Goal: Task Accomplishment & Management: Manage account settings

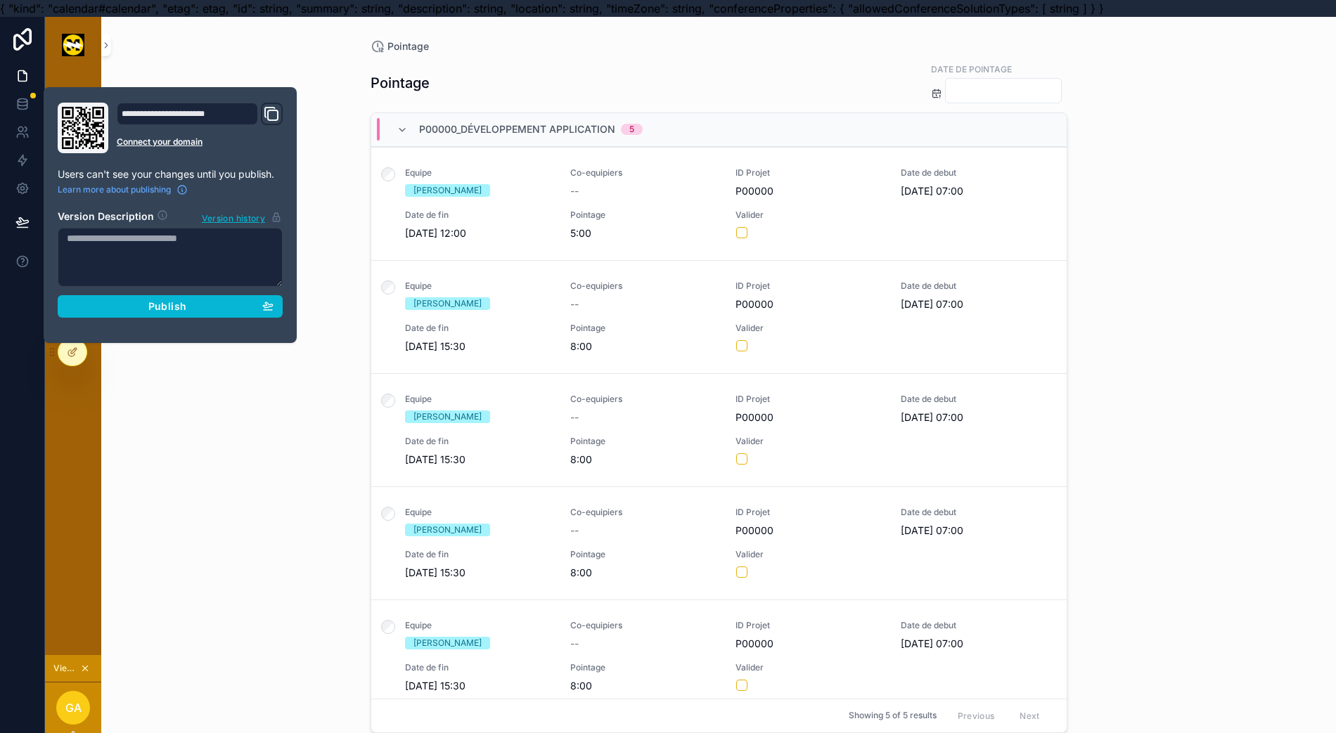
click at [158, 309] on span "Publish" at bounding box center [167, 306] width 38 height 13
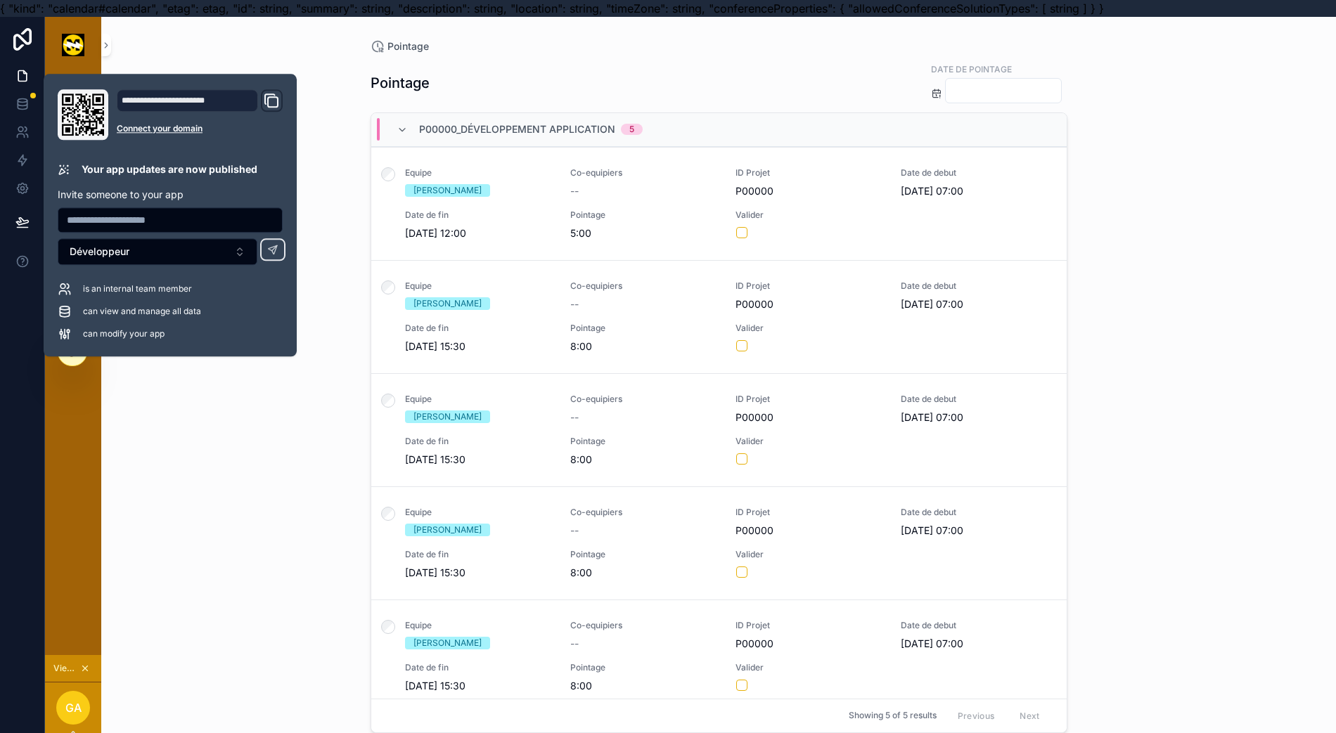
click at [162, 485] on div "Pointage Pointage Date de pointage P00000_Développement application 5 Equipe Ga…" at bounding box center [718, 383] width 1234 height 733
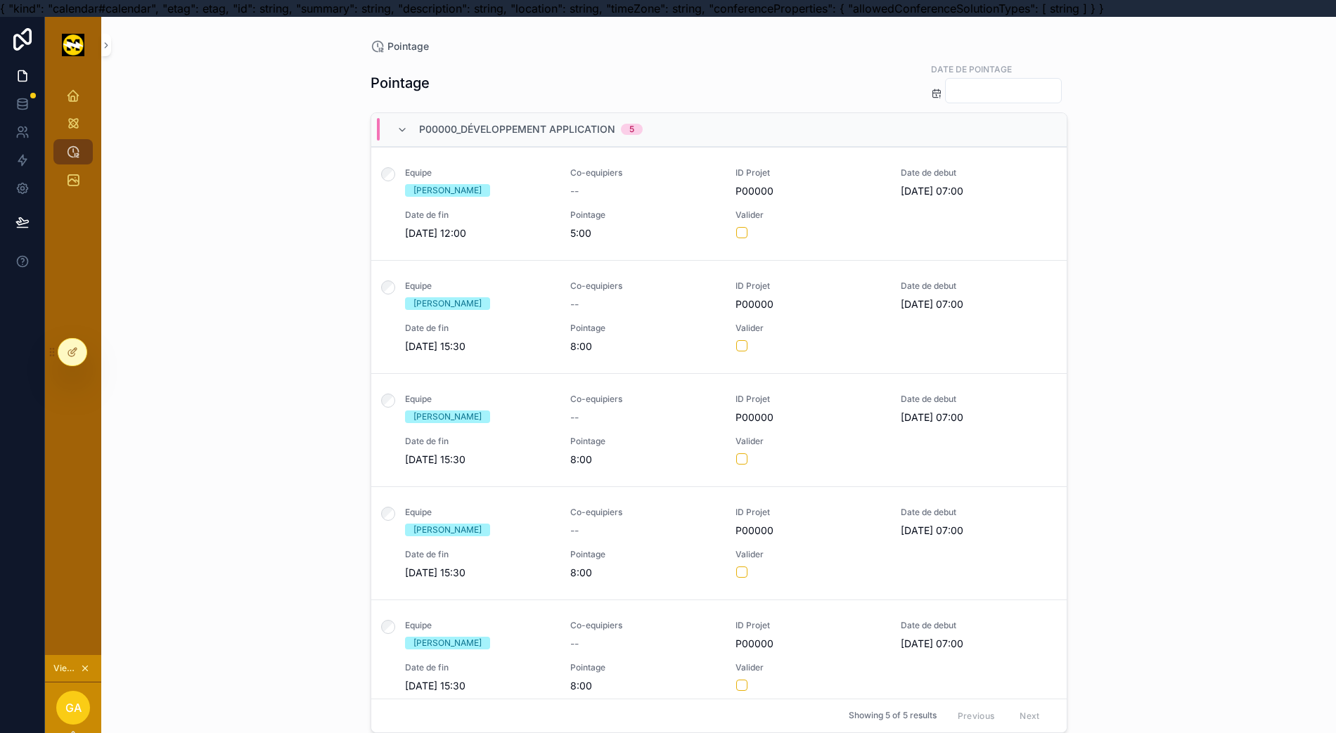
click at [73, 353] on icon at bounding box center [72, 352] width 11 height 11
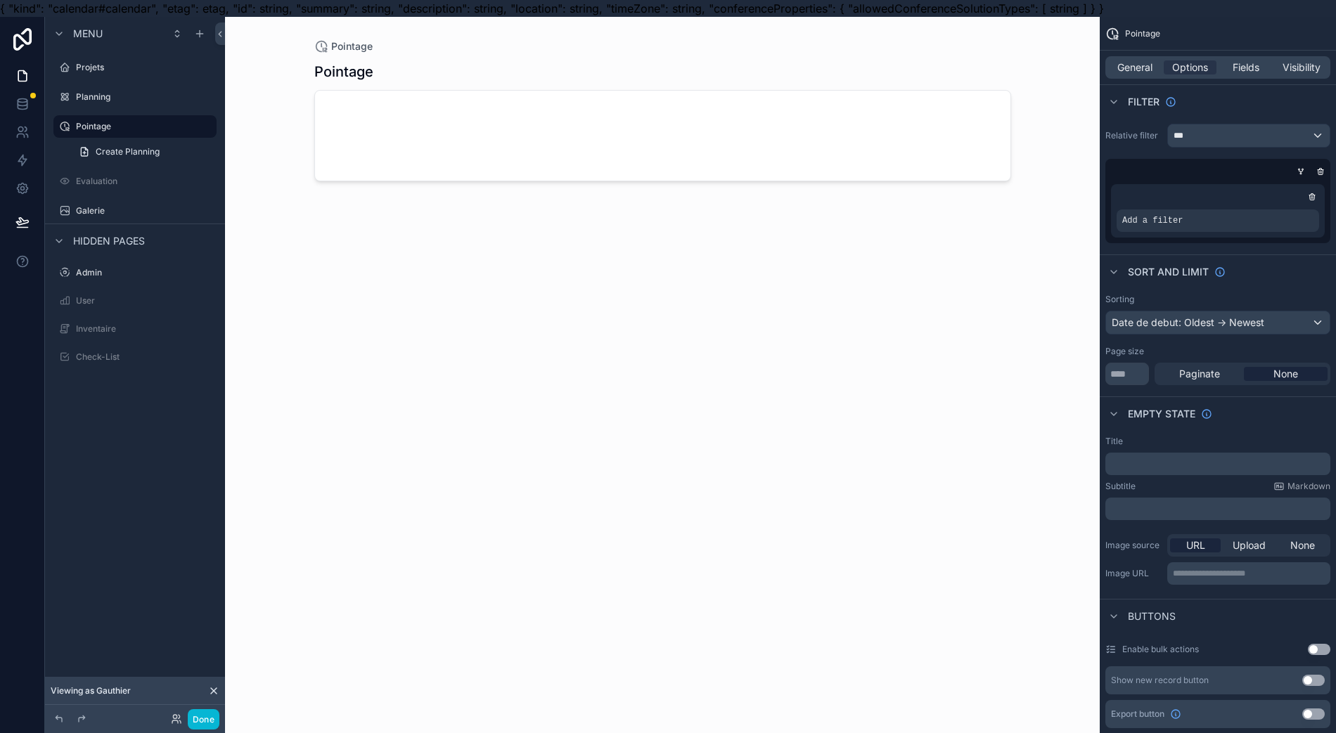
click at [1145, 72] on span "General" at bounding box center [1134, 67] width 35 height 14
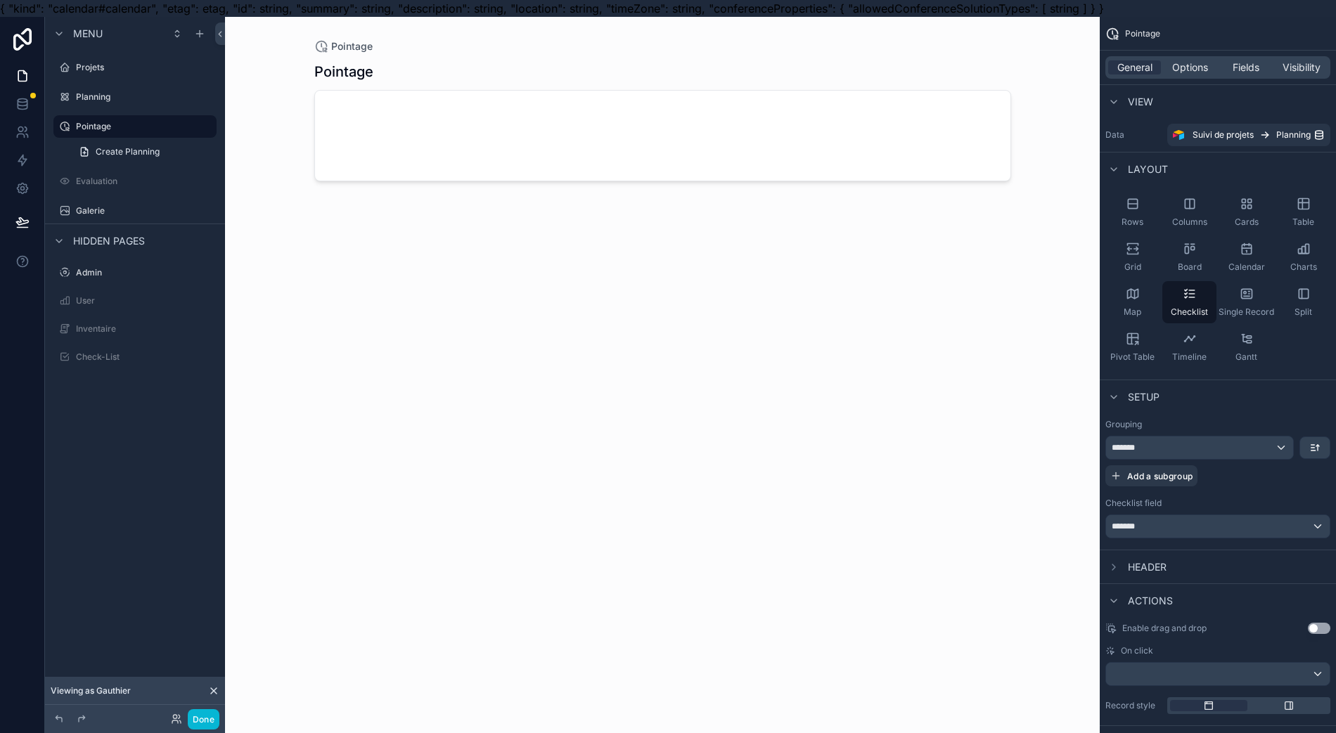
click at [209, 694] on icon at bounding box center [213, 690] width 11 height 11
click at [1258, 65] on span "Fields" at bounding box center [1245, 67] width 27 height 14
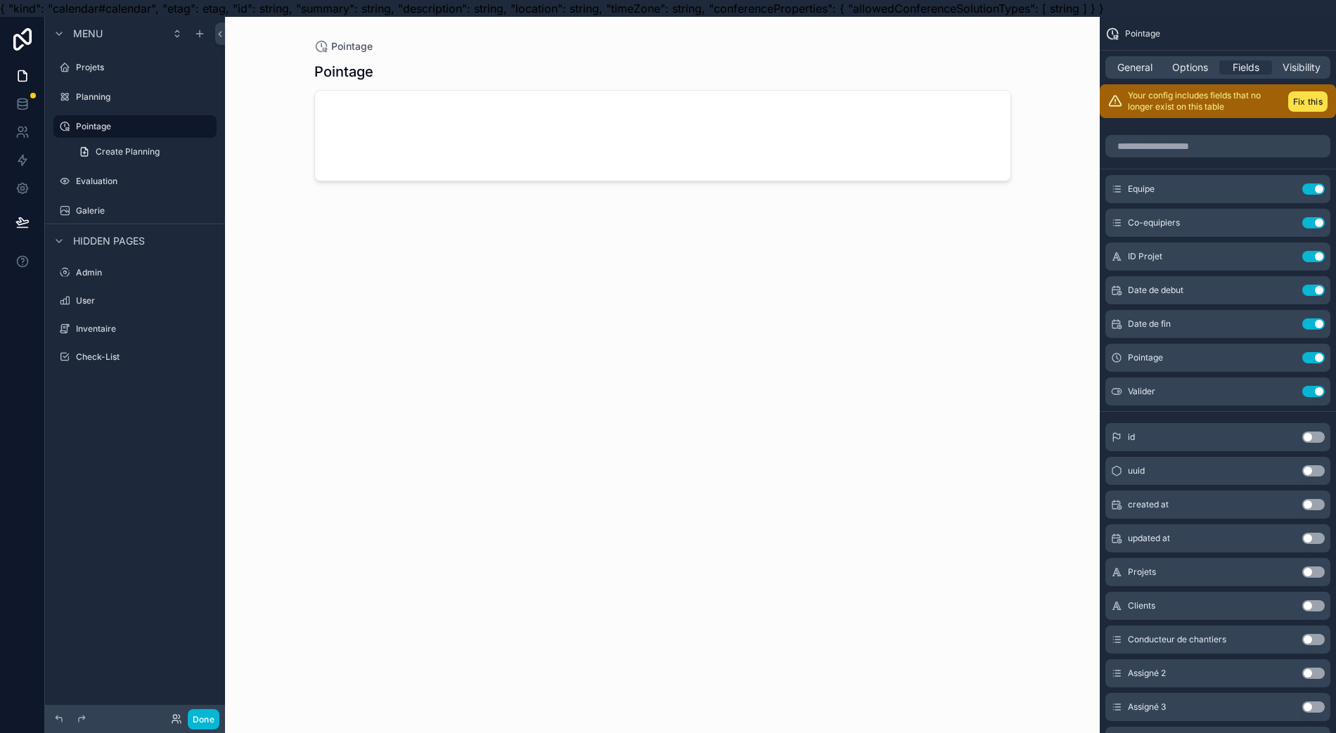
click at [1319, 188] on button "Use setting" at bounding box center [1313, 188] width 22 height 11
click at [1324, 642] on button "Use setting" at bounding box center [1313, 639] width 22 height 11
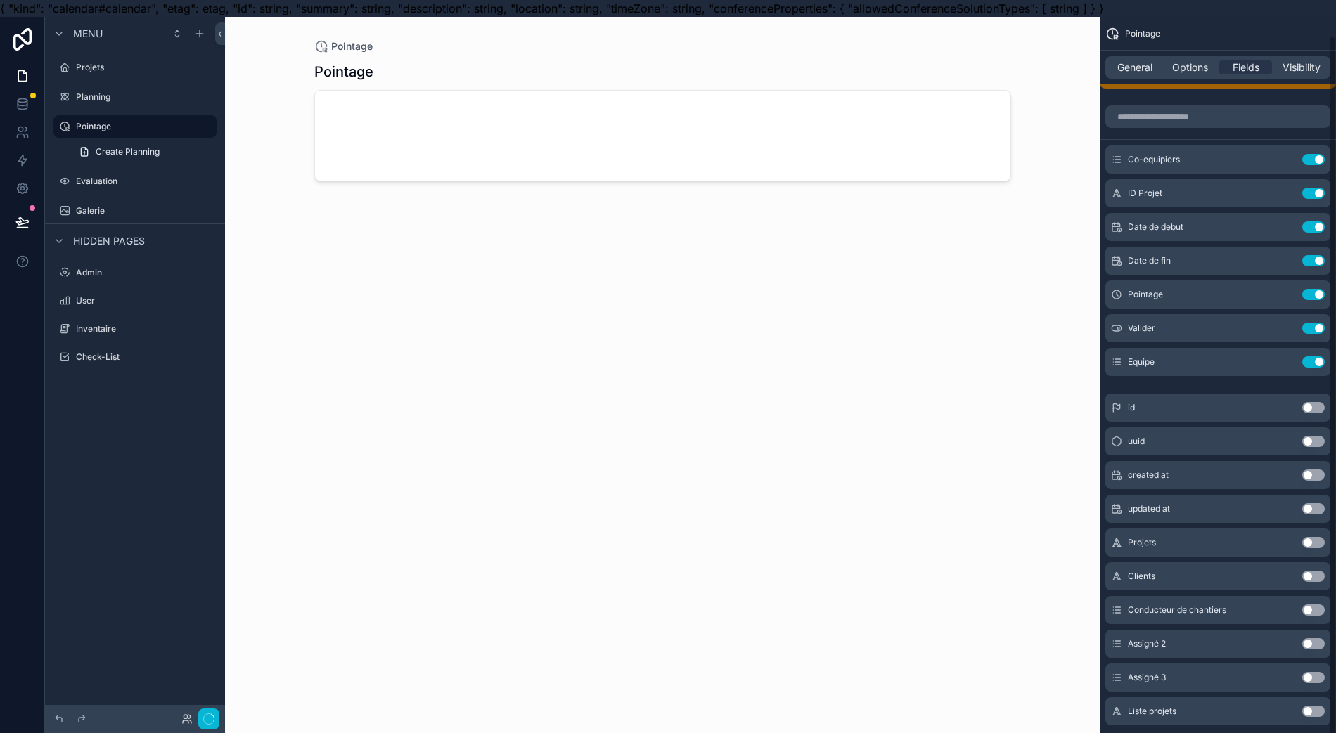
scroll to position [12, 0]
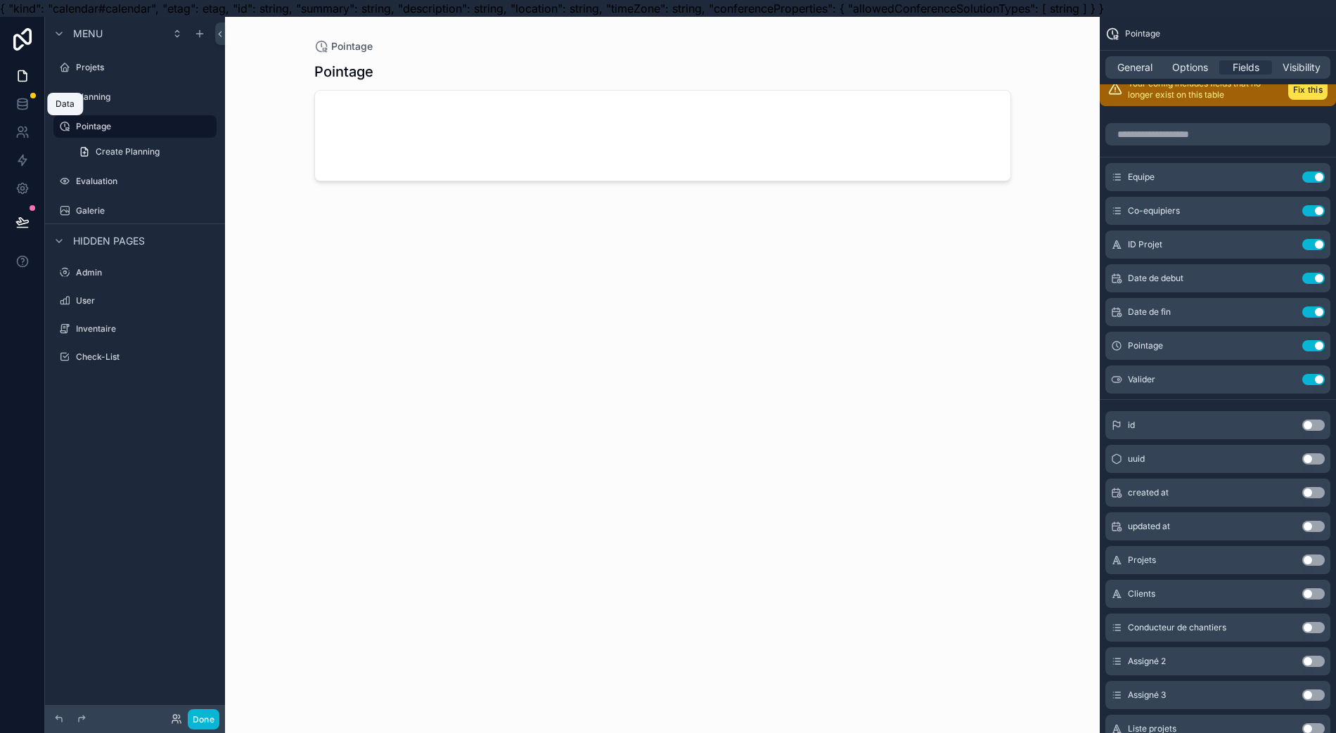
click at [36, 106] on link at bounding box center [22, 104] width 44 height 28
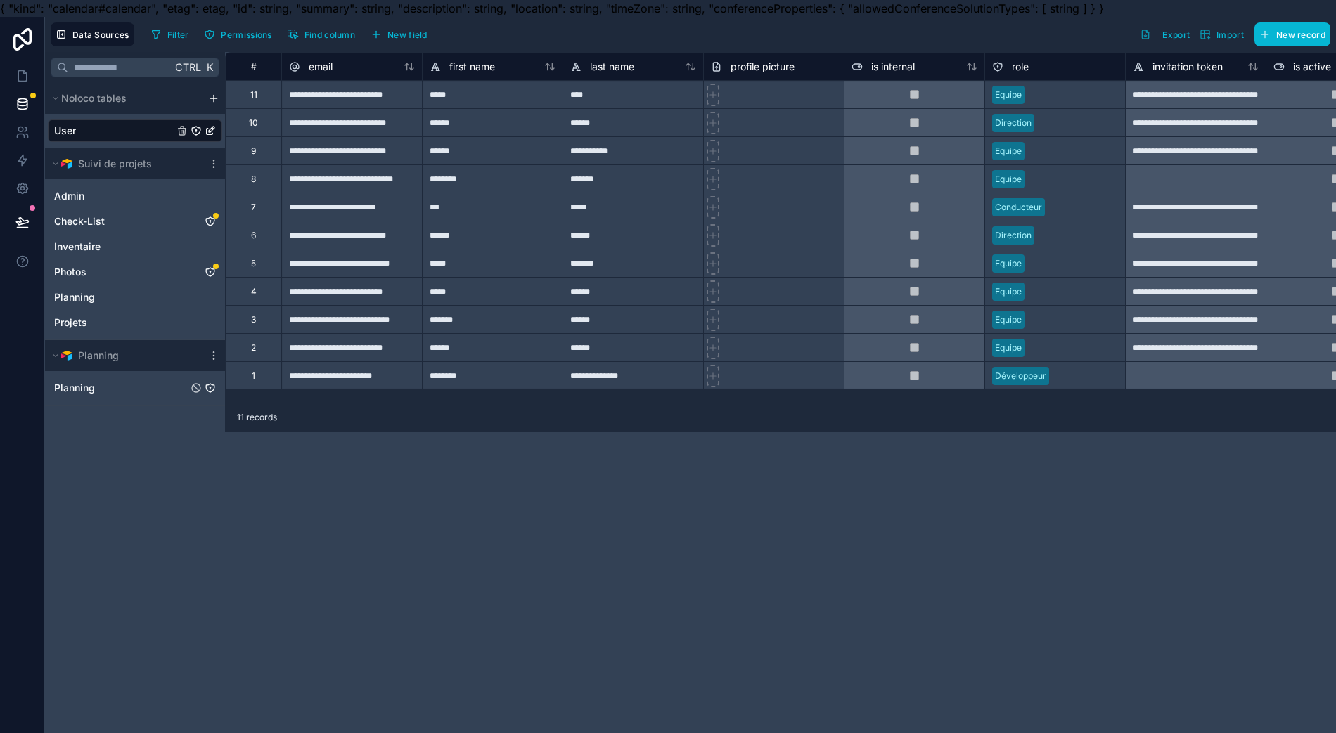
click at [213, 389] on icon "Planning" at bounding box center [210, 388] width 8 height 8
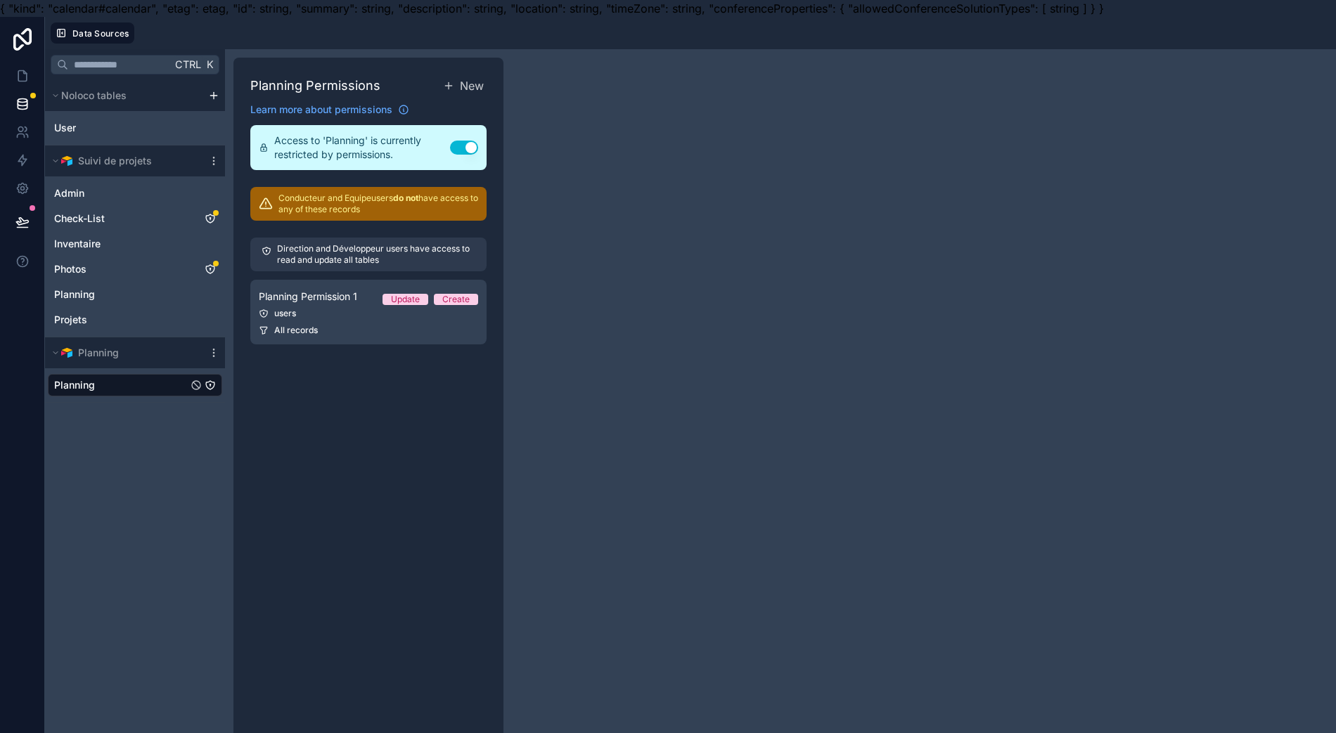
click at [311, 332] on span "All records" at bounding box center [296, 330] width 44 height 11
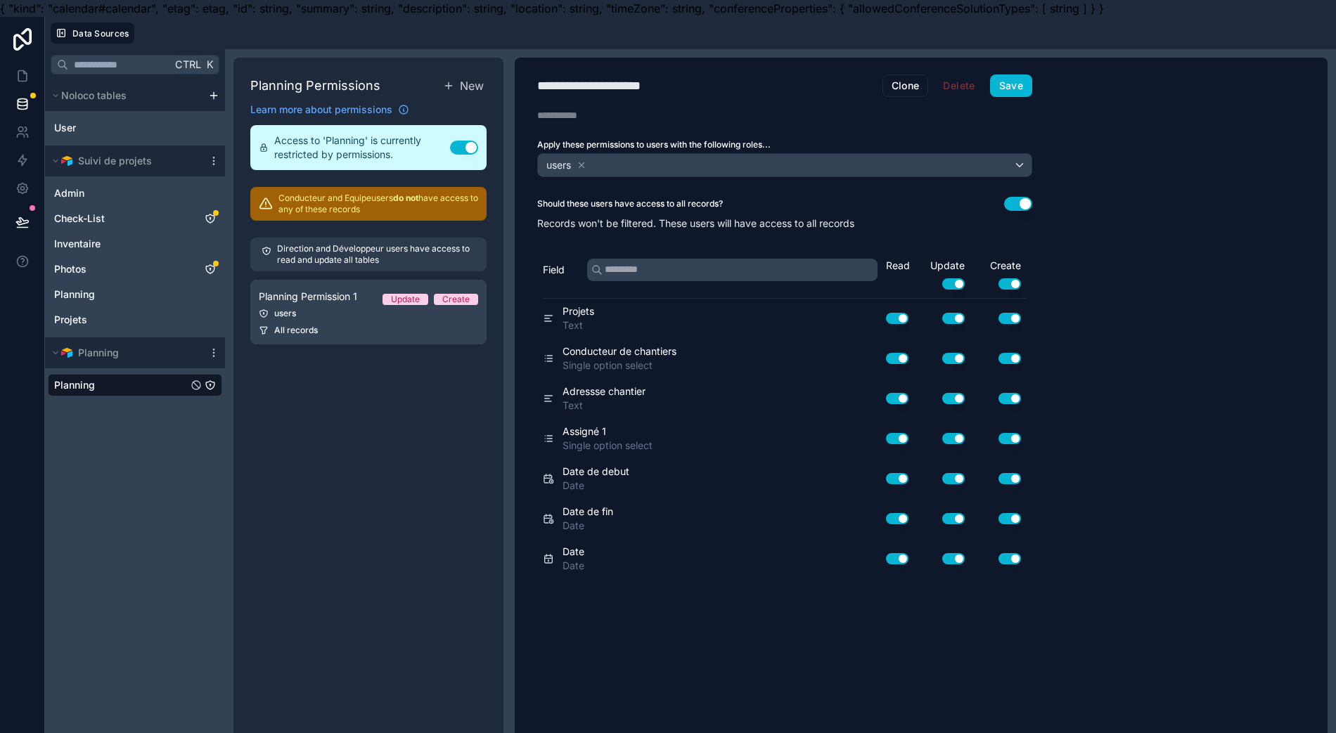
click at [213, 351] on icon at bounding box center [213, 352] width 11 height 11
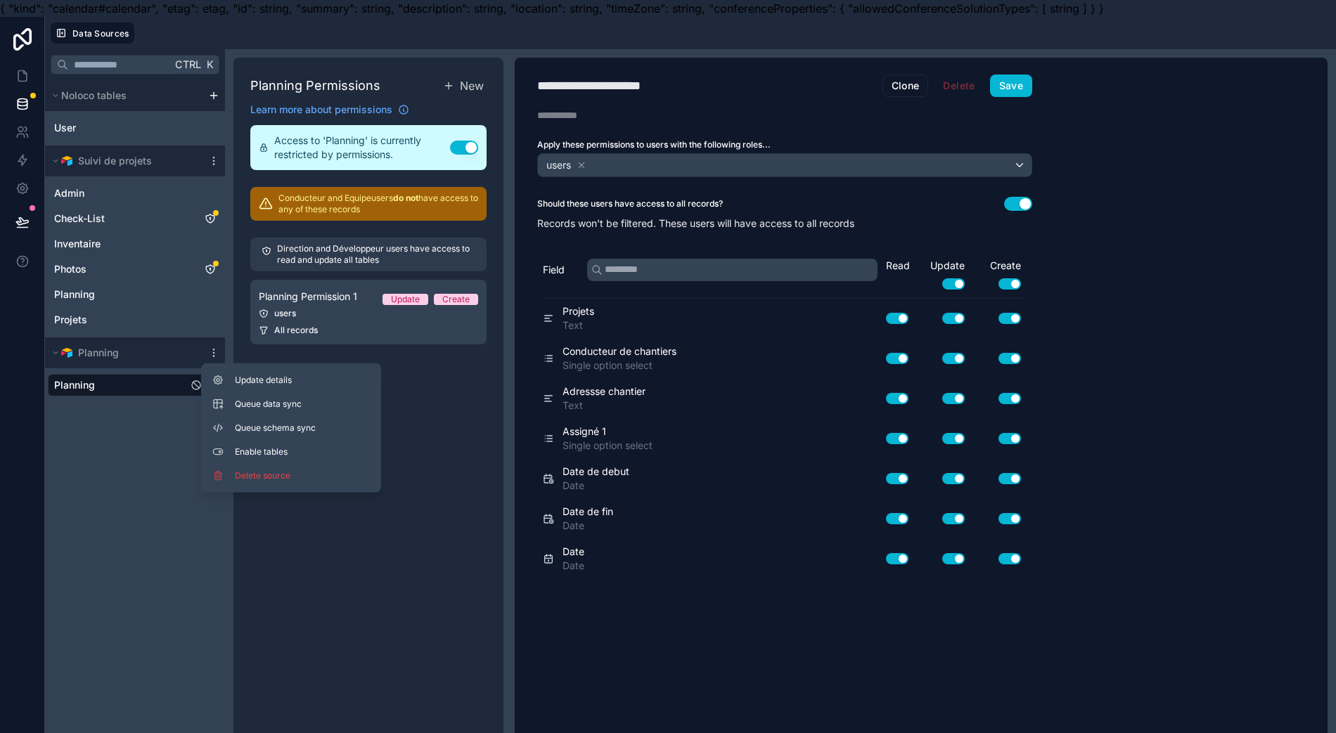
click at [270, 387] on button "Update details" at bounding box center [291, 380] width 169 height 22
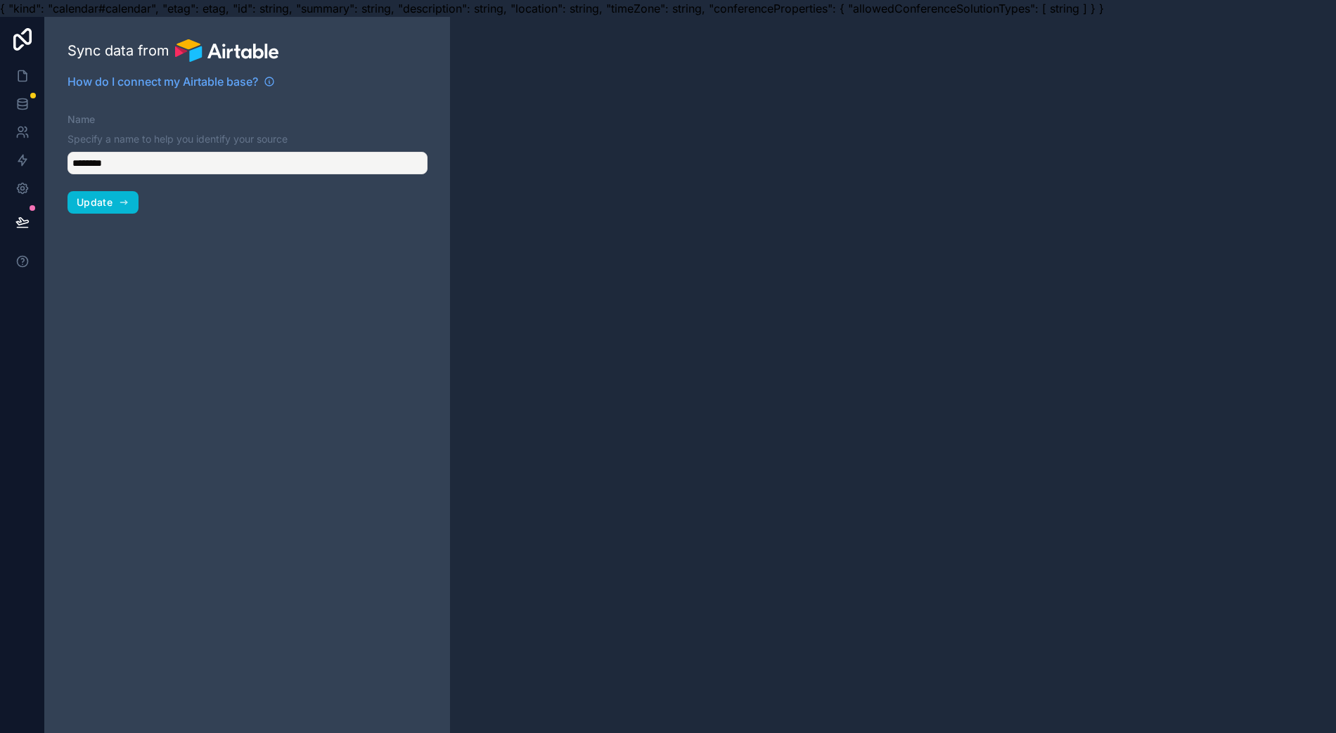
type input "********"
drag, startPoint x: 119, startPoint y: 212, endPoint x: 116, endPoint y: 205, distance: 7.2
click at [119, 212] on button "Update" at bounding box center [102, 202] width 71 height 22
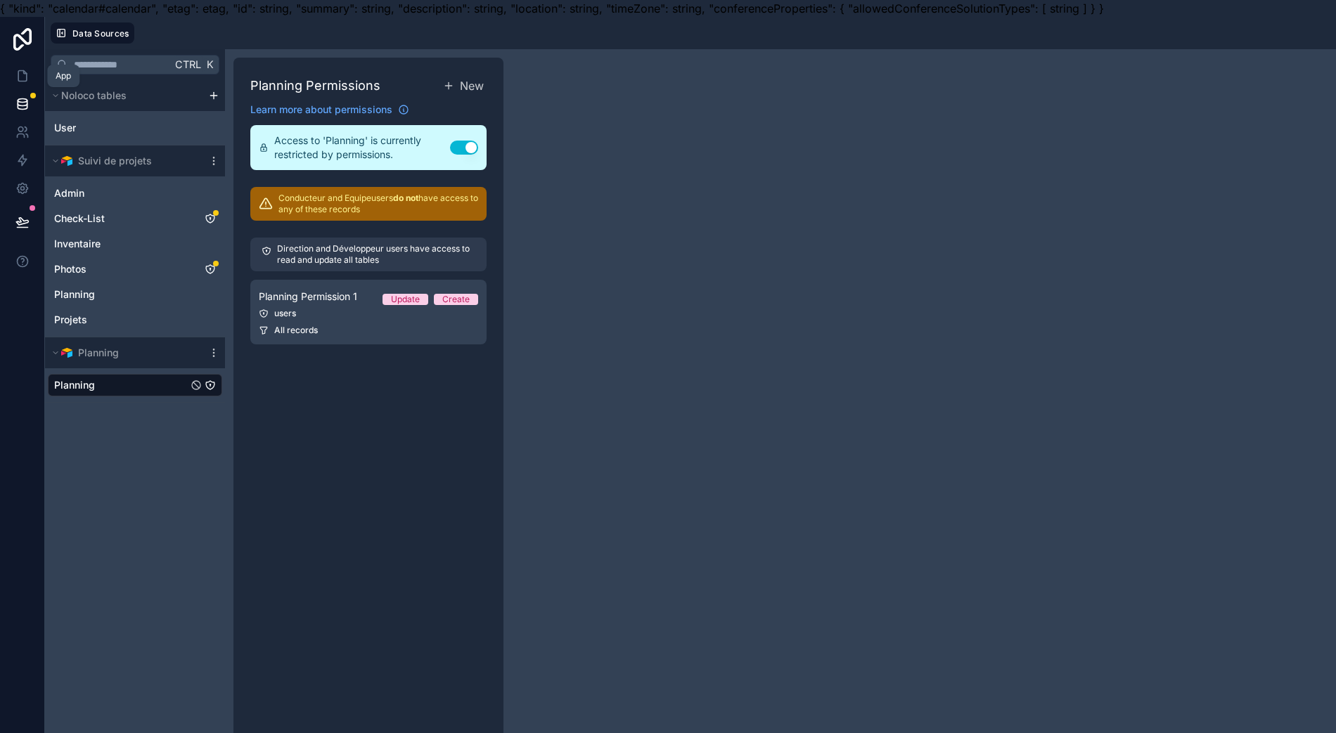
click at [29, 72] on icon at bounding box center [22, 76] width 14 height 14
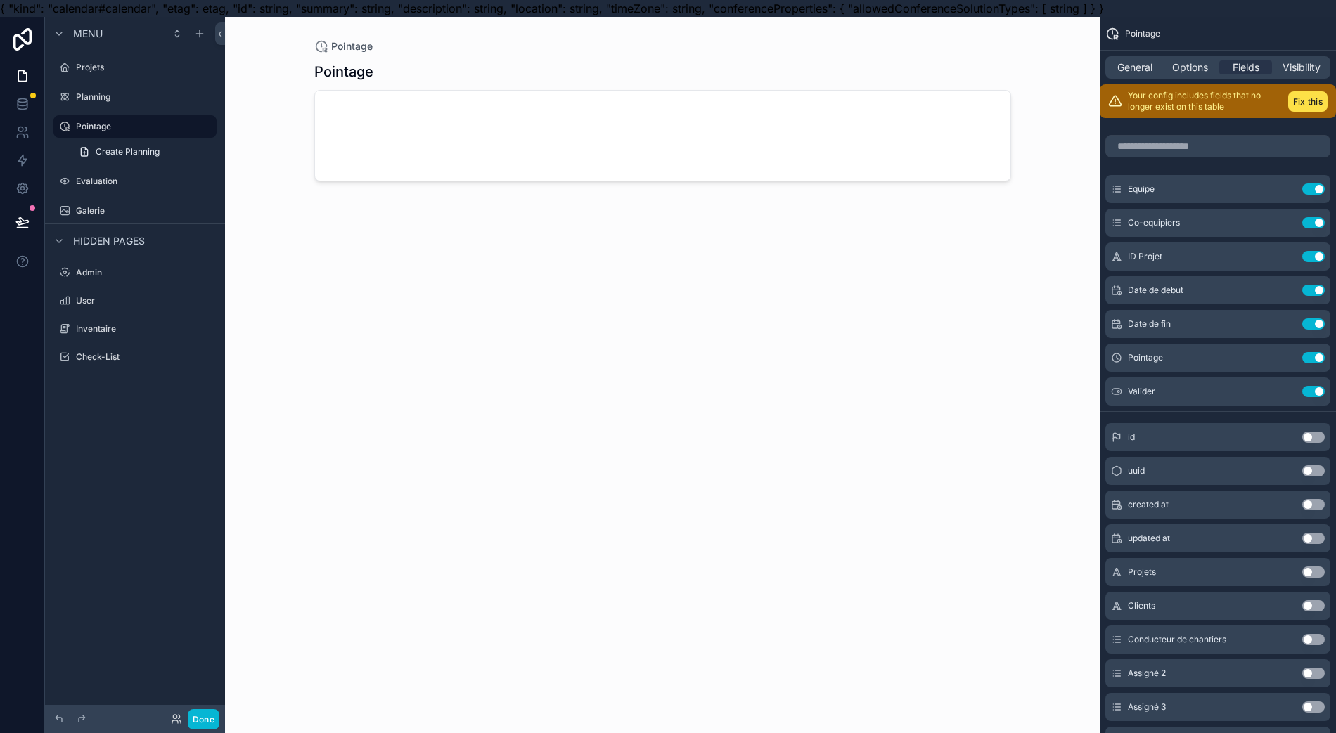
click at [169, 717] on div "Done" at bounding box center [191, 719] width 56 height 20
click at [172, 716] on icon at bounding box center [176, 718] width 11 height 11
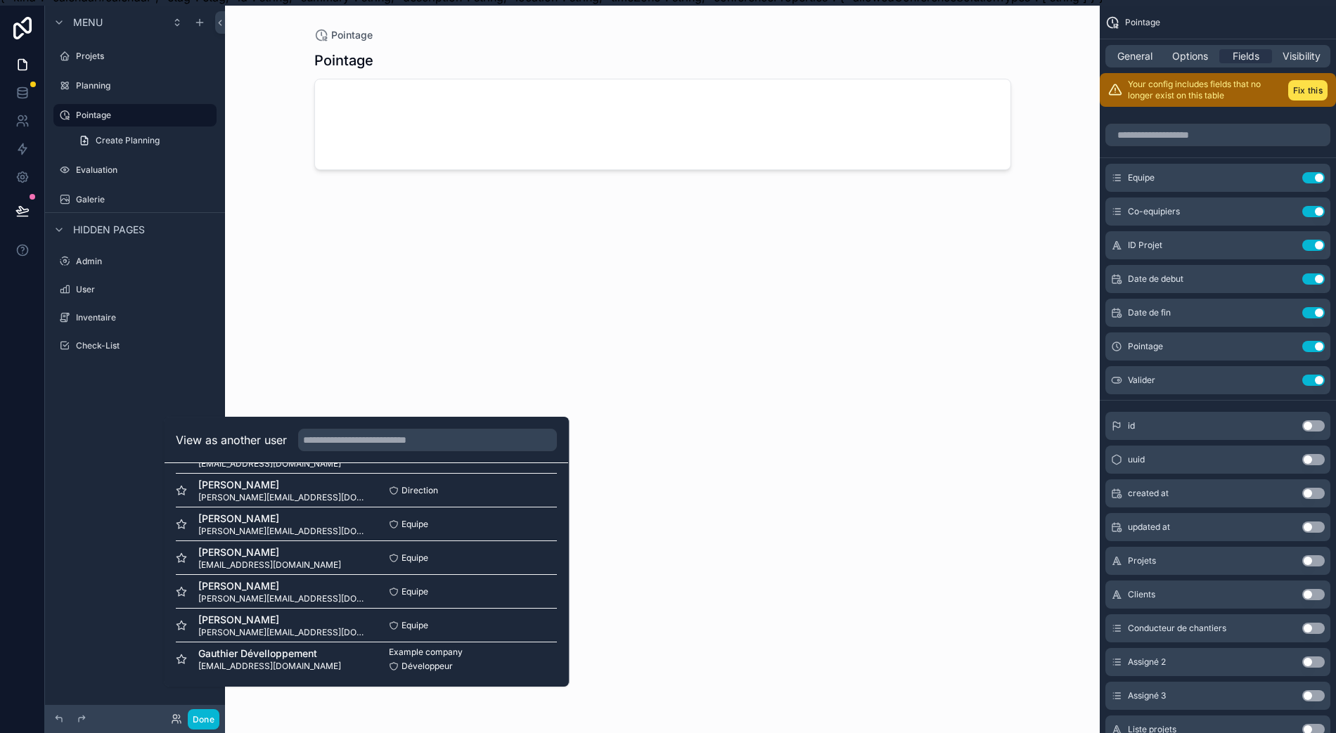
scroll to position [31, 0]
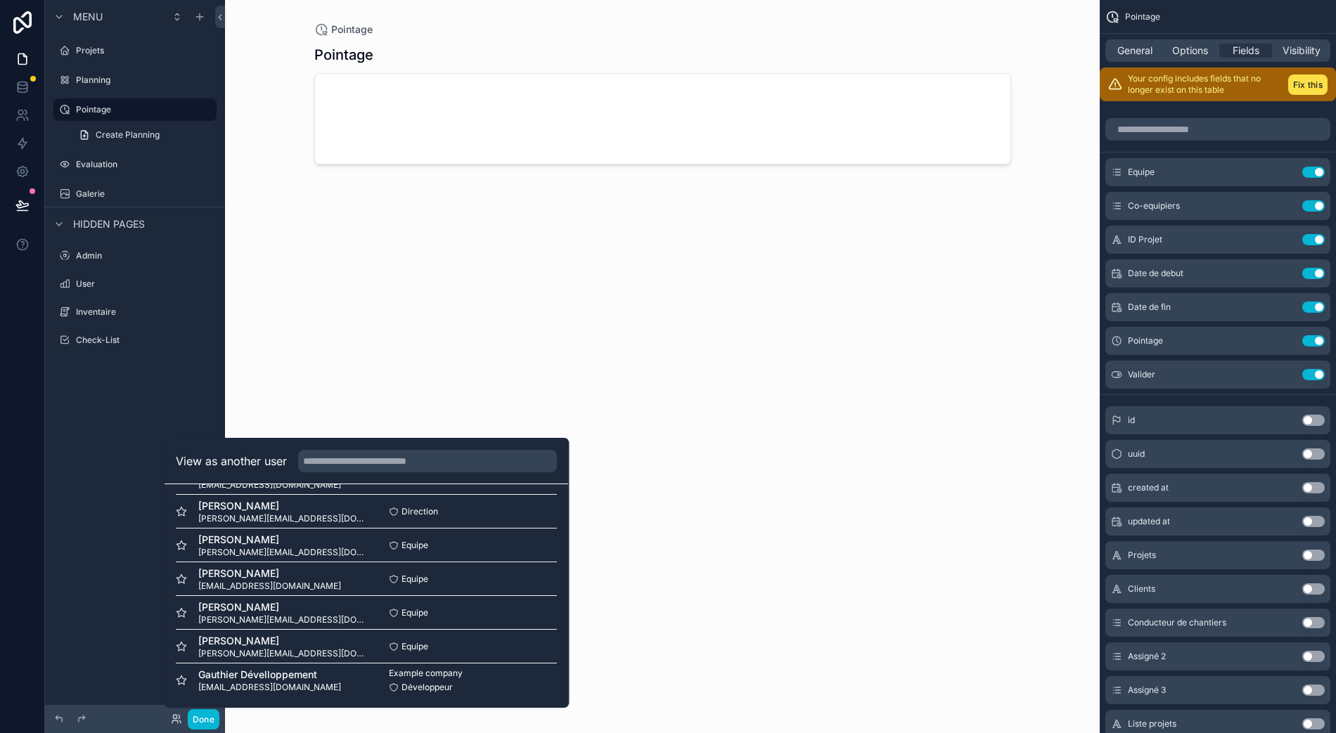
click at [486, 725] on div "Pointage Pointage" at bounding box center [662, 366] width 874 height 733
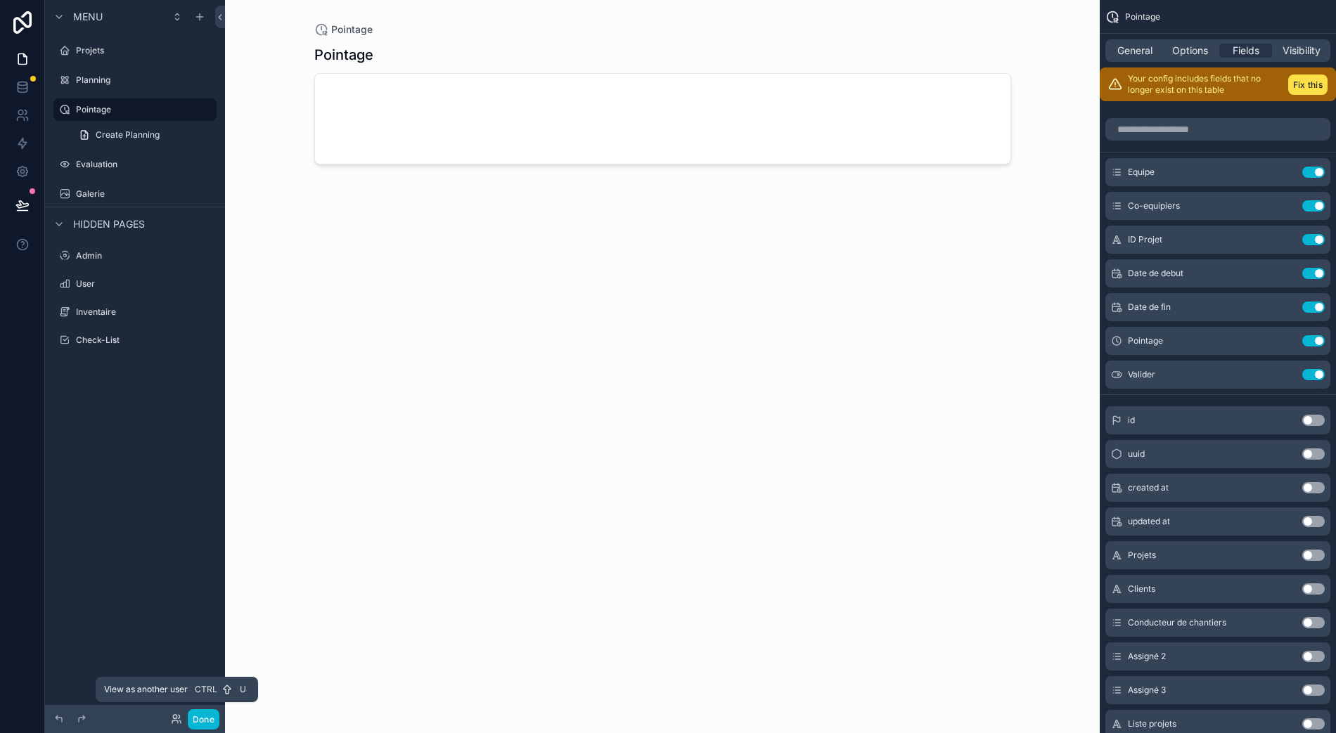
click at [173, 713] on icon at bounding box center [176, 718] width 11 height 11
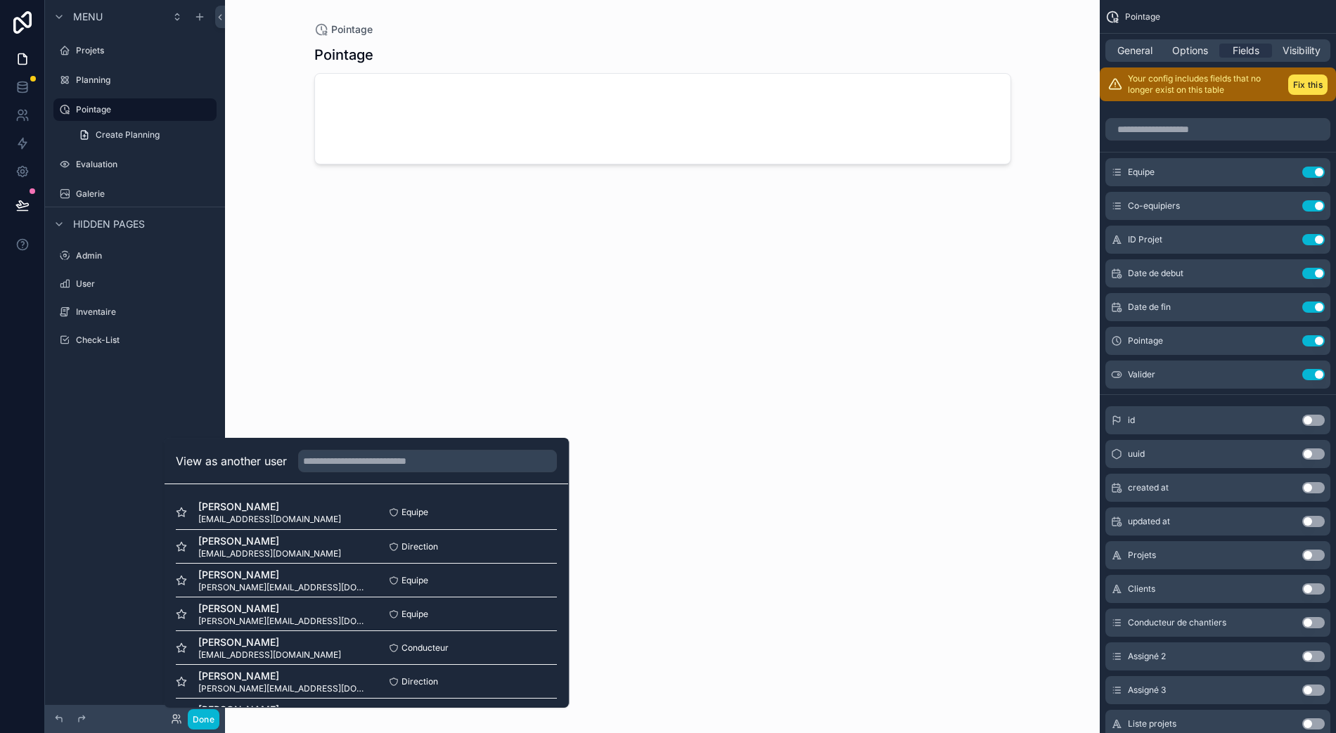
scroll to position [170, 0]
click at [0, 0] on button "Select" at bounding box center [0, 0] width 0 height 0
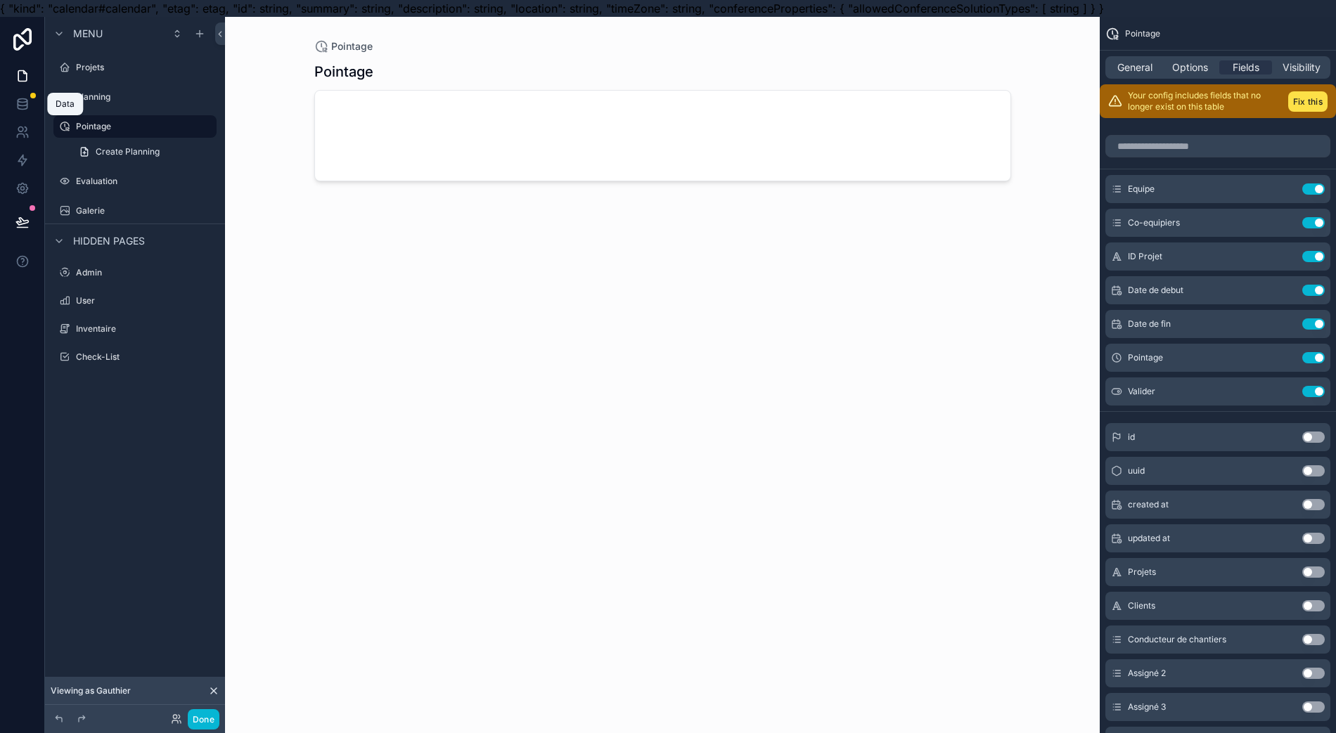
click at [25, 99] on icon at bounding box center [22, 101] width 9 height 4
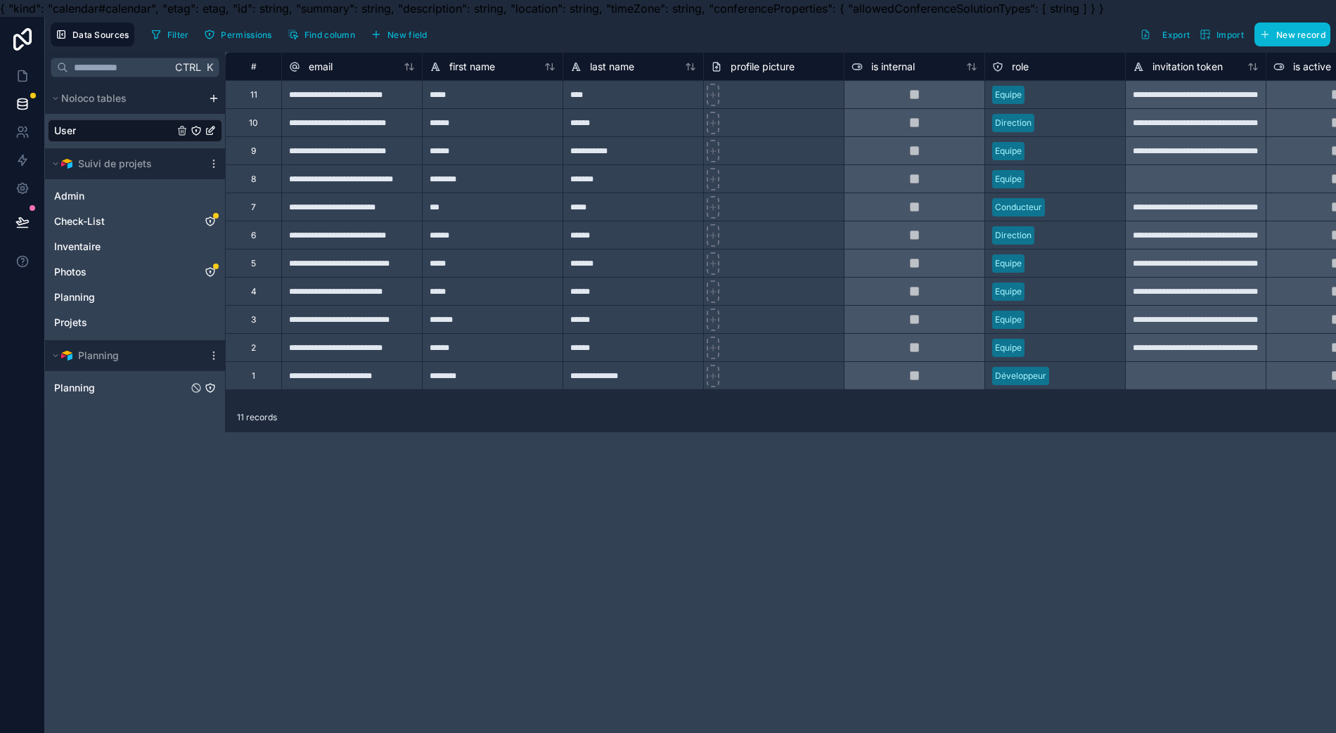
click at [130, 387] on link "Planning" at bounding box center [121, 388] width 134 height 14
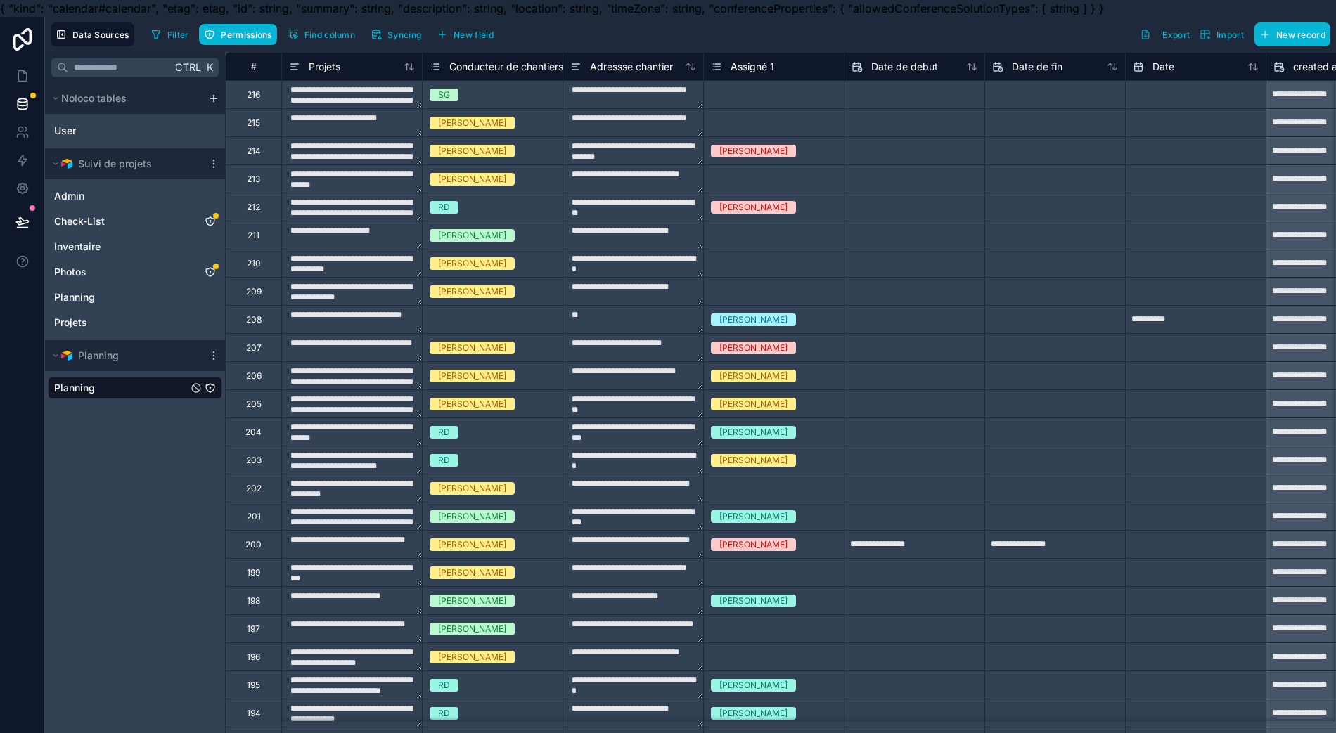
click at [207, 388] on icon "Planning" at bounding box center [210, 388] width 8 height 8
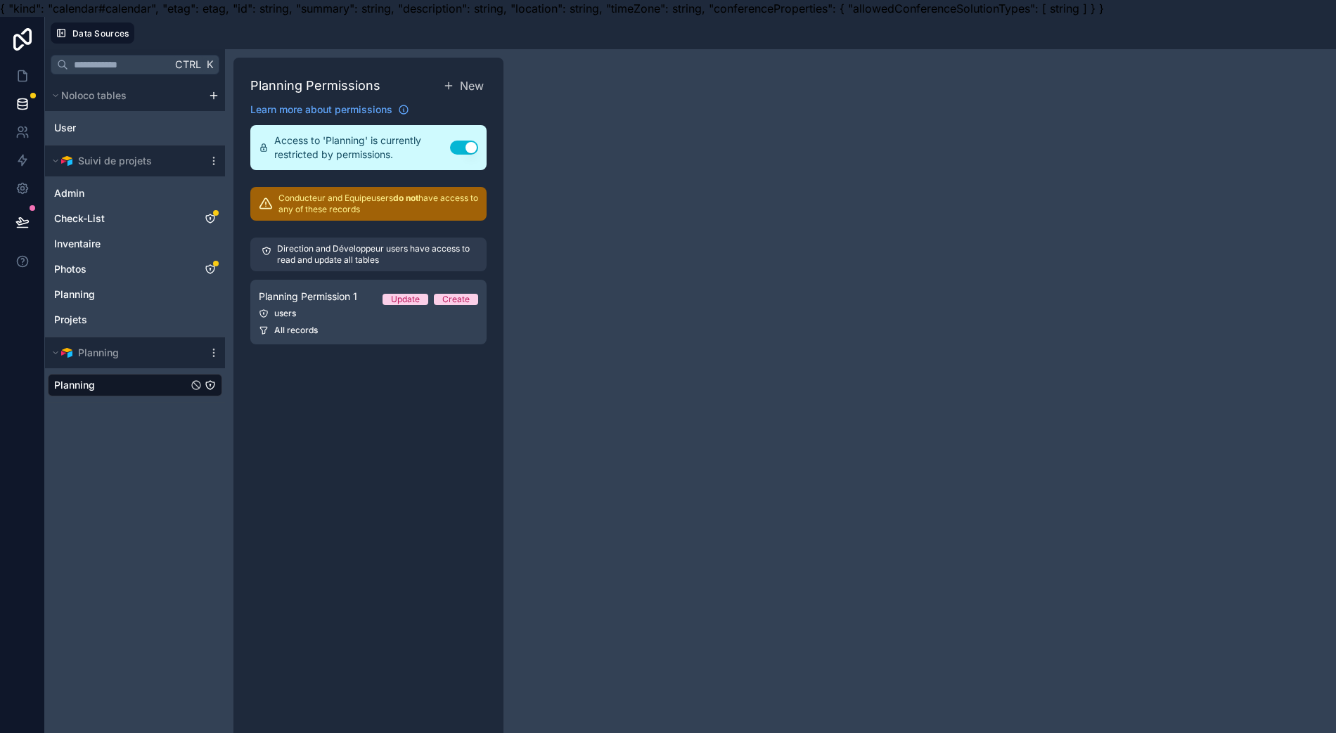
click at [209, 385] on icon "Planning" at bounding box center [210, 385] width 11 height 11
click at [188, 384] on div "Planning" at bounding box center [135, 385] width 174 height 22
click at [181, 384] on link "Planning" at bounding box center [121, 385] width 134 height 14
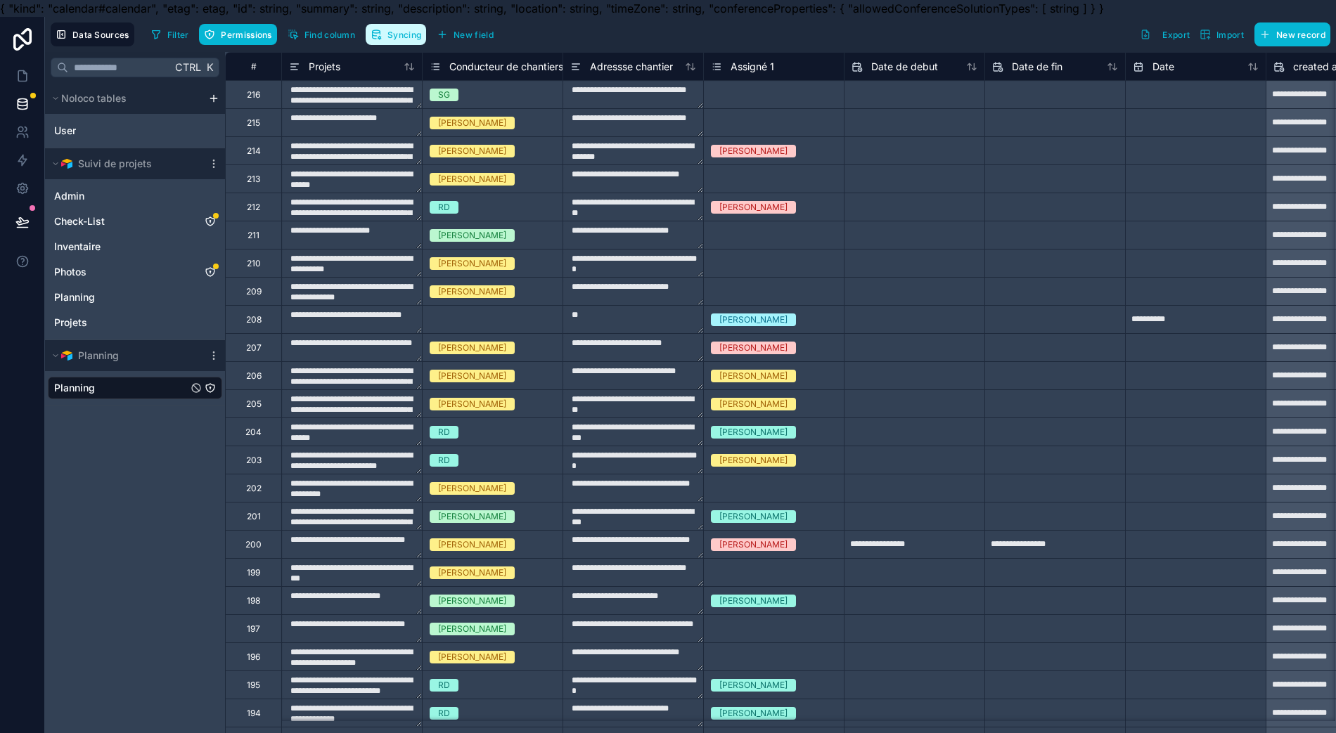
click at [409, 39] on button "Syncing" at bounding box center [396, 34] width 60 height 21
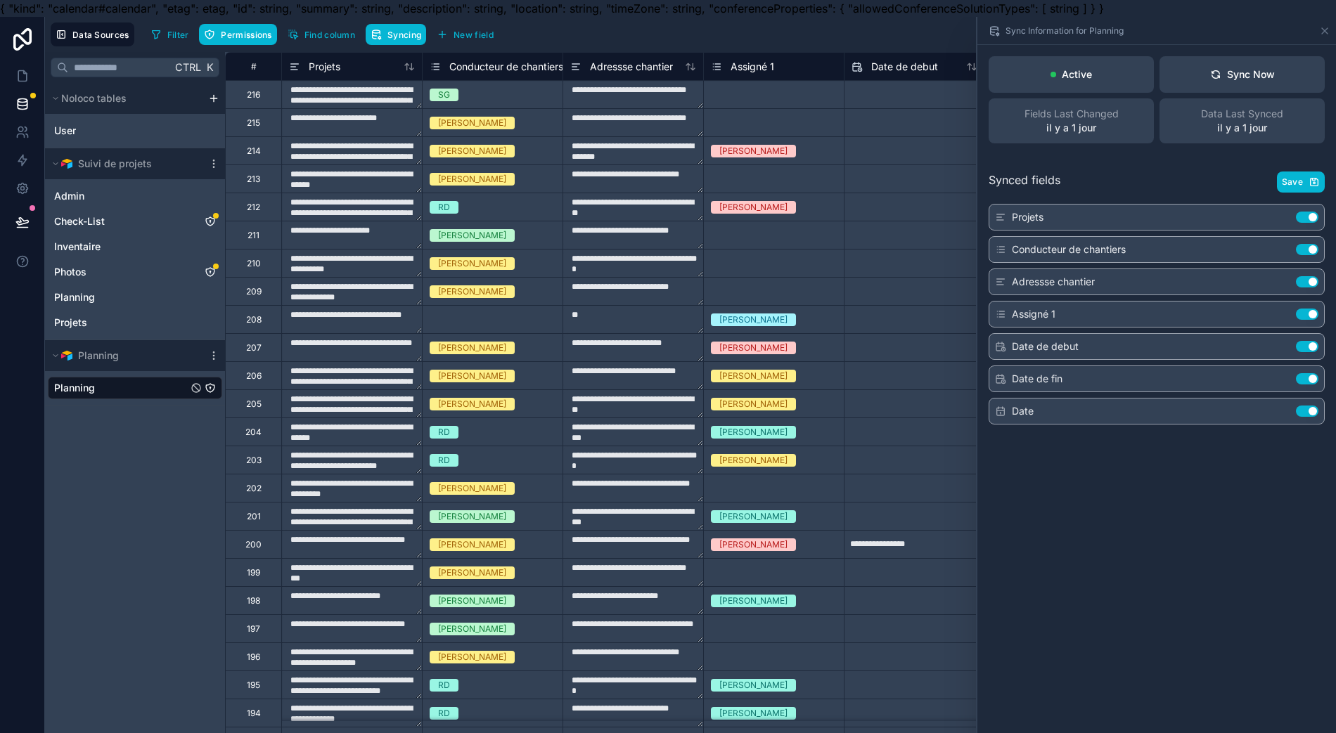
click at [1208, 76] on button "Sync Now" at bounding box center [1241, 74] width 165 height 37
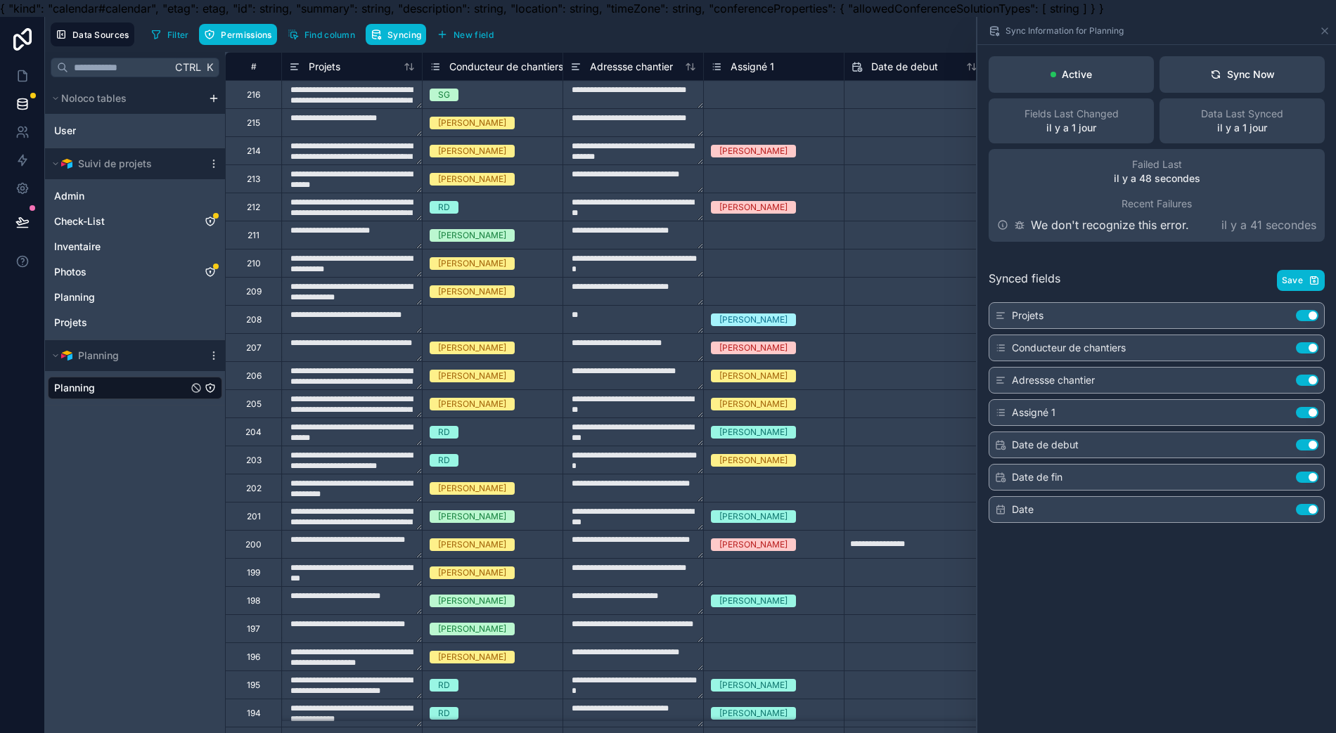
click at [1315, 410] on button "Use setting" at bounding box center [1306, 412] width 22 height 11
click at [1234, 76] on div "Sync Now" at bounding box center [1242, 74] width 65 height 14
click at [1312, 408] on button "Use setting" at bounding box center [1306, 412] width 22 height 11
click at [382, 42] on div "Filter Permissions Find column Syncing New field" at bounding box center [325, 34] width 358 height 24
click at [373, 35] on icon "button" at bounding box center [375, 34] width 4 height 4
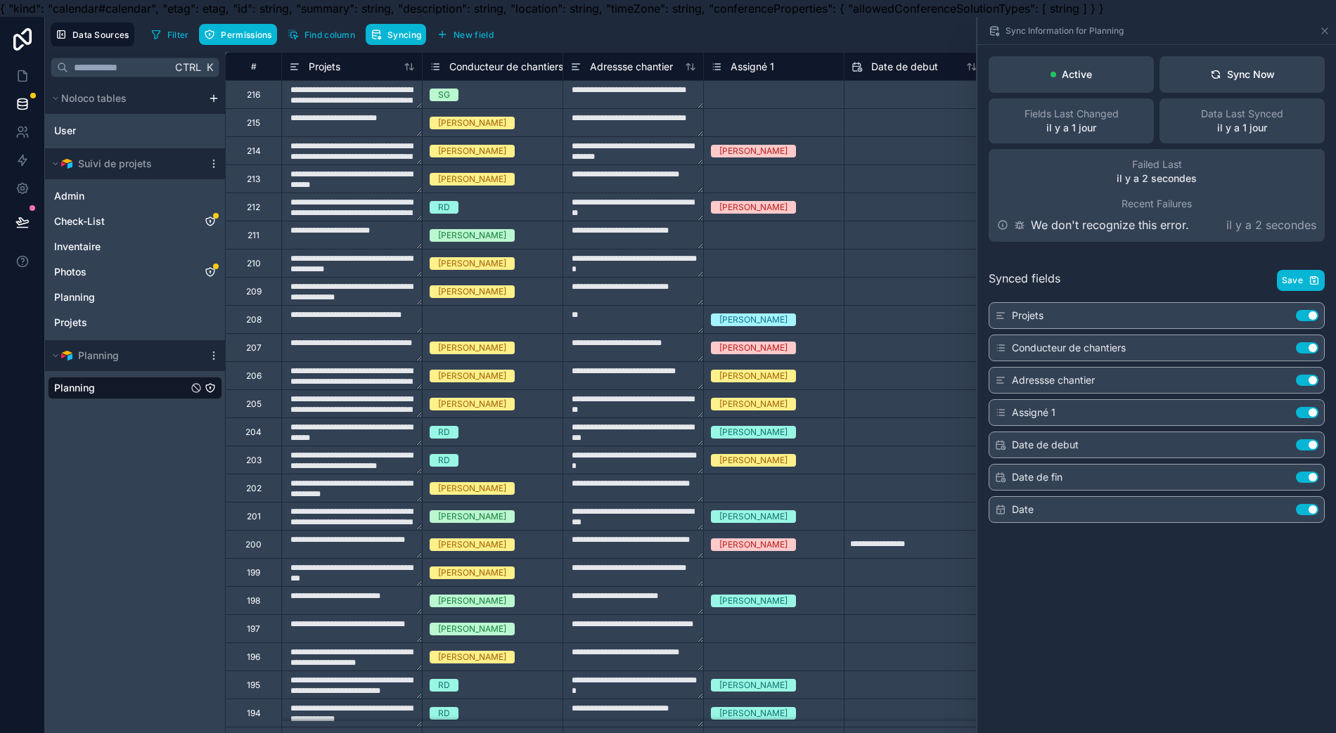
click at [212, 356] on icon at bounding box center [213, 355] width 11 height 11
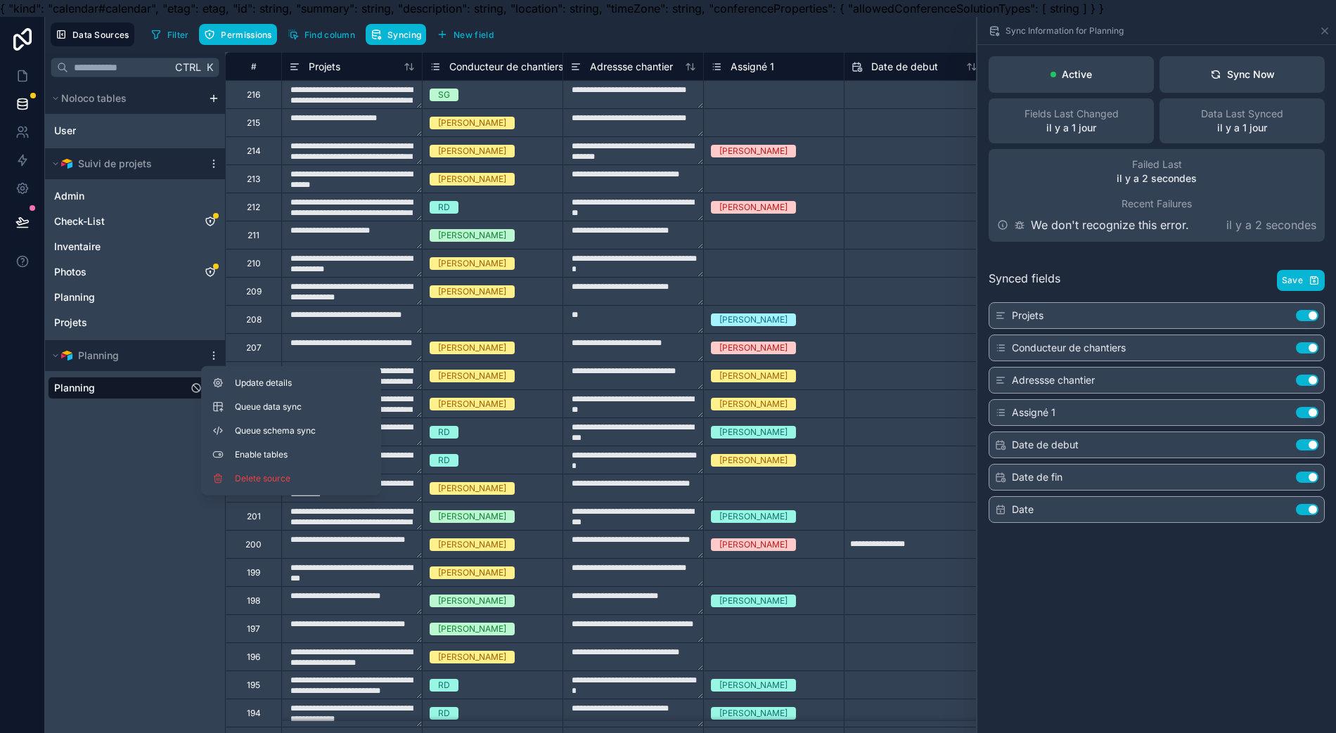
click at [232, 381] on button "Update details" at bounding box center [291, 383] width 169 height 22
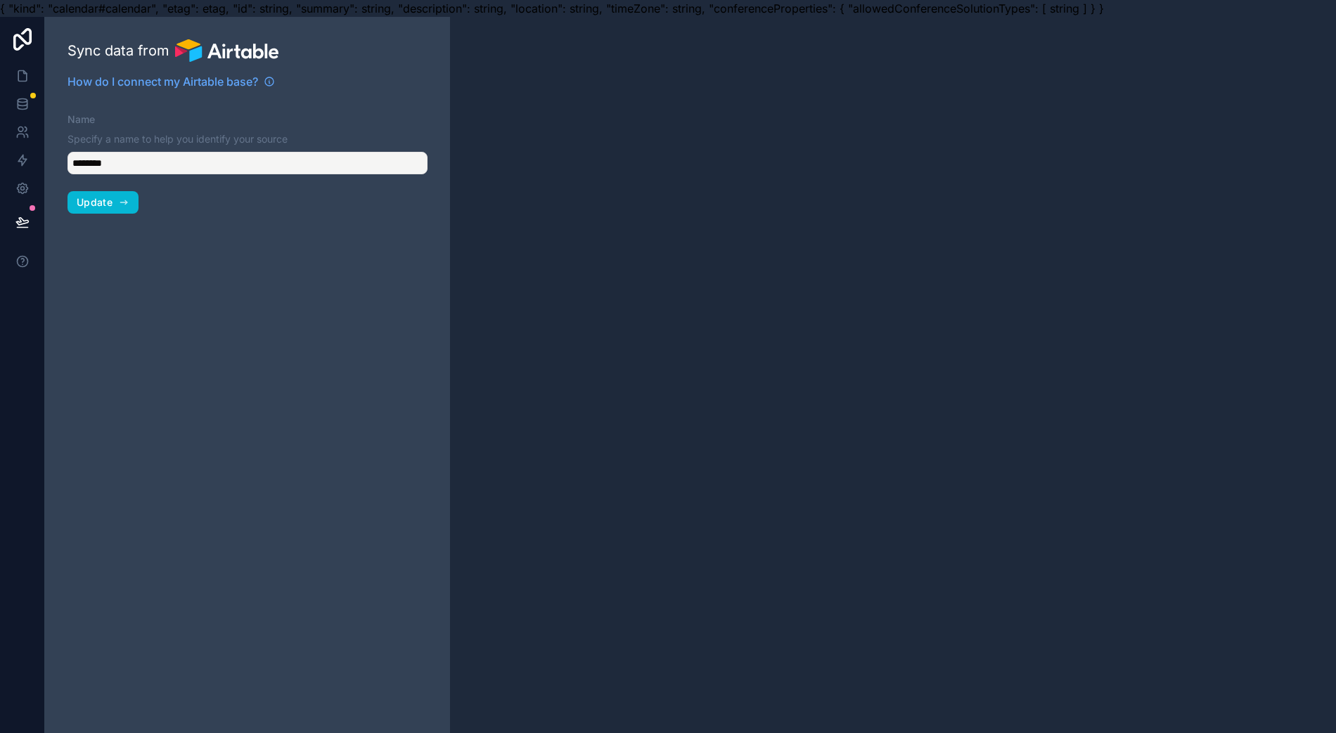
type input "********"
click at [92, 202] on span "Update" at bounding box center [95, 202] width 36 height 13
click at [105, 202] on span "Update" at bounding box center [95, 202] width 36 height 13
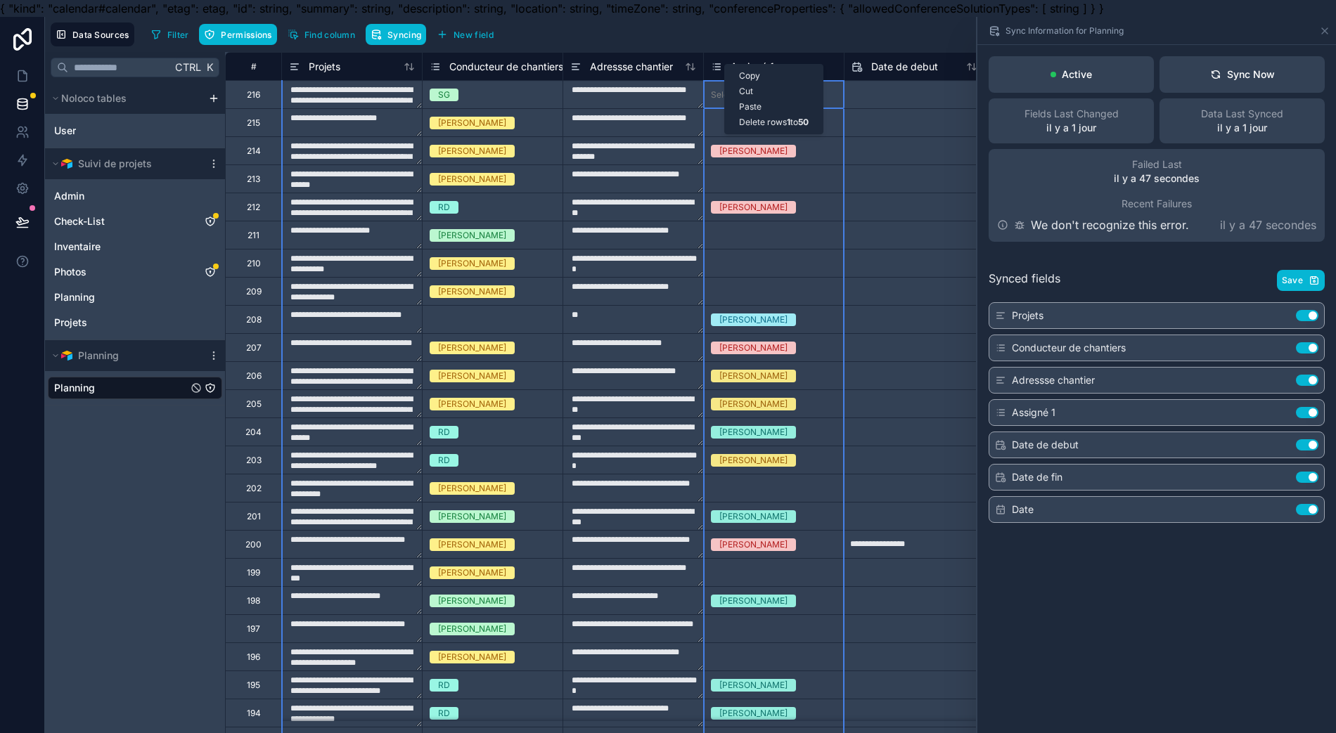
click at [724, 66] on div "Copy Cut Paste Delete rows 1 to 50" at bounding box center [773, 99] width 99 height 70
click at [757, 117] on div "Copy Cut Paste Delete rows 1 to 50" at bounding box center [773, 99] width 99 height 70
click at [745, 169] on div "Select a Assigné 1" at bounding box center [774, 178] width 140 height 27
click at [745, 70] on span "Assigné 1" at bounding box center [752, 67] width 44 height 14
click at [746, 70] on span "Assigné 1" at bounding box center [752, 67] width 44 height 14
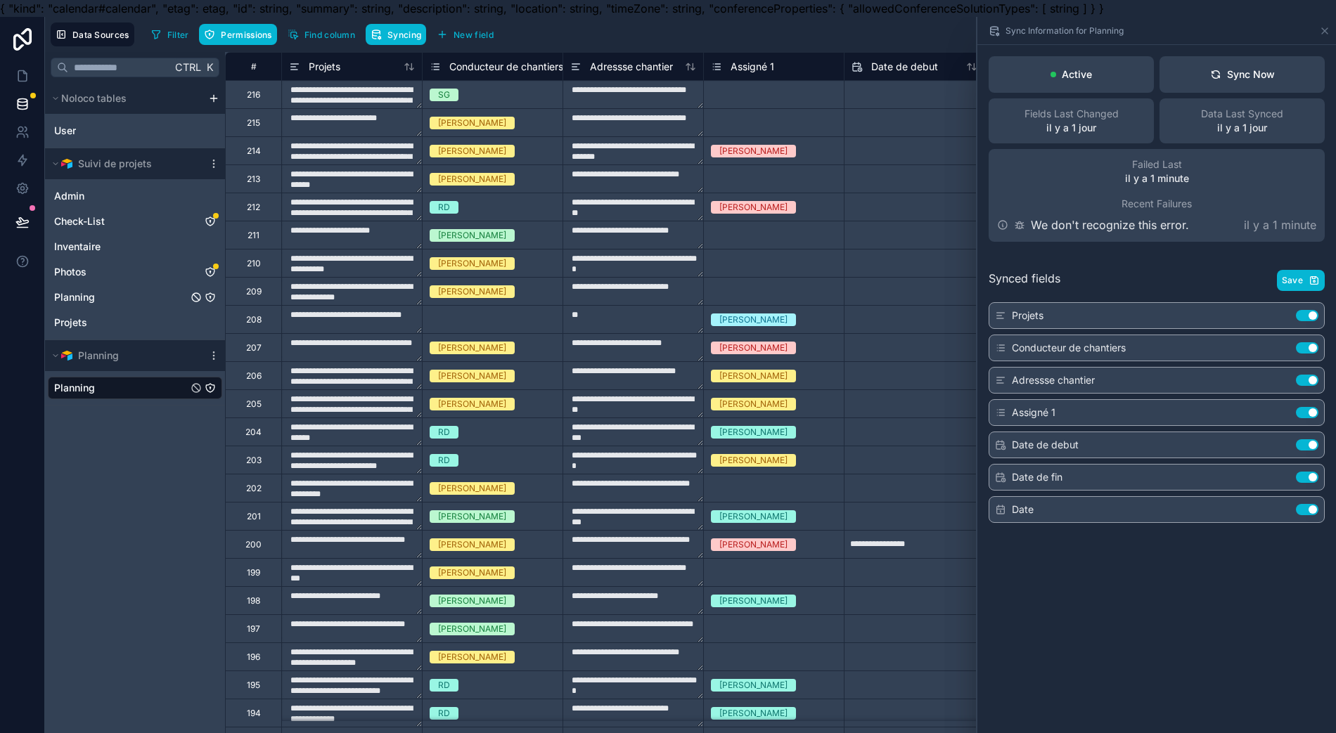
click at [101, 300] on link "Planning" at bounding box center [121, 297] width 134 height 14
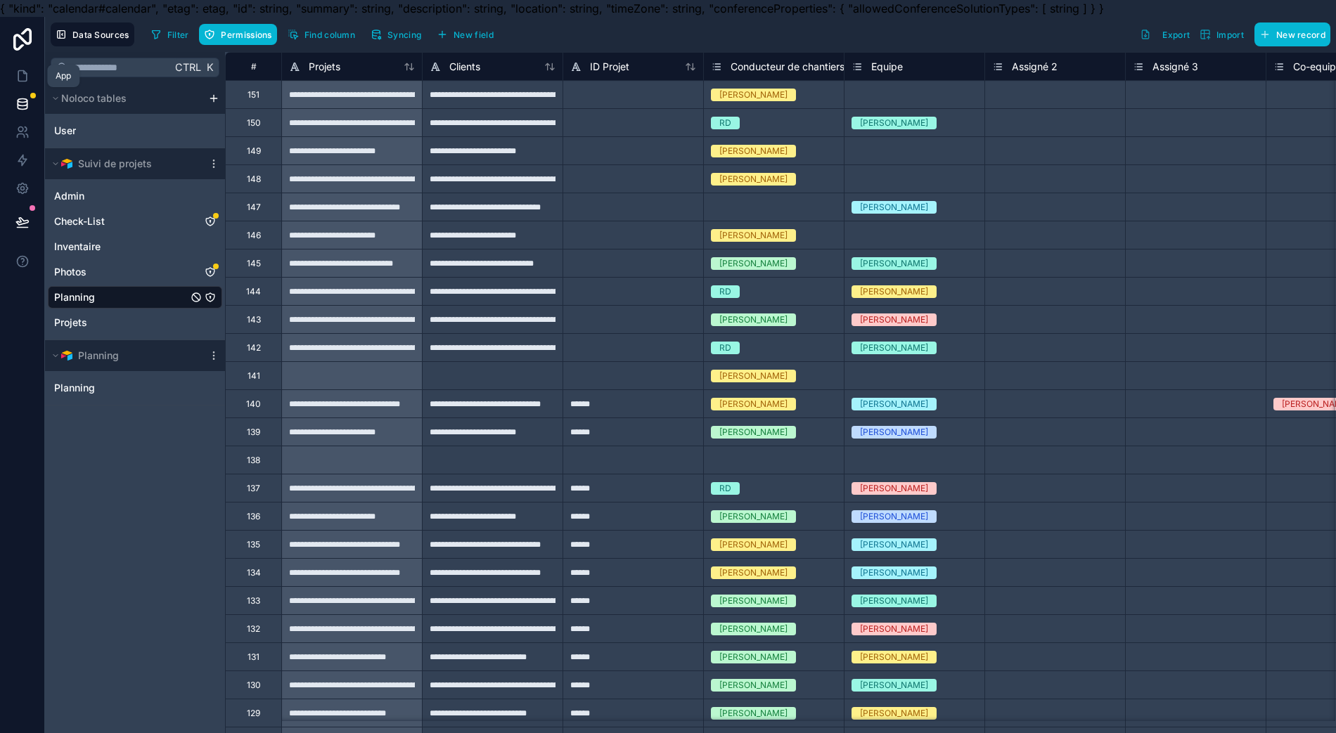
click at [25, 86] on link at bounding box center [22, 76] width 44 height 28
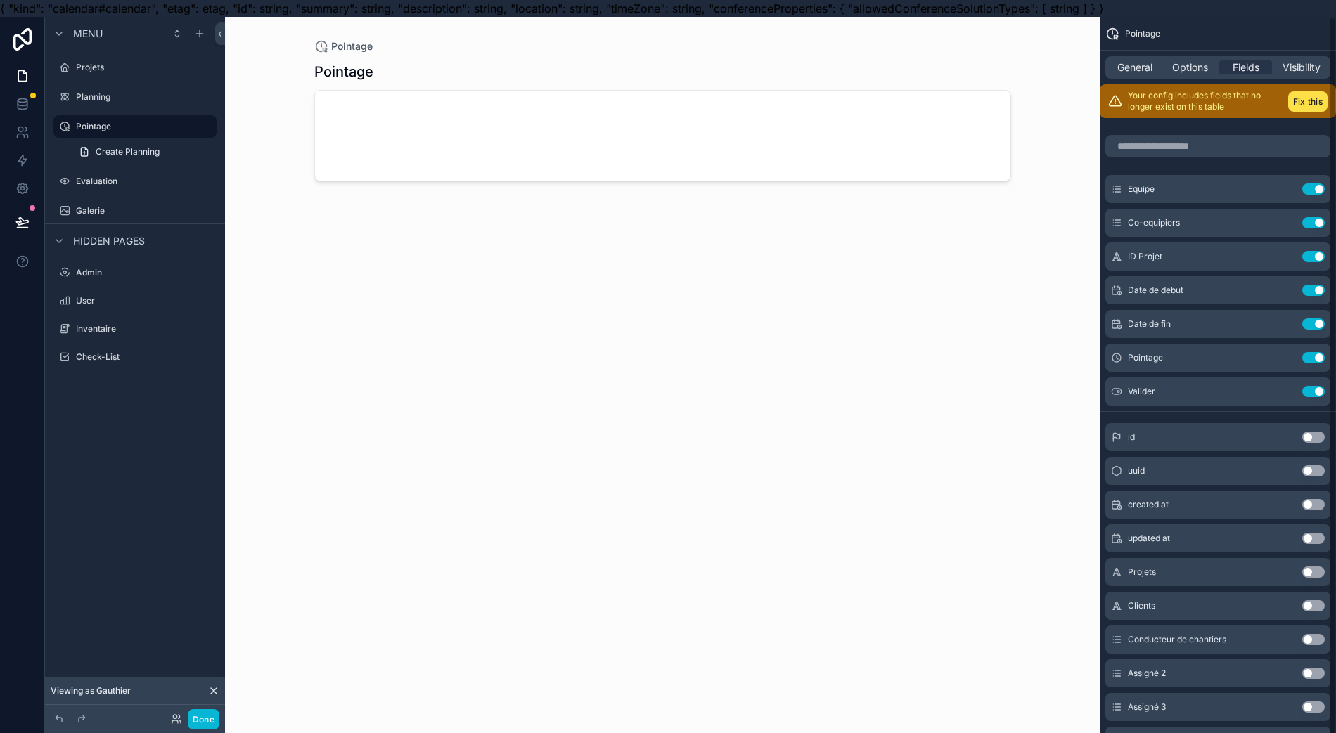
click at [1140, 70] on span "General" at bounding box center [1134, 67] width 35 height 14
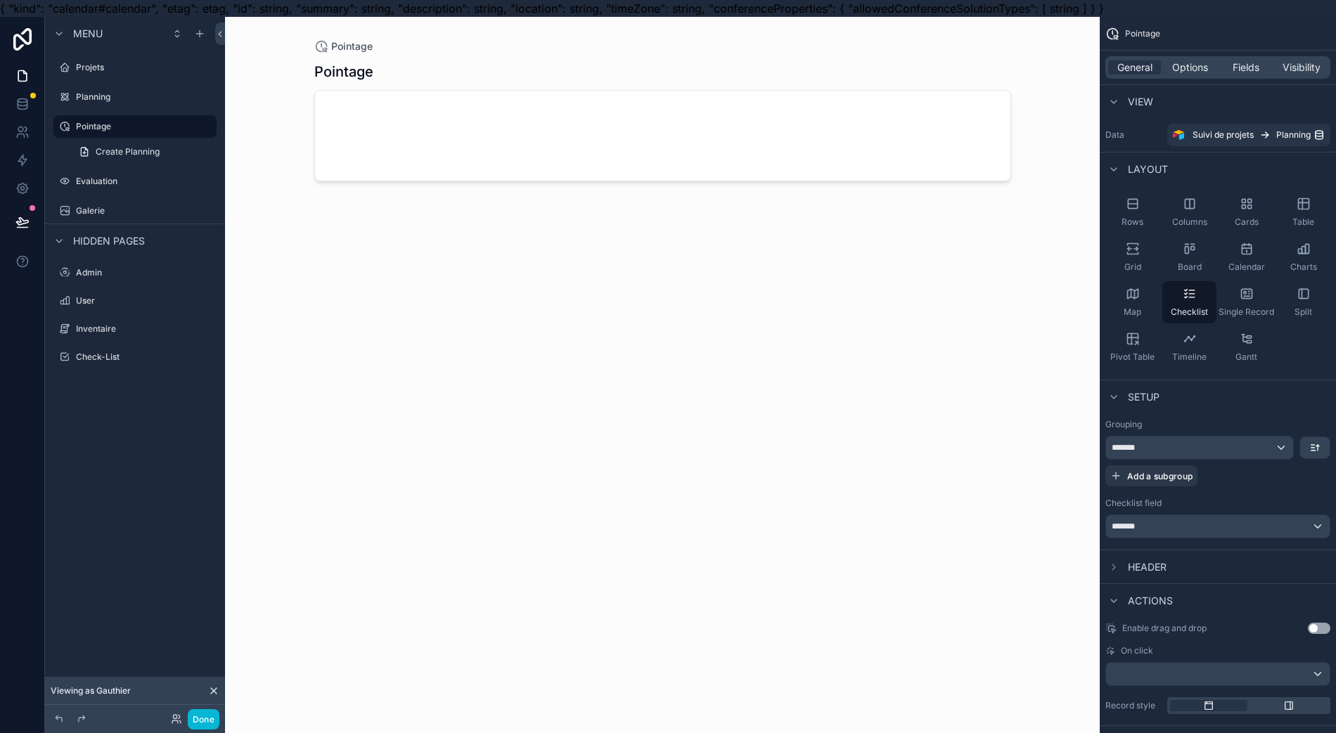
drag, startPoint x: 1246, startPoint y: 72, endPoint x: 1237, endPoint y: 72, distance: 8.4
click at [1247, 72] on span "Fields" at bounding box center [1245, 67] width 27 height 14
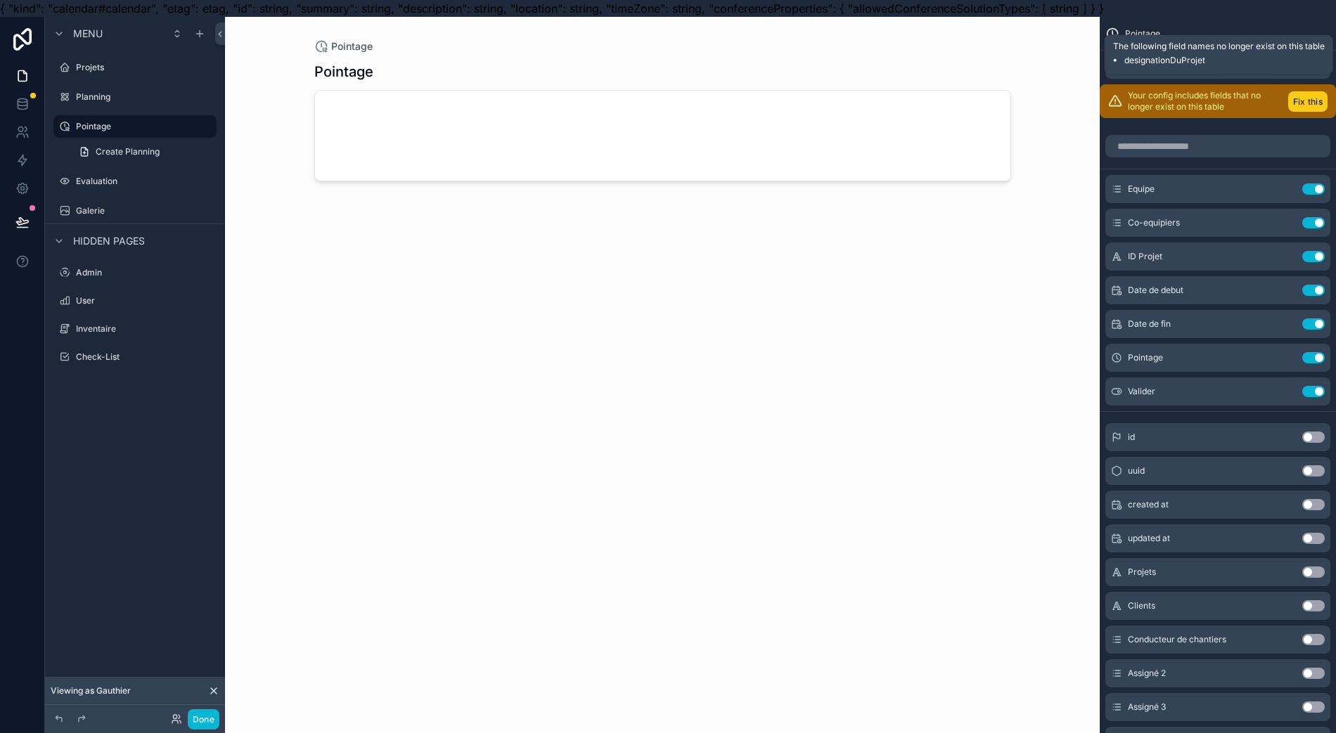
click at [1313, 107] on button "Fix this" at bounding box center [1307, 101] width 39 height 20
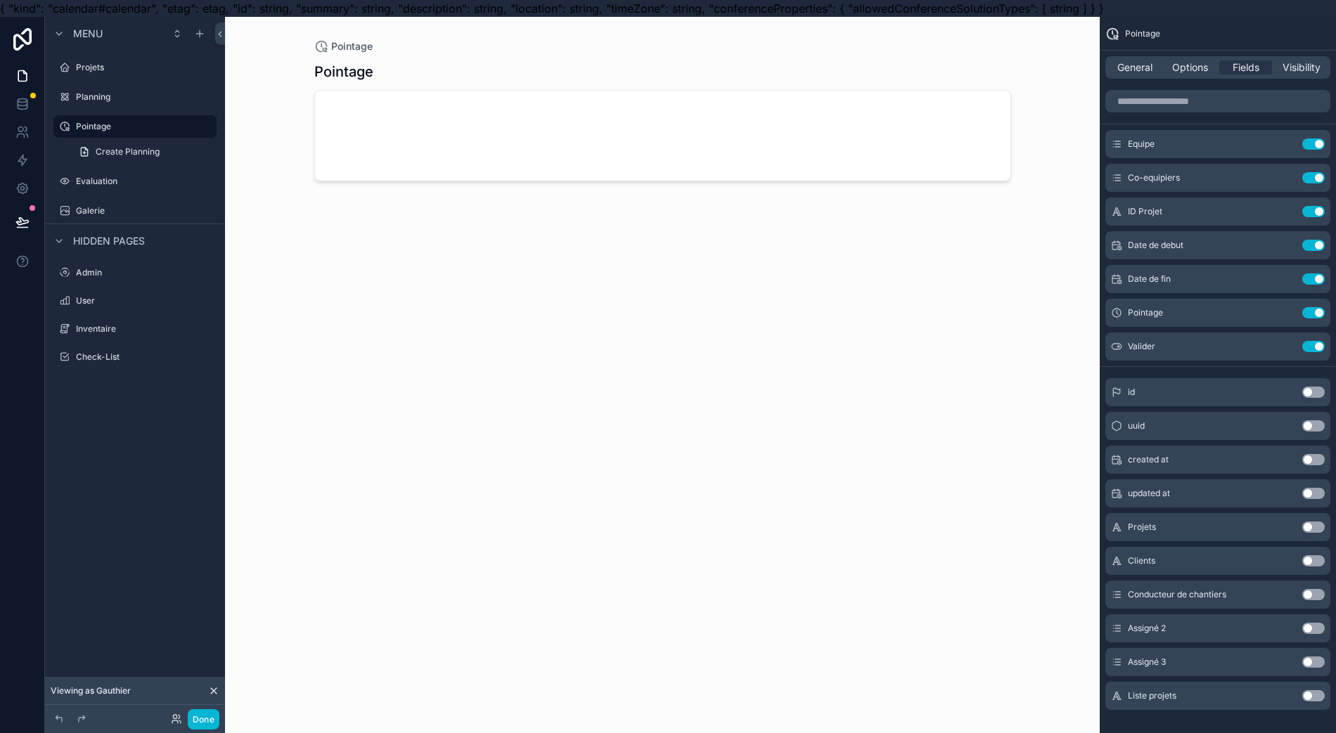
click at [1146, 70] on span "General" at bounding box center [1134, 67] width 35 height 14
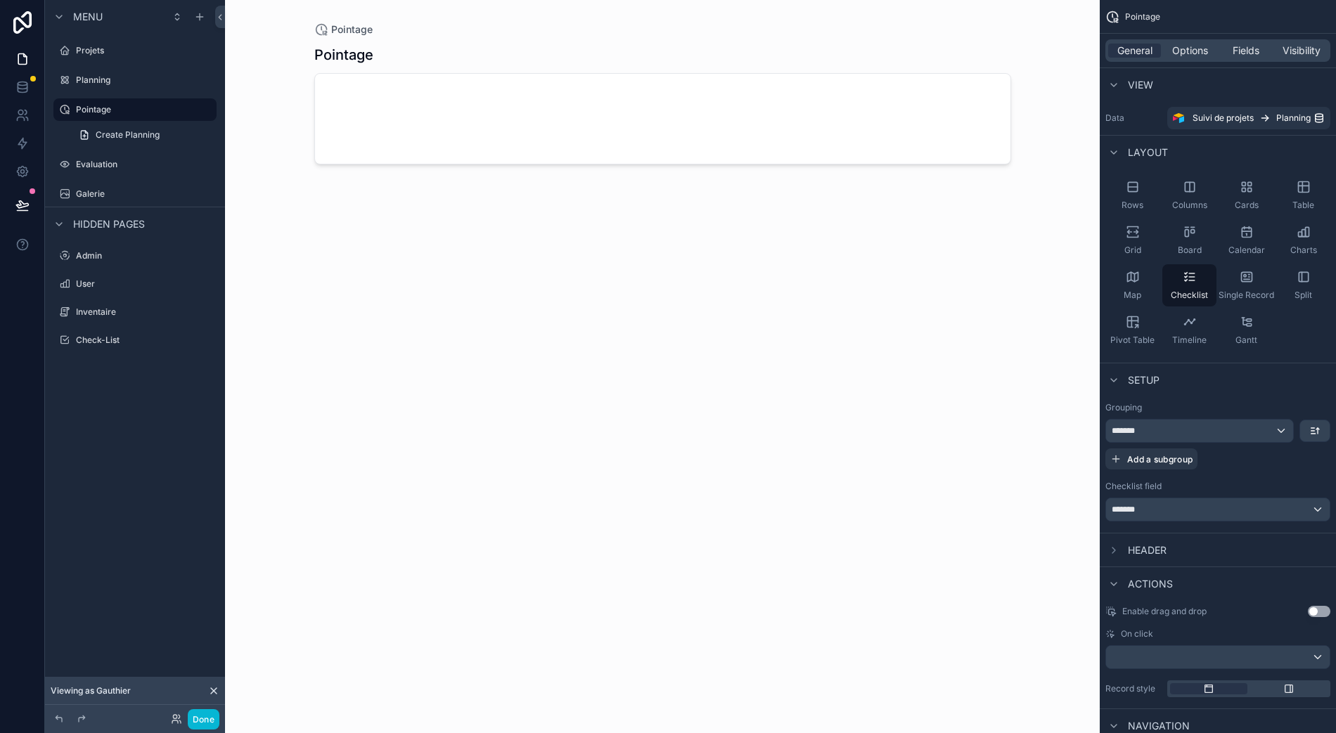
click at [1198, 44] on span "Options" at bounding box center [1190, 51] width 36 height 14
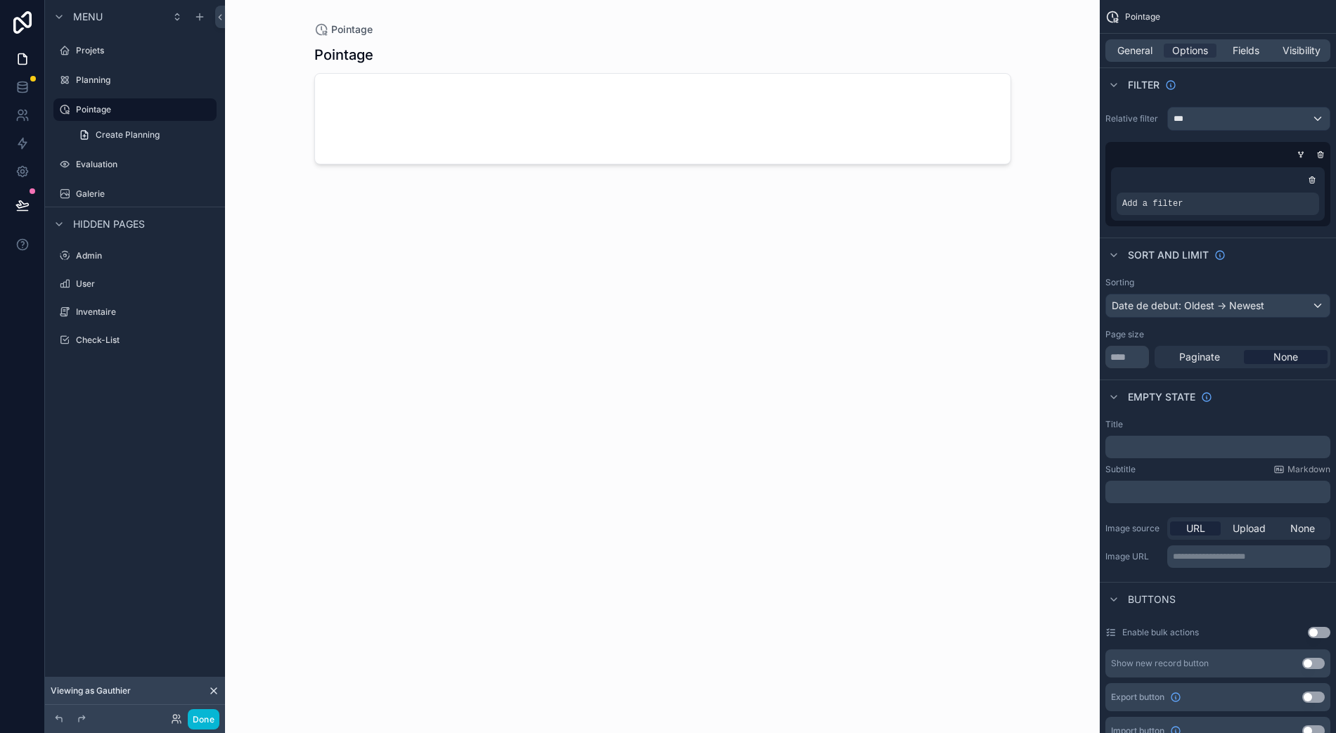
click at [1307, 148] on div "scrollable content" at bounding box center [1300, 155] width 14 height 14
click at [1305, 150] on icon "scrollable content" at bounding box center [1300, 154] width 8 height 8
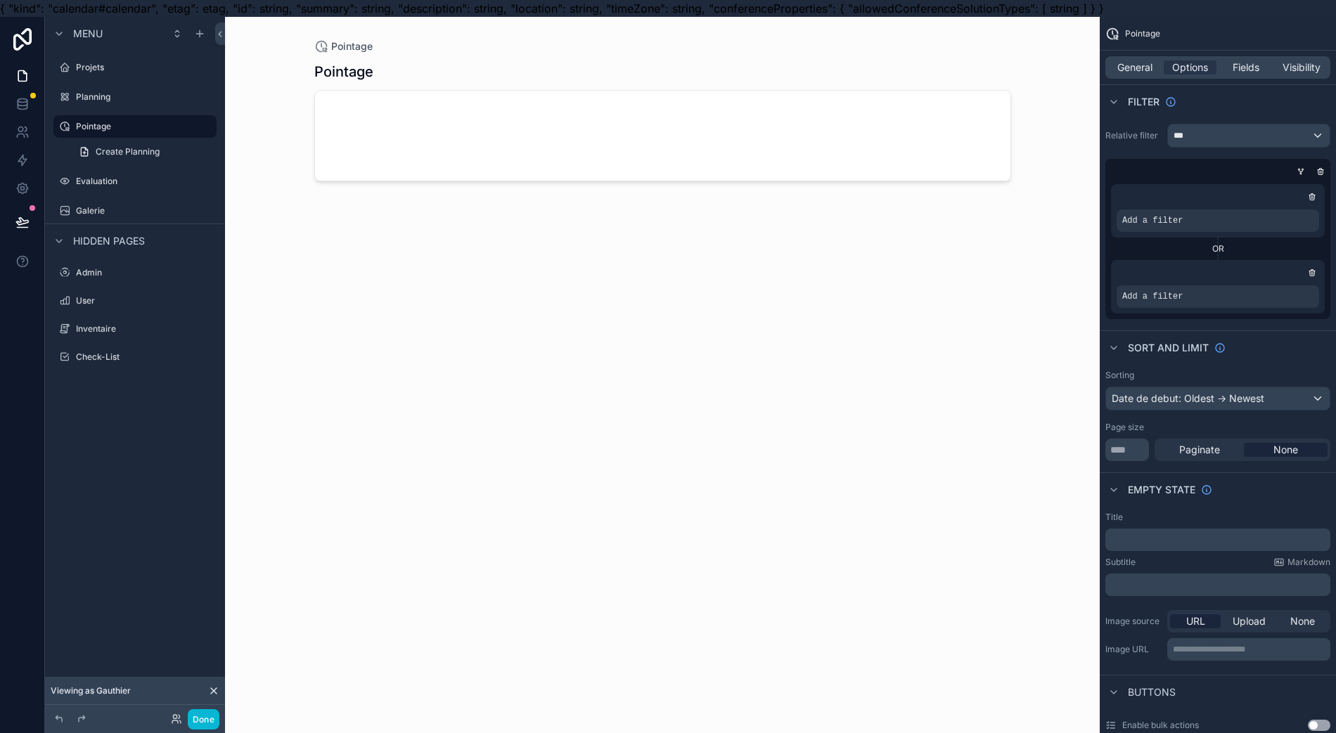
click at [0, 0] on icon "scrollable content" at bounding box center [0, 0] width 0 height 0
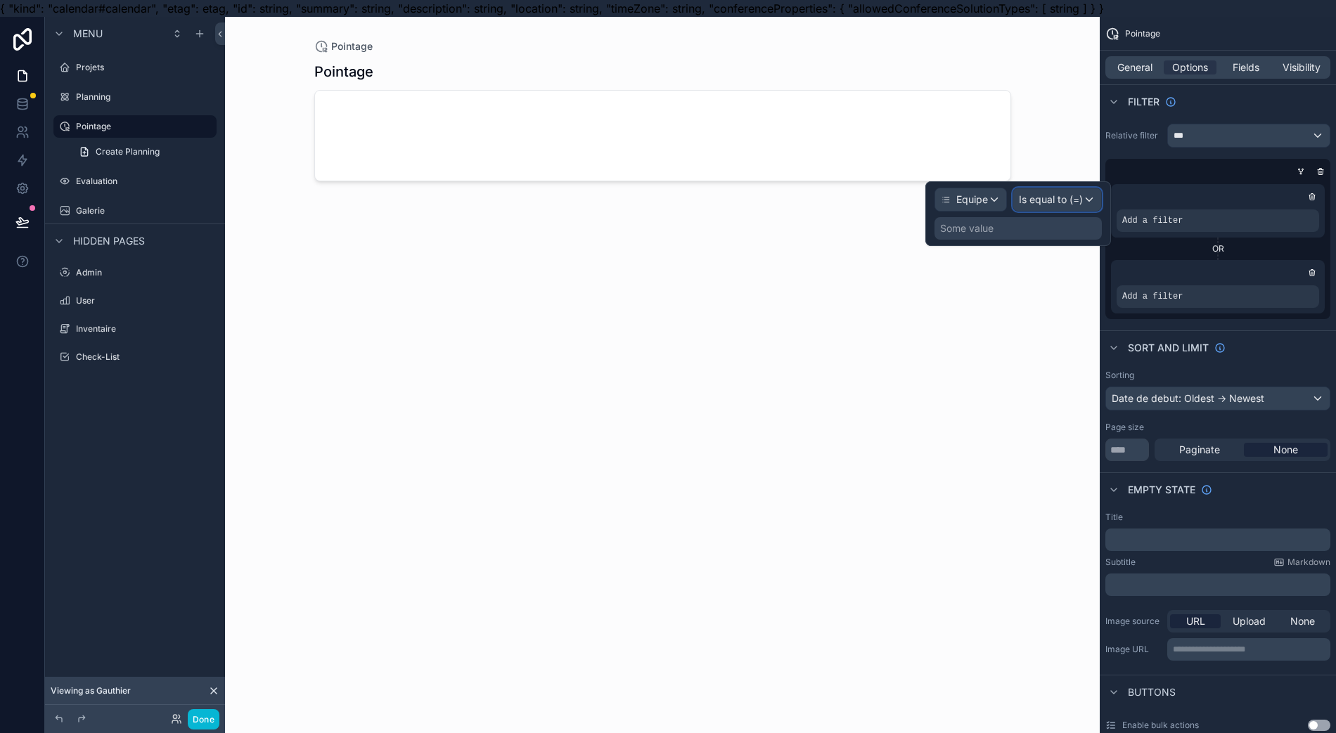
click at [1082, 201] on span "Is equal to (=)" at bounding box center [1051, 200] width 64 height 14
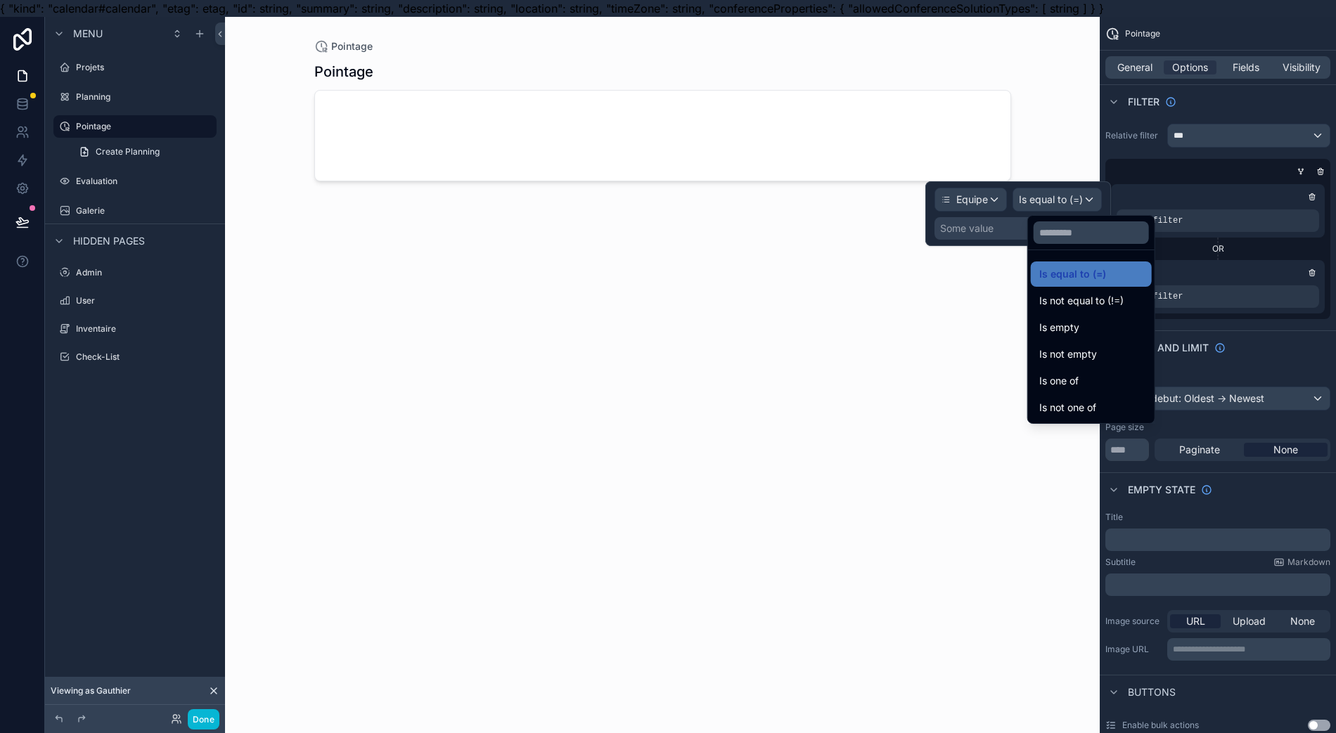
click at [1095, 264] on ul "Is equal to (=) Is not equal to (!=) Is empty Is not empty Is one of Is not one…" at bounding box center [1091, 336] width 127 height 173
click at [1097, 280] on span "Is equal to (=)" at bounding box center [1072, 274] width 67 height 17
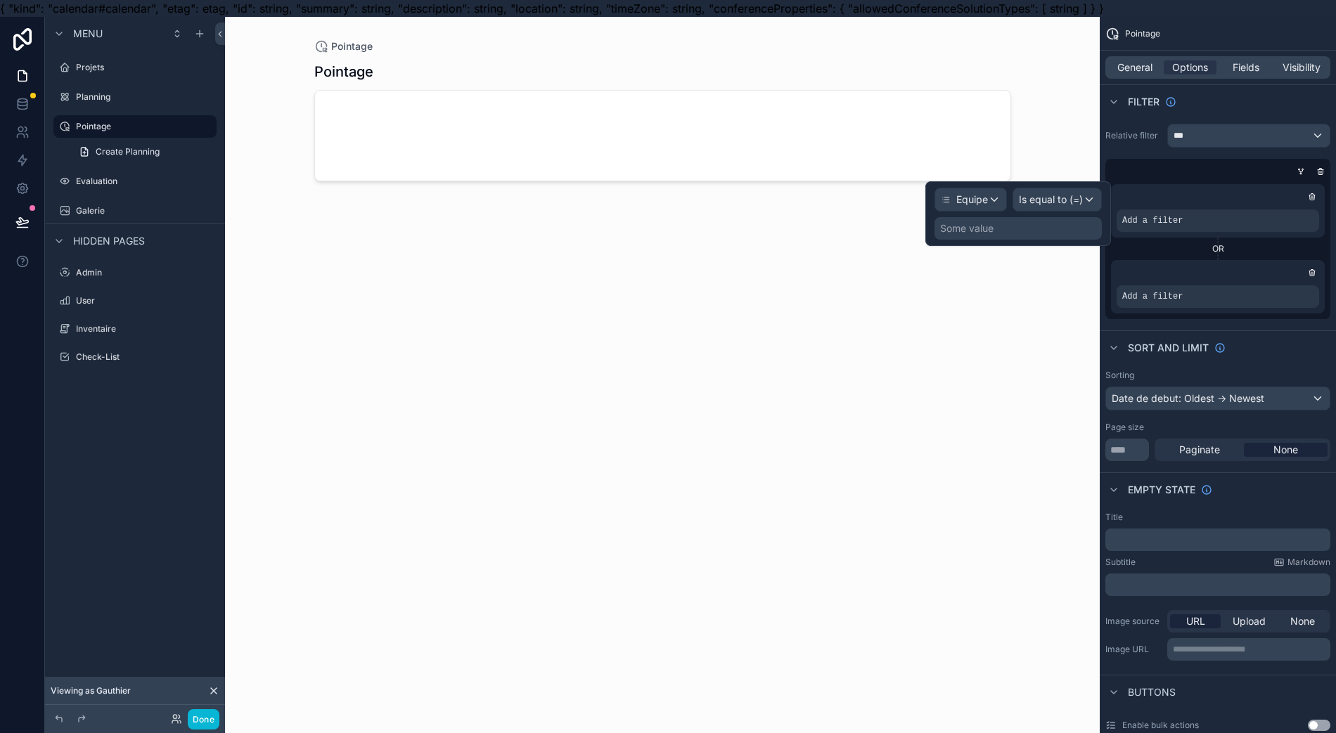
click at [1059, 229] on div "Some value" at bounding box center [1017, 228] width 167 height 22
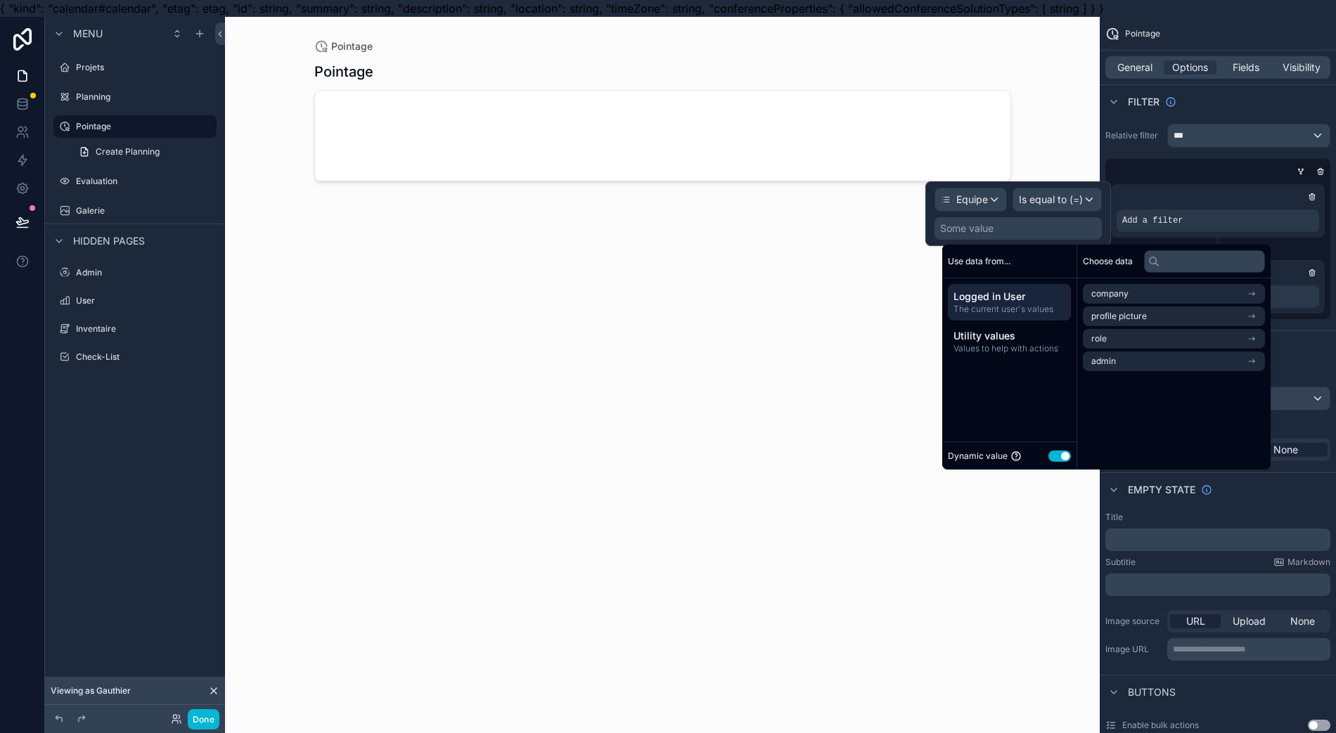
click at [1040, 309] on span "The current user's values" at bounding box center [1009, 309] width 112 height 11
click at [1135, 354] on li "admin" at bounding box center [1173, 361] width 182 height 20
click at [1133, 339] on span "user (from admin)" at bounding box center [1126, 341] width 71 height 11
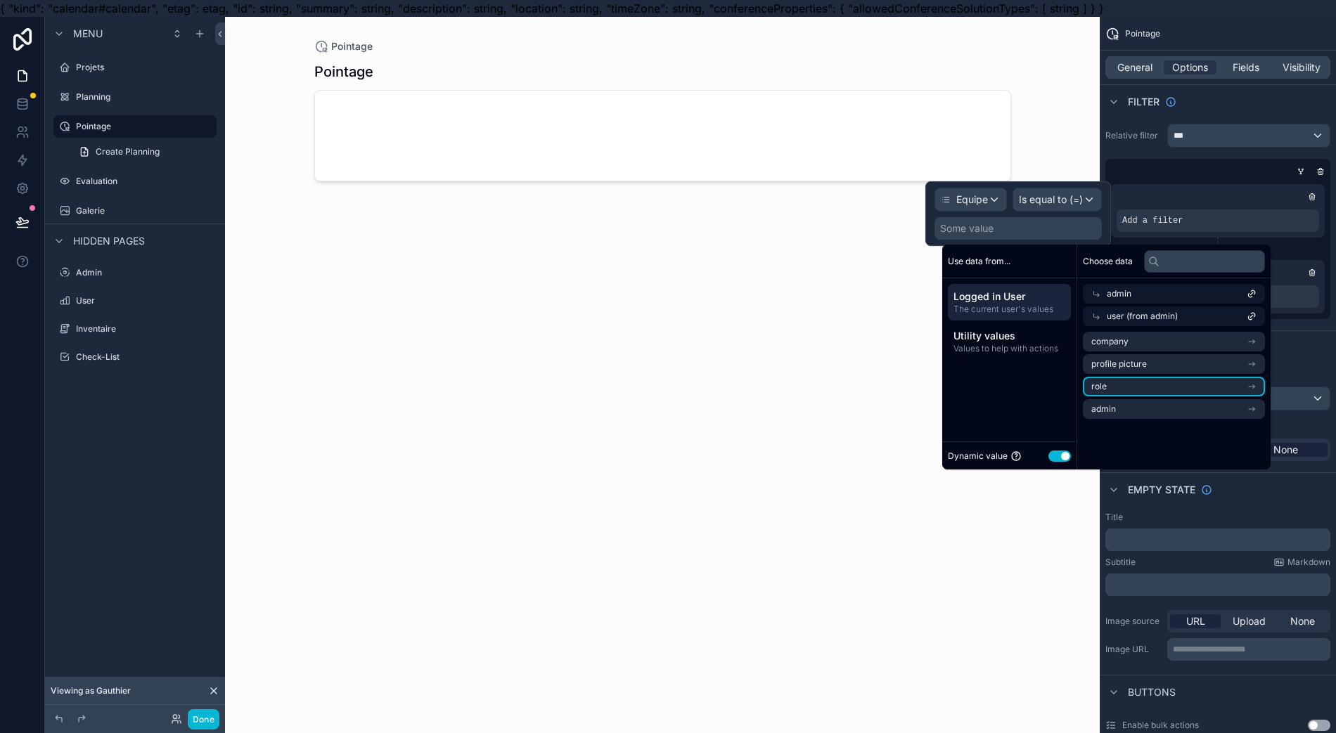
click at [1122, 389] on li "role" at bounding box center [1173, 387] width 182 height 20
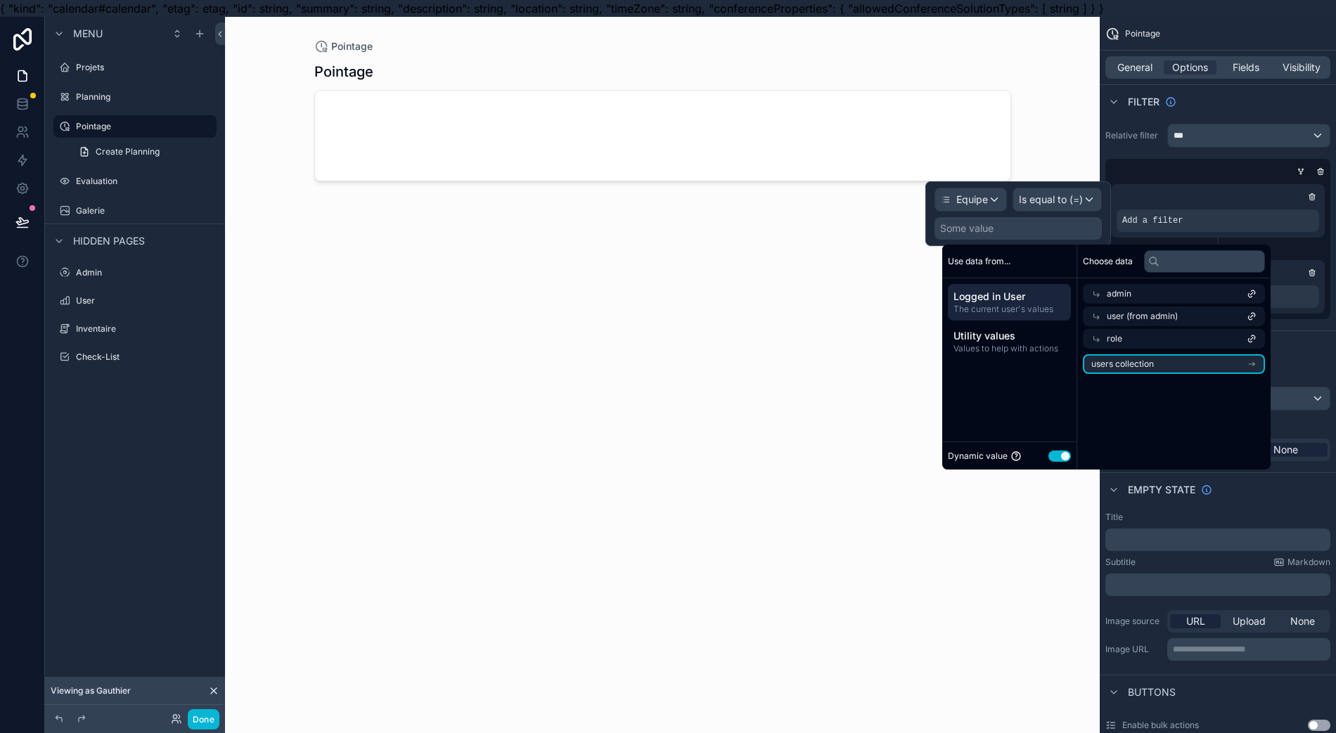
click at [1119, 370] on li "users collection" at bounding box center [1173, 364] width 182 height 20
click at [1118, 361] on span "users collection" at bounding box center [1137, 361] width 63 height 11
click at [1123, 340] on div "role" at bounding box center [1173, 339] width 182 height 20
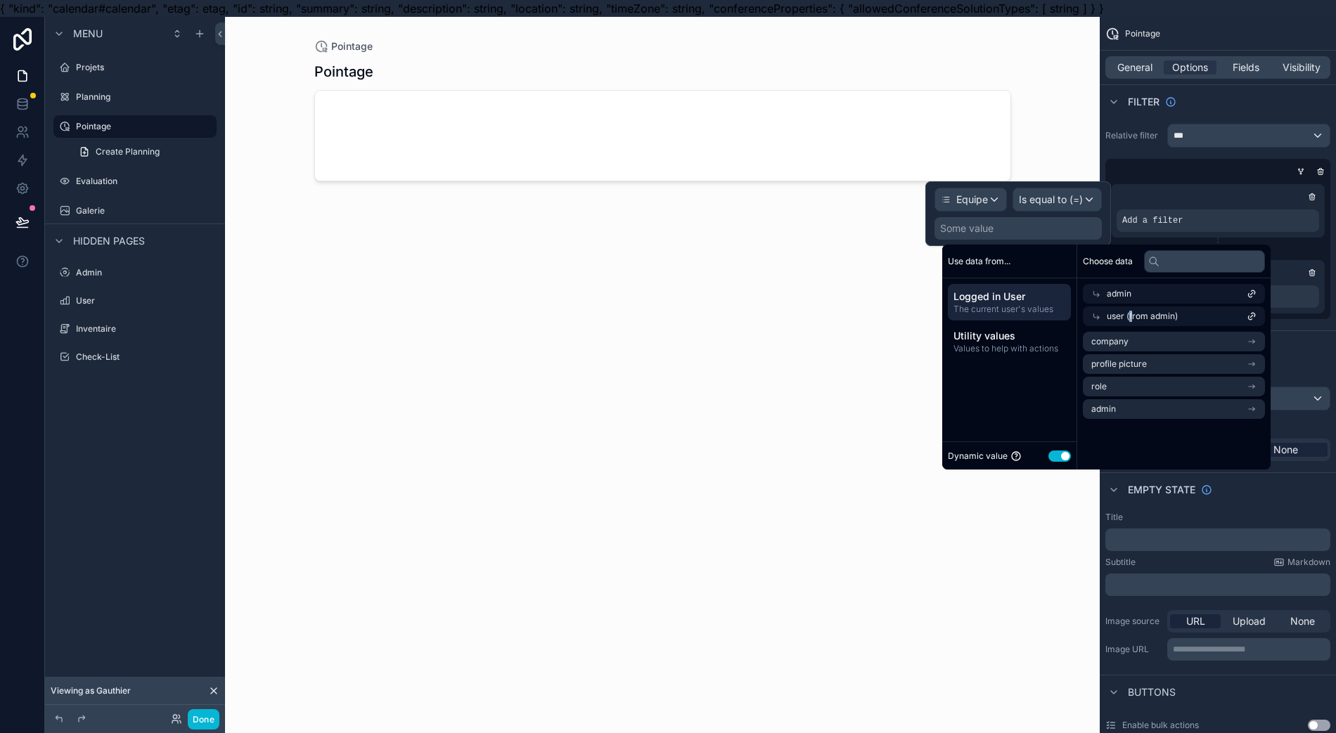
click at [1131, 312] on span "user (from admin)" at bounding box center [1141, 316] width 71 height 11
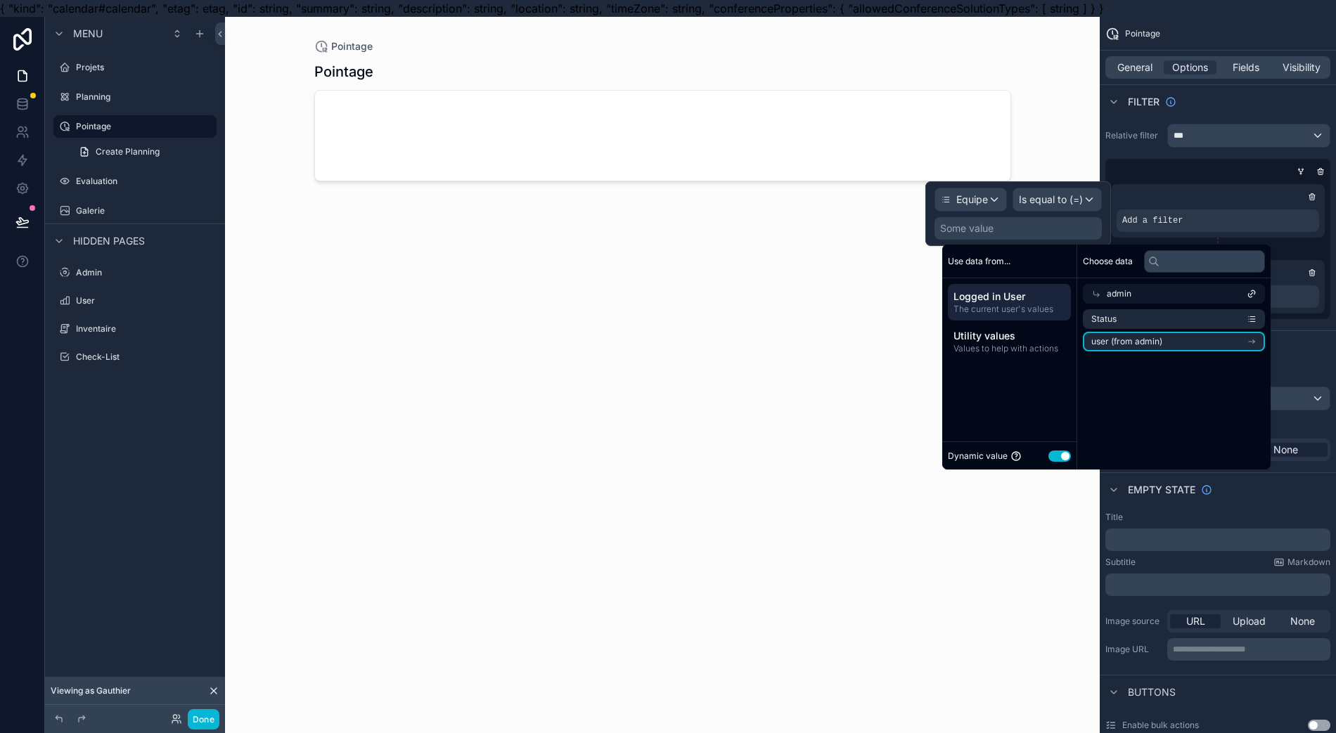
click at [1142, 342] on span "user (from admin)" at bounding box center [1126, 341] width 71 height 11
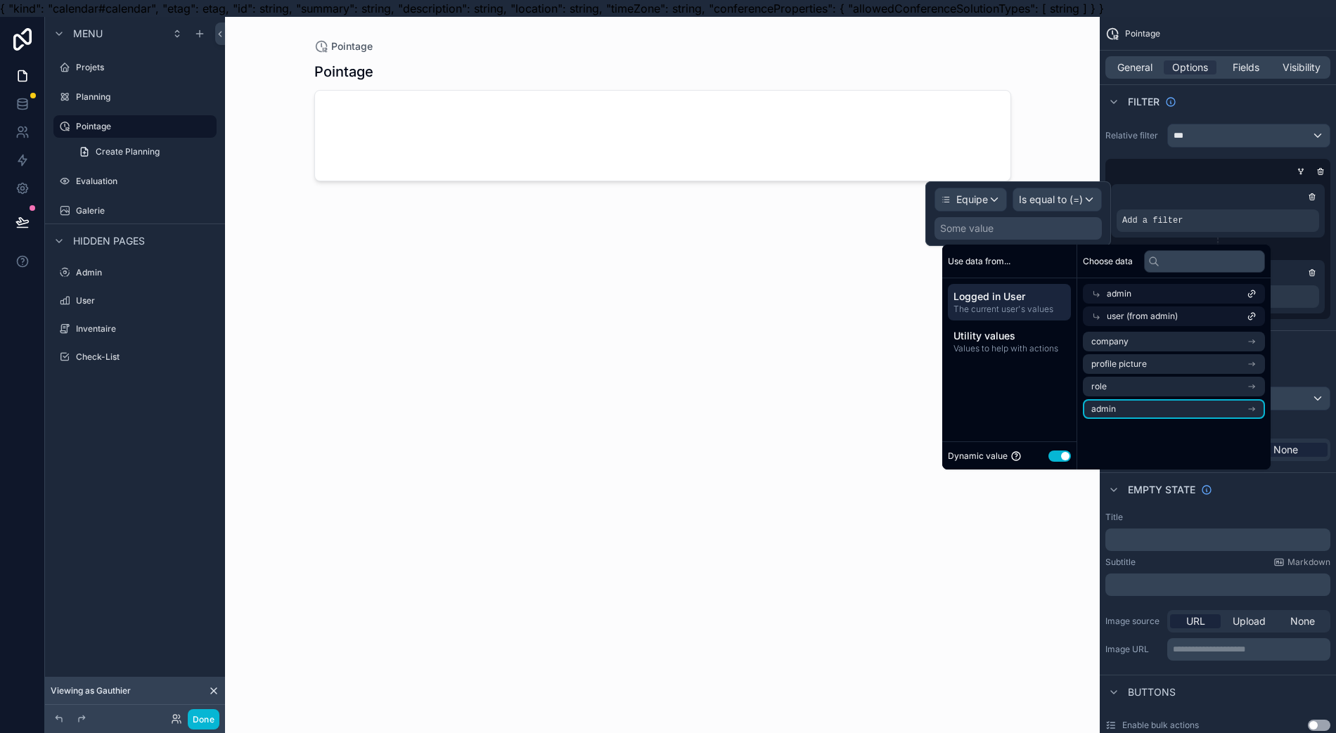
click at [1143, 406] on li "admin" at bounding box center [1173, 409] width 182 height 20
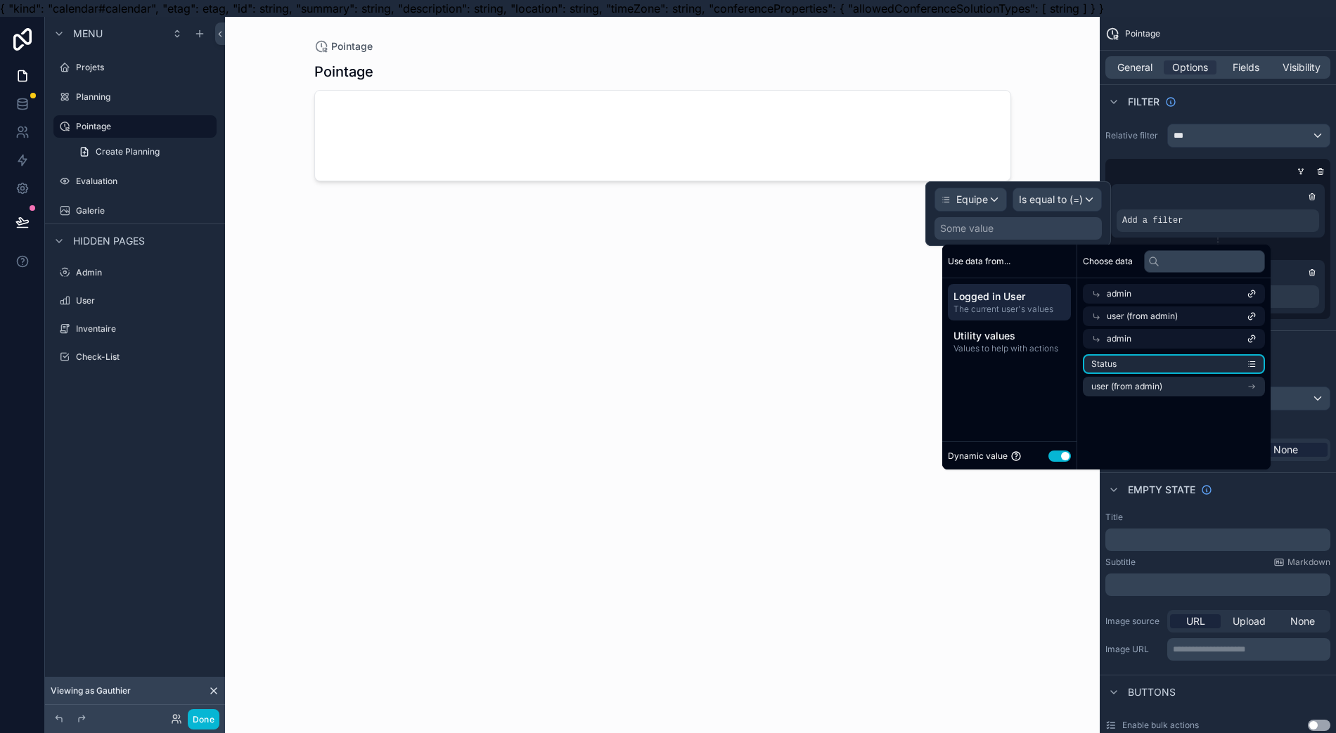
click at [1147, 366] on li "Status" at bounding box center [1173, 364] width 182 height 20
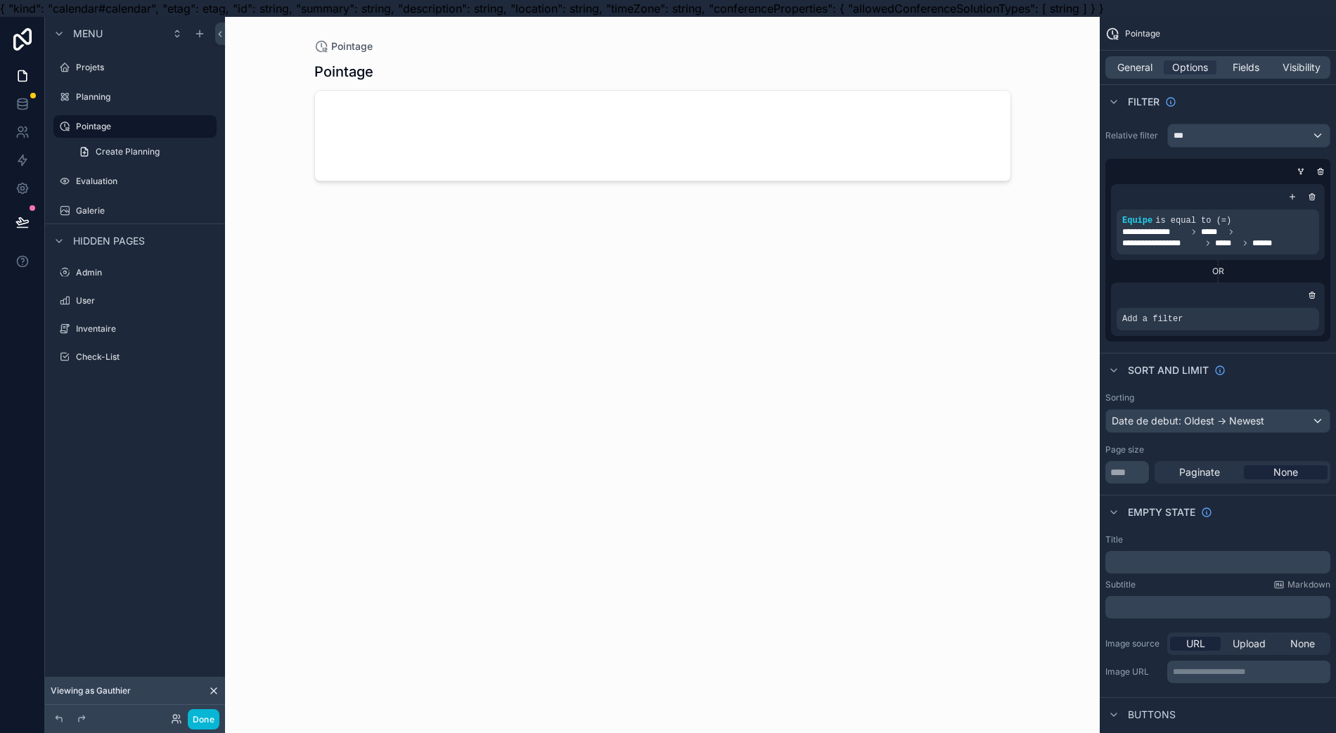
click at [1319, 199] on div "scrollable content" at bounding box center [1312, 197] width 14 height 14
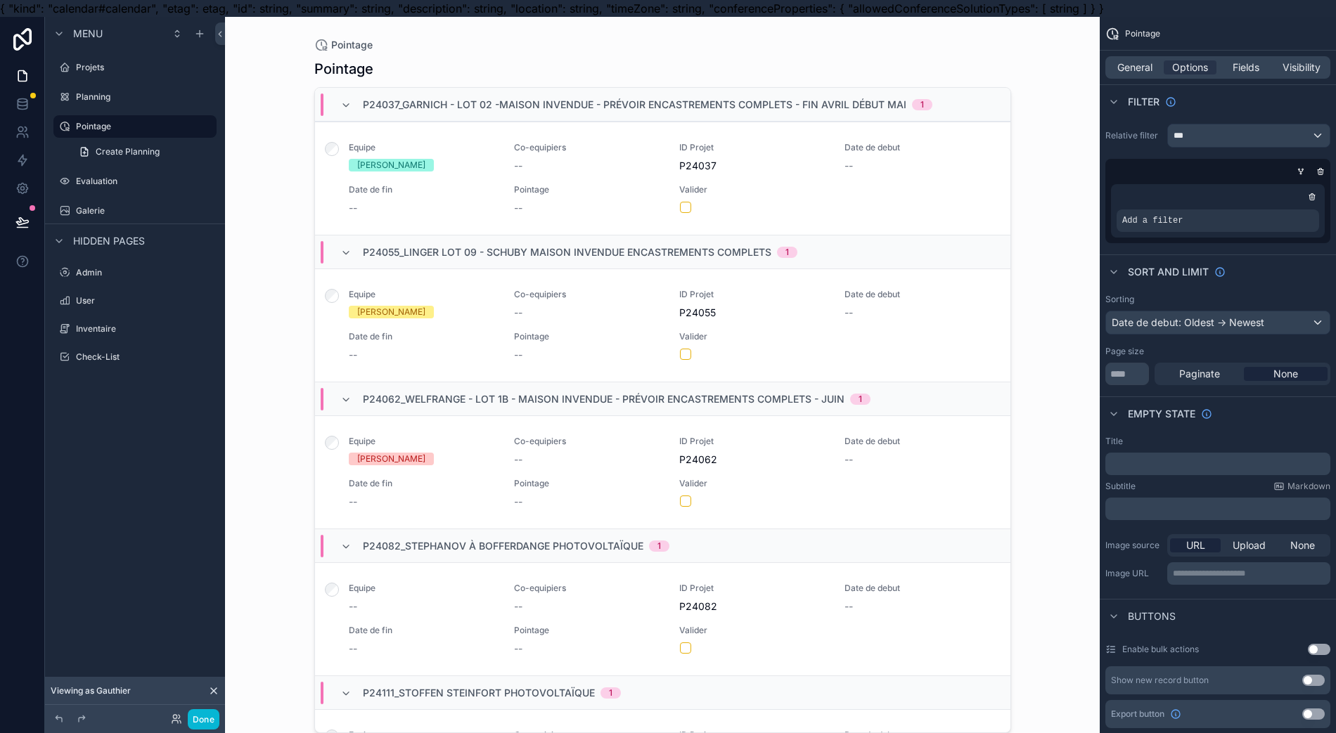
click at [0, 0] on div "scrollable content" at bounding box center [0, 0] width 0 height 0
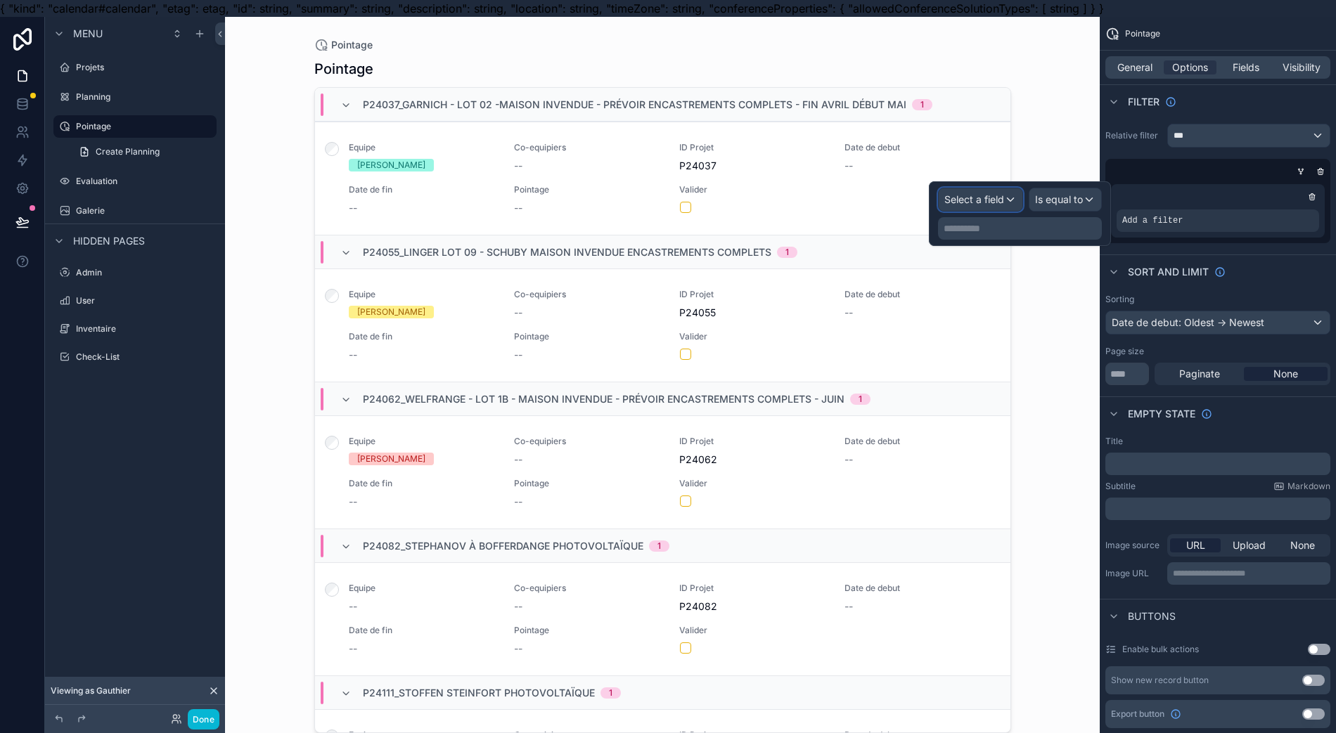
click at [1004, 203] on span "Select a field" at bounding box center [974, 199] width 60 height 12
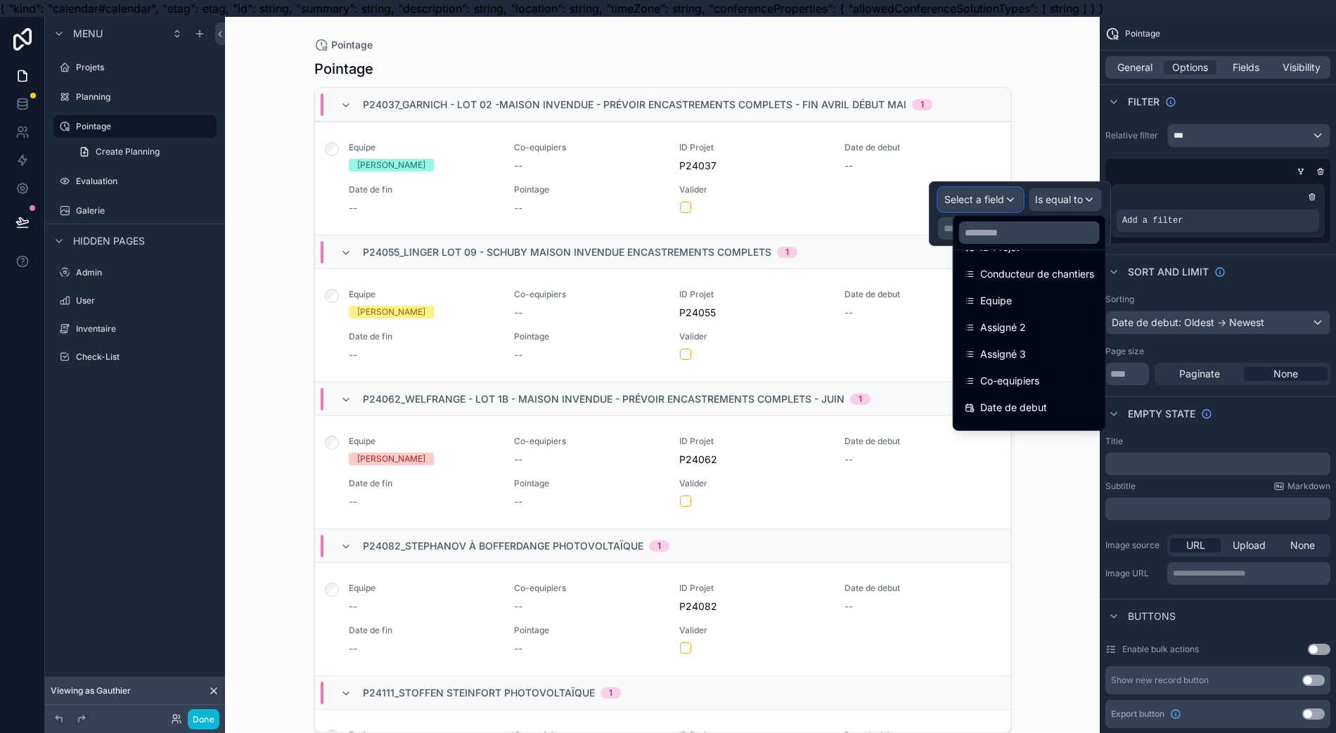
scroll to position [187, 0]
click at [1025, 315] on div "Assigné 2" at bounding box center [1029, 327] width 146 height 25
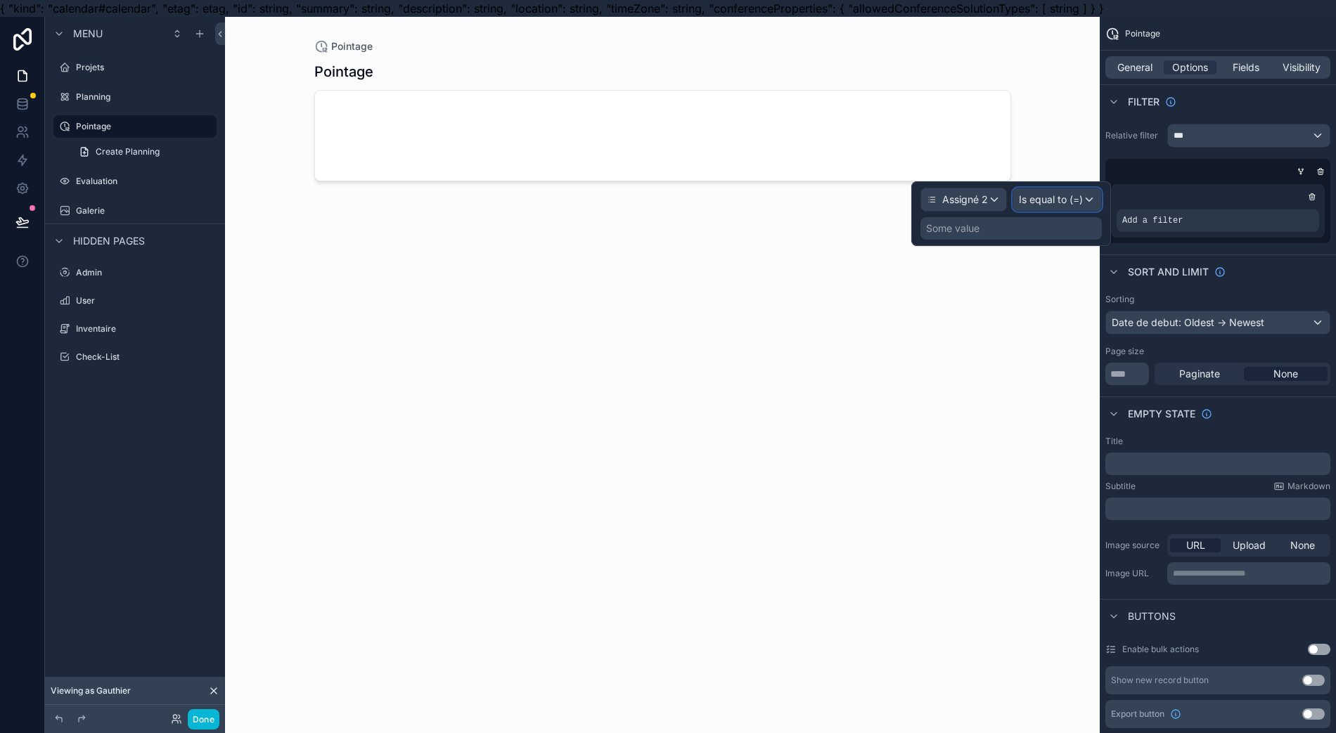
click at [1061, 198] on span "Is equal to (=)" at bounding box center [1051, 200] width 64 height 14
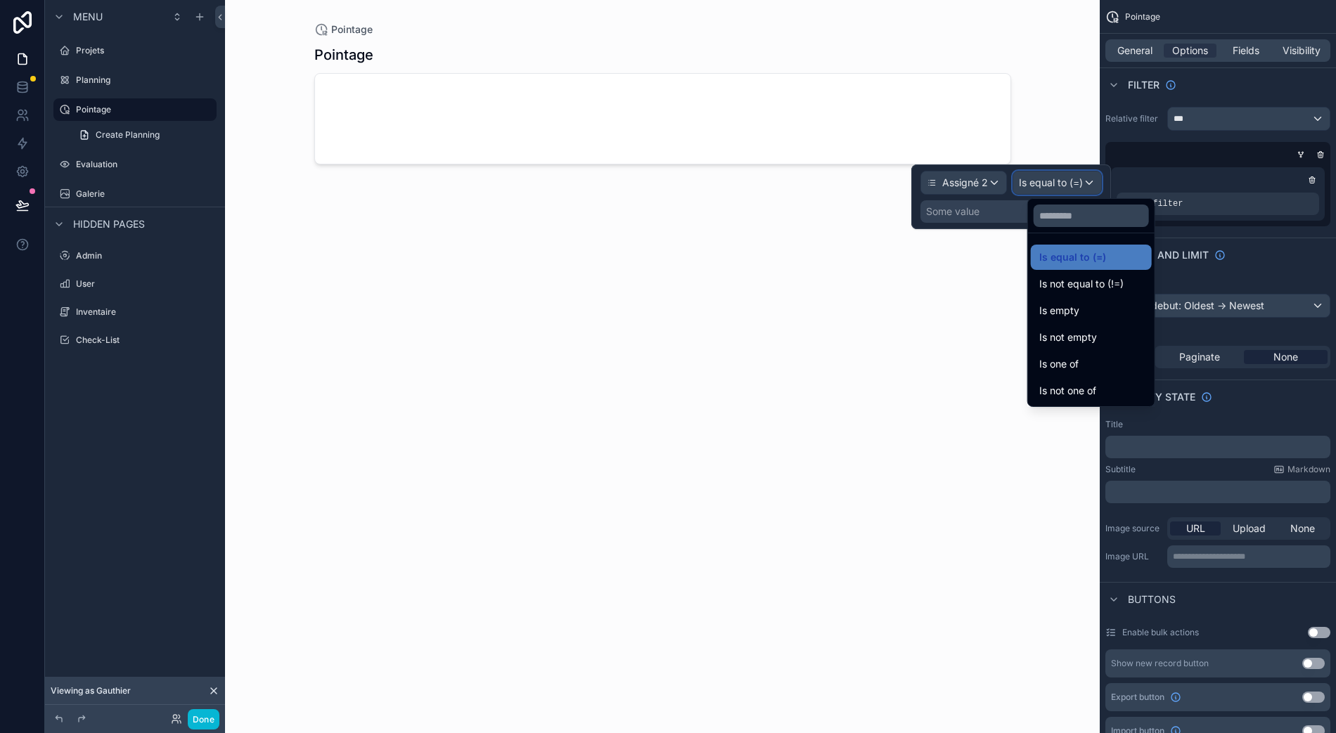
scroll to position [31, 0]
click at [1008, 172] on div at bounding box center [1011, 196] width 200 height 65
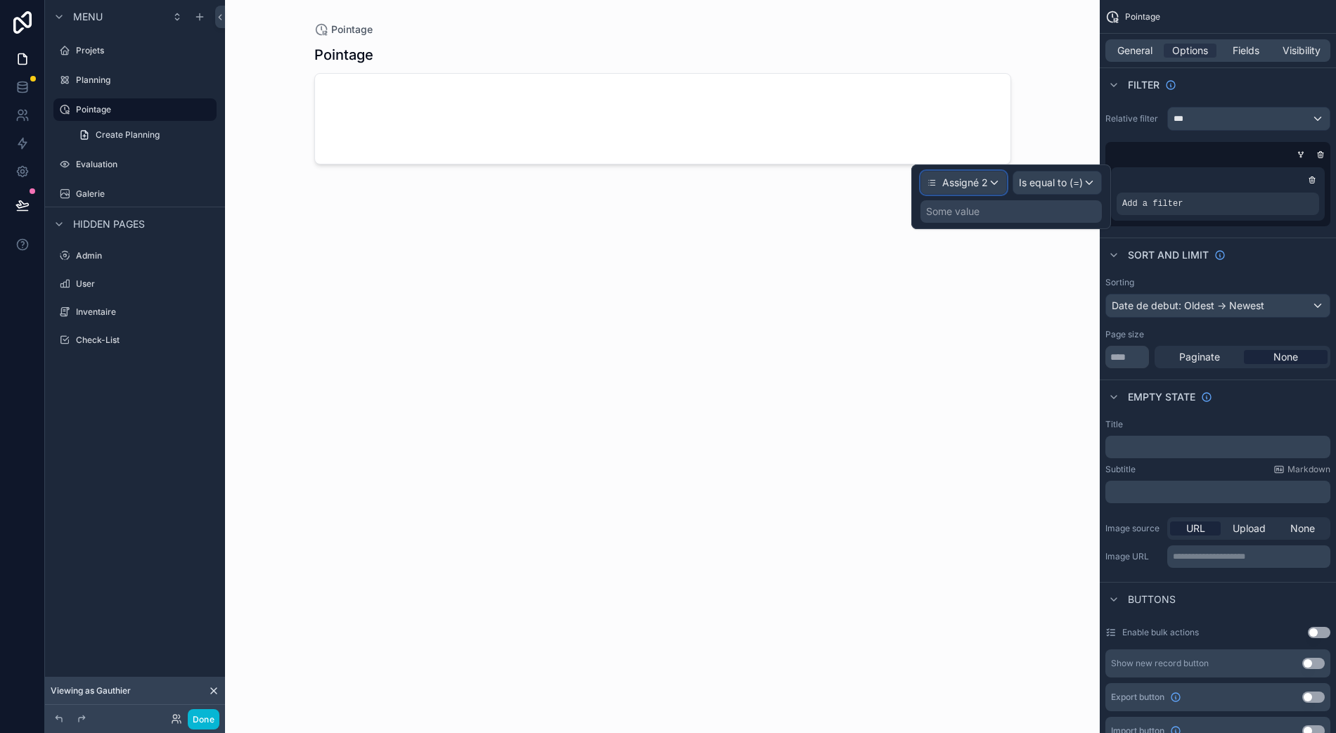
click at [1006, 174] on div "Assigné 2" at bounding box center [963, 183] width 85 height 22
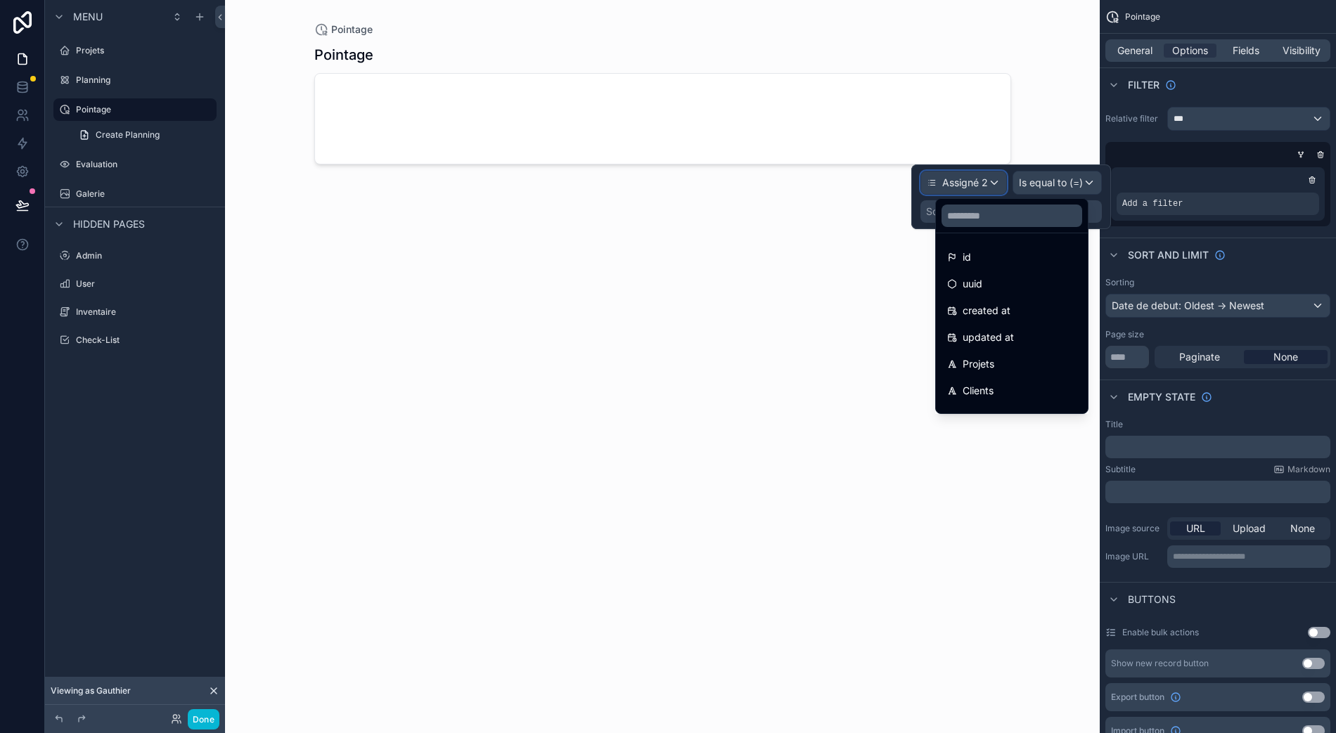
scroll to position [187, 0]
click at [992, 276] on span "Equipe" at bounding box center [978, 284] width 32 height 17
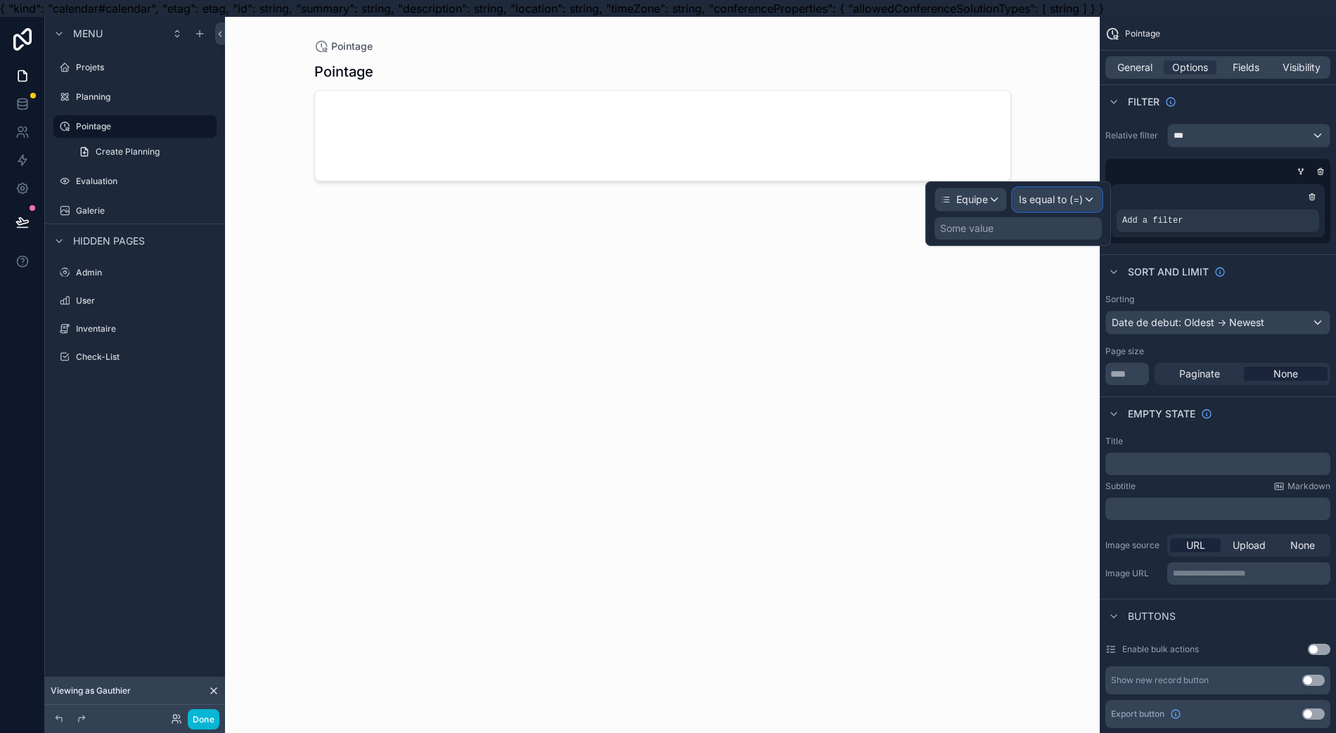
click at [1049, 194] on span "Is equal to (=)" at bounding box center [1051, 200] width 64 height 14
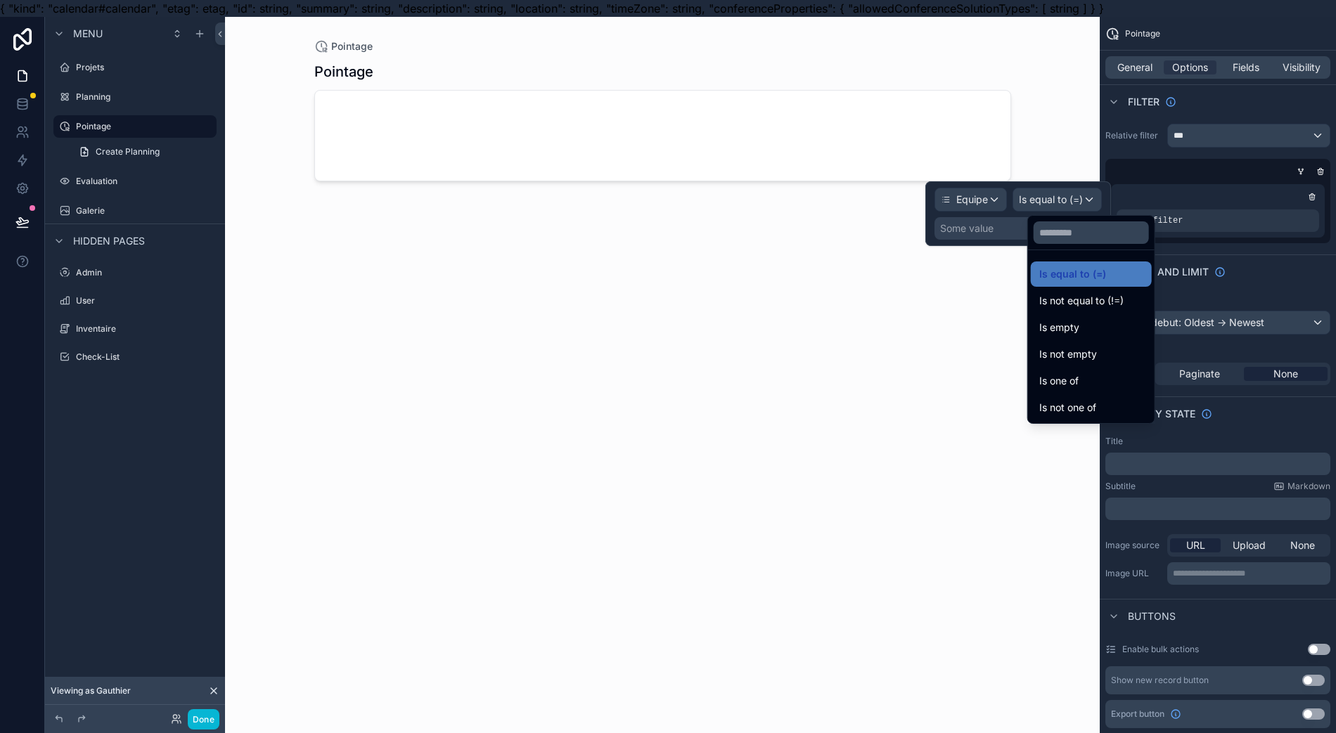
drag, startPoint x: 1084, startPoint y: 270, endPoint x: 1075, endPoint y: 270, distance: 8.4
click at [1085, 271] on span "Is equal to (=)" at bounding box center [1072, 274] width 67 height 17
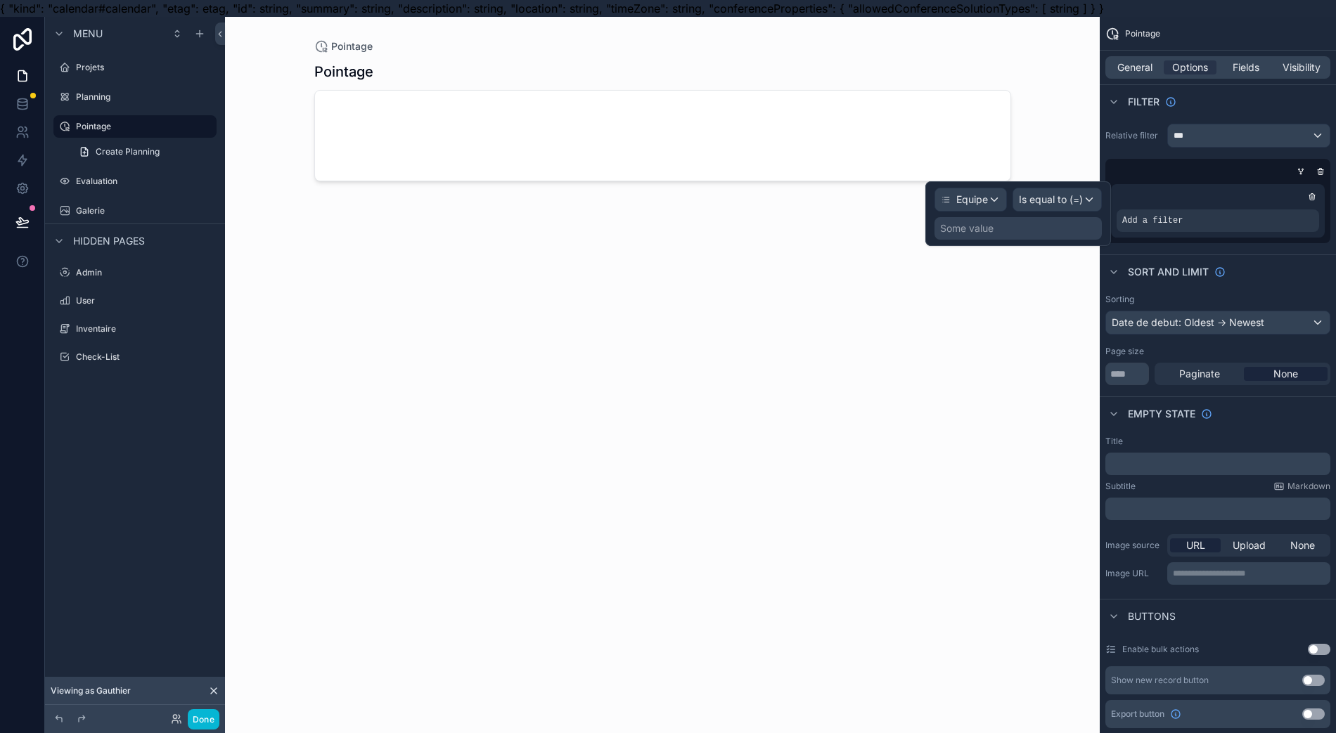
click at [1033, 230] on div "Some value" at bounding box center [1017, 228] width 167 height 22
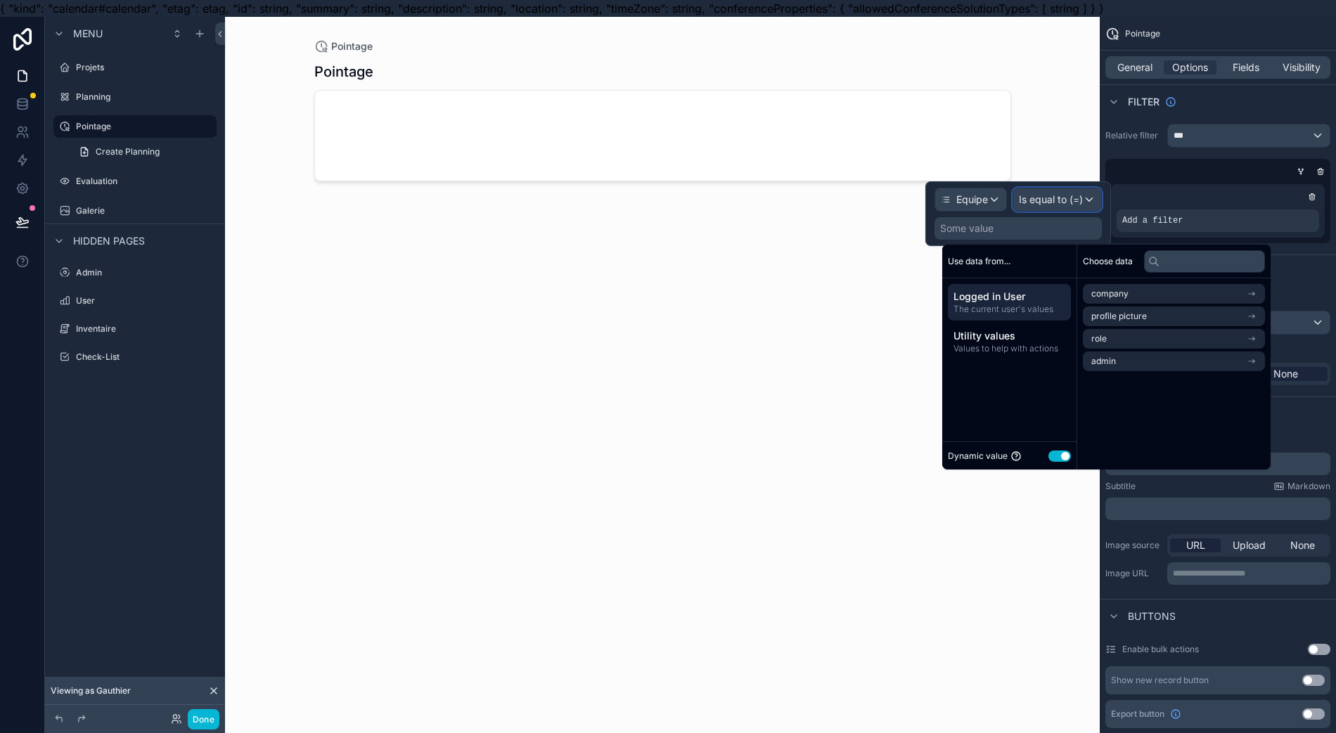
click at [1082, 200] on span "Is equal to (=)" at bounding box center [1051, 200] width 64 height 14
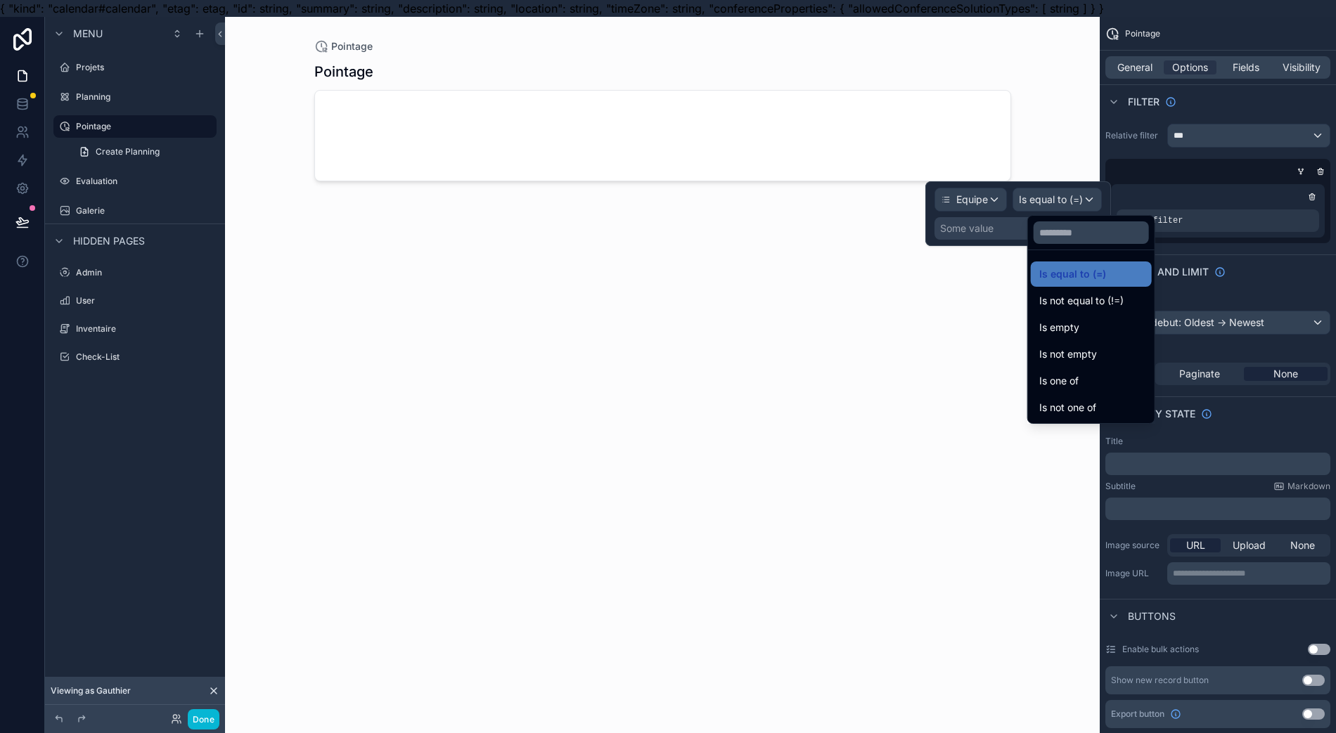
click at [1083, 202] on div at bounding box center [1018, 213] width 186 height 65
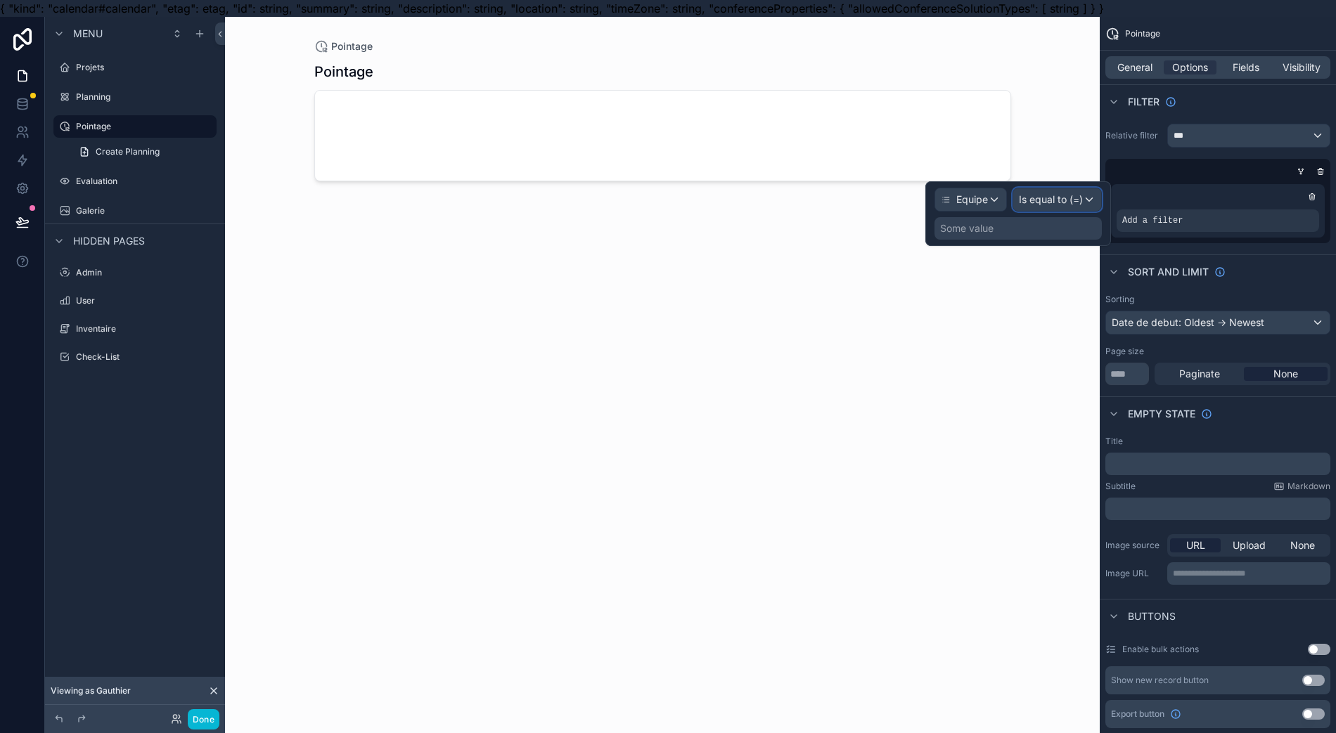
click at [1082, 202] on span "Is equal to (=)" at bounding box center [1051, 200] width 64 height 14
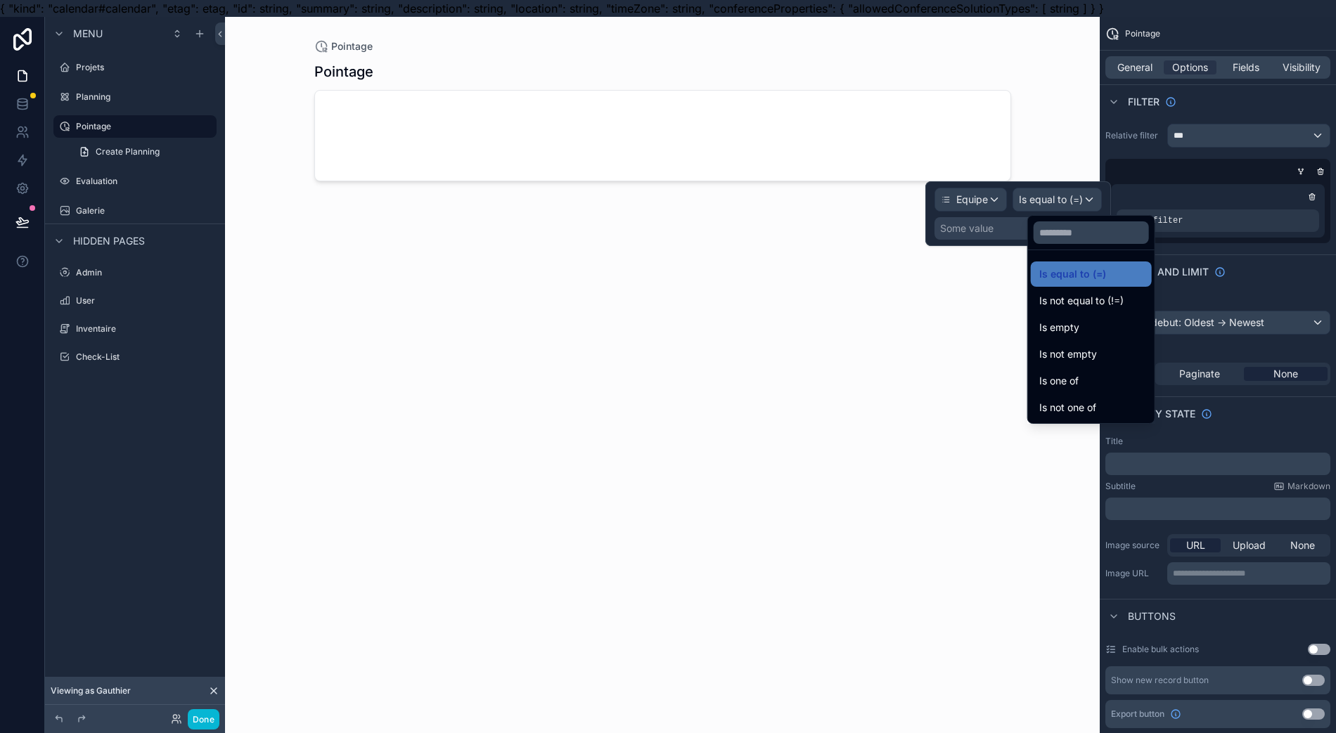
click at [1092, 347] on span "Is not empty" at bounding box center [1068, 354] width 58 height 17
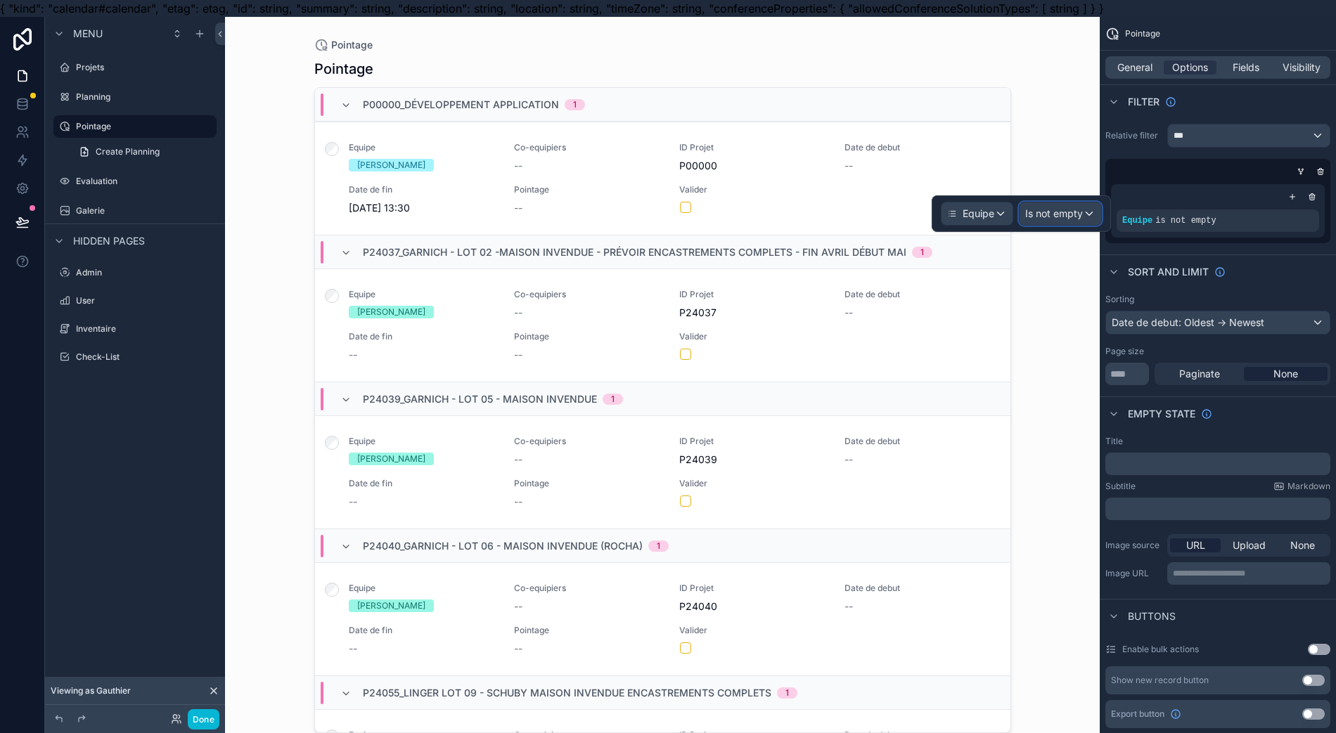
click at [1064, 216] on span "Is not empty" at bounding box center [1054, 214] width 58 height 14
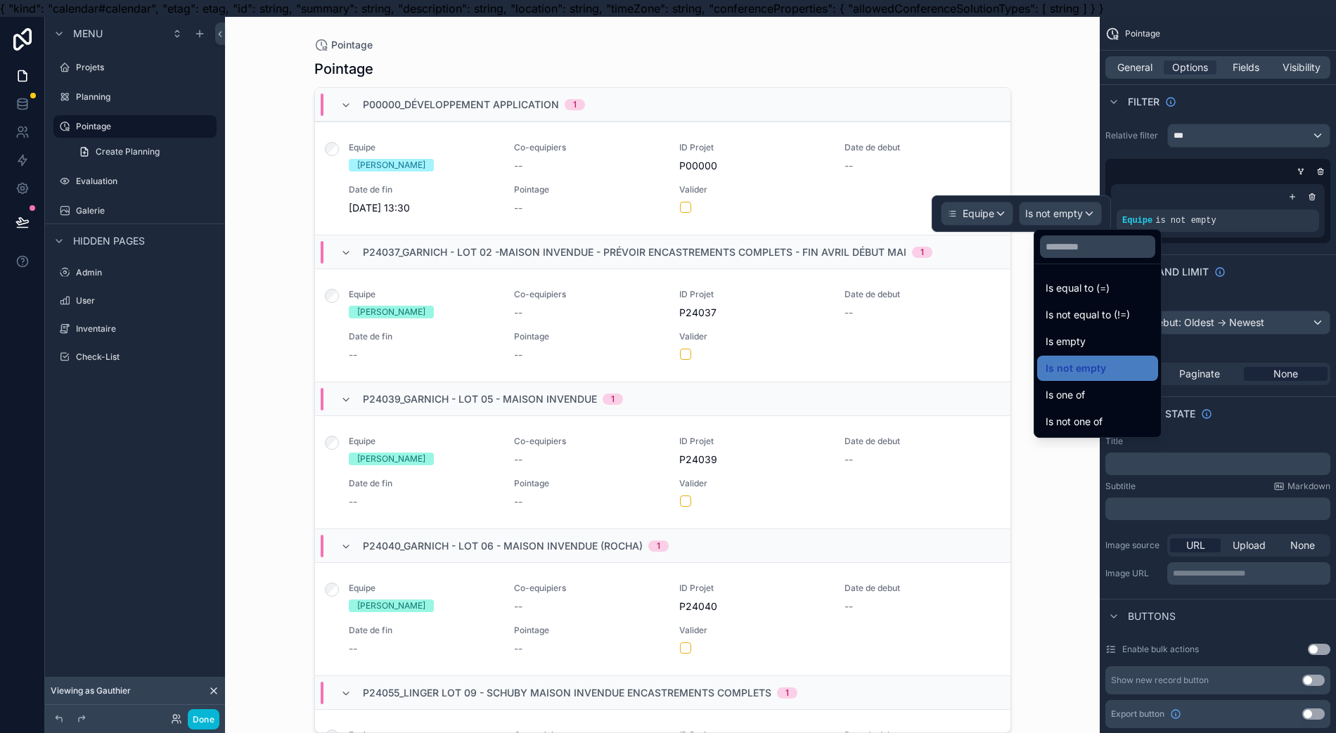
click at [1097, 289] on span "Is equal to (=)" at bounding box center [1077, 288] width 64 height 17
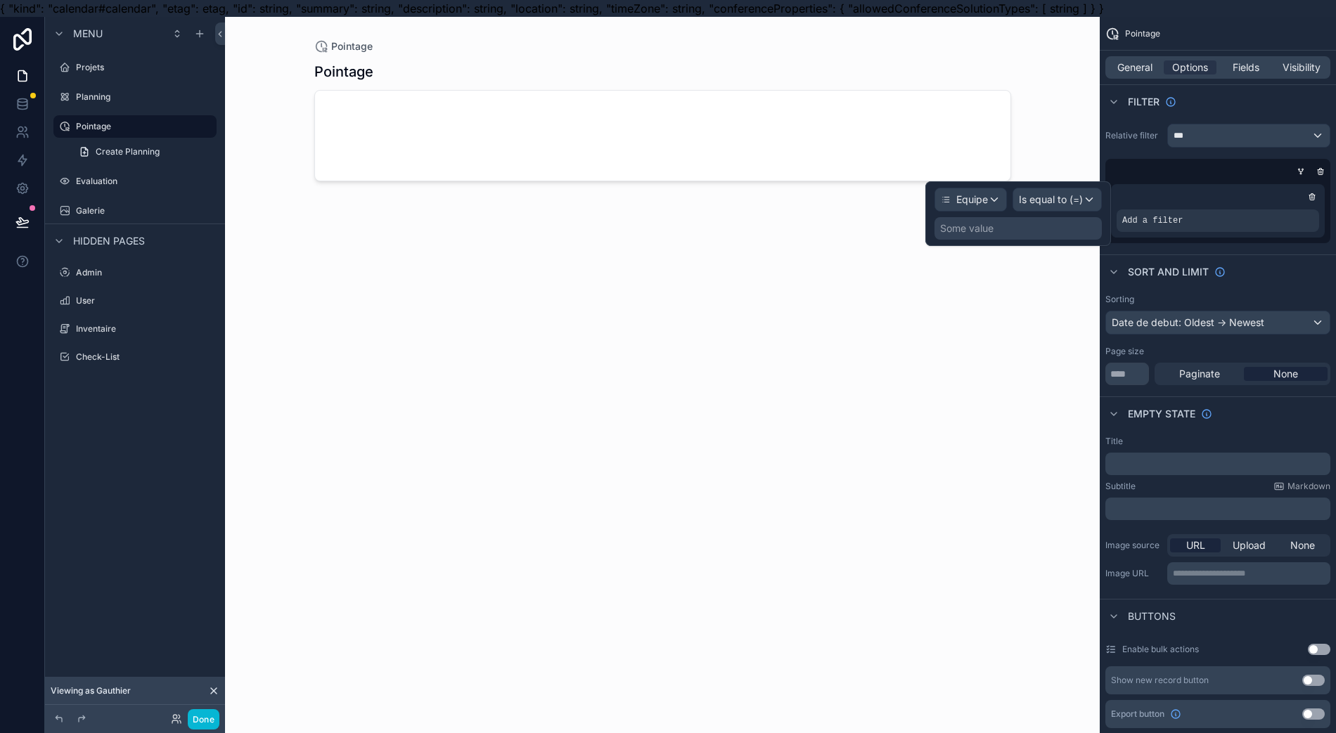
click at [1039, 228] on div "Some value" at bounding box center [1017, 228] width 167 height 22
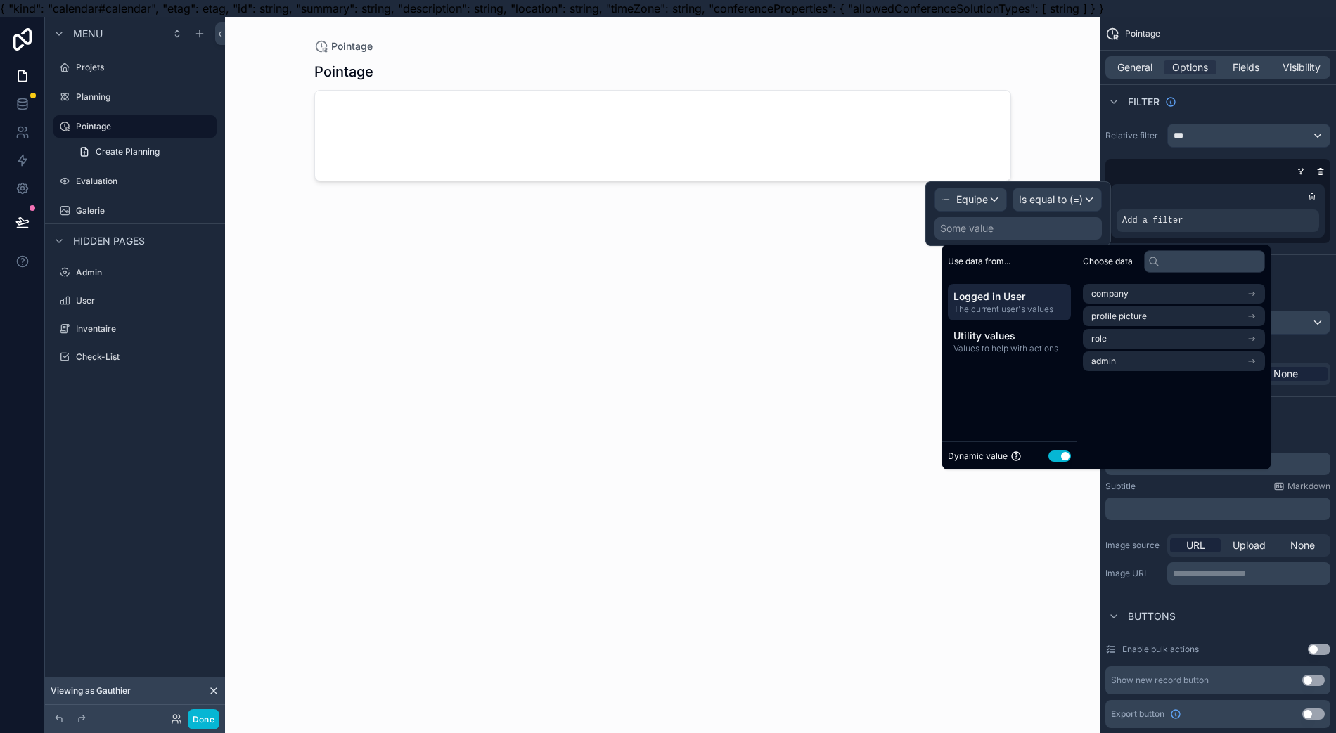
click at [1044, 304] on span "The current user's values" at bounding box center [1009, 309] width 112 height 11
click at [1045, 325] on div "Utility values Values to help with actions" at bounding box center [1009, 341] width 123 height 37
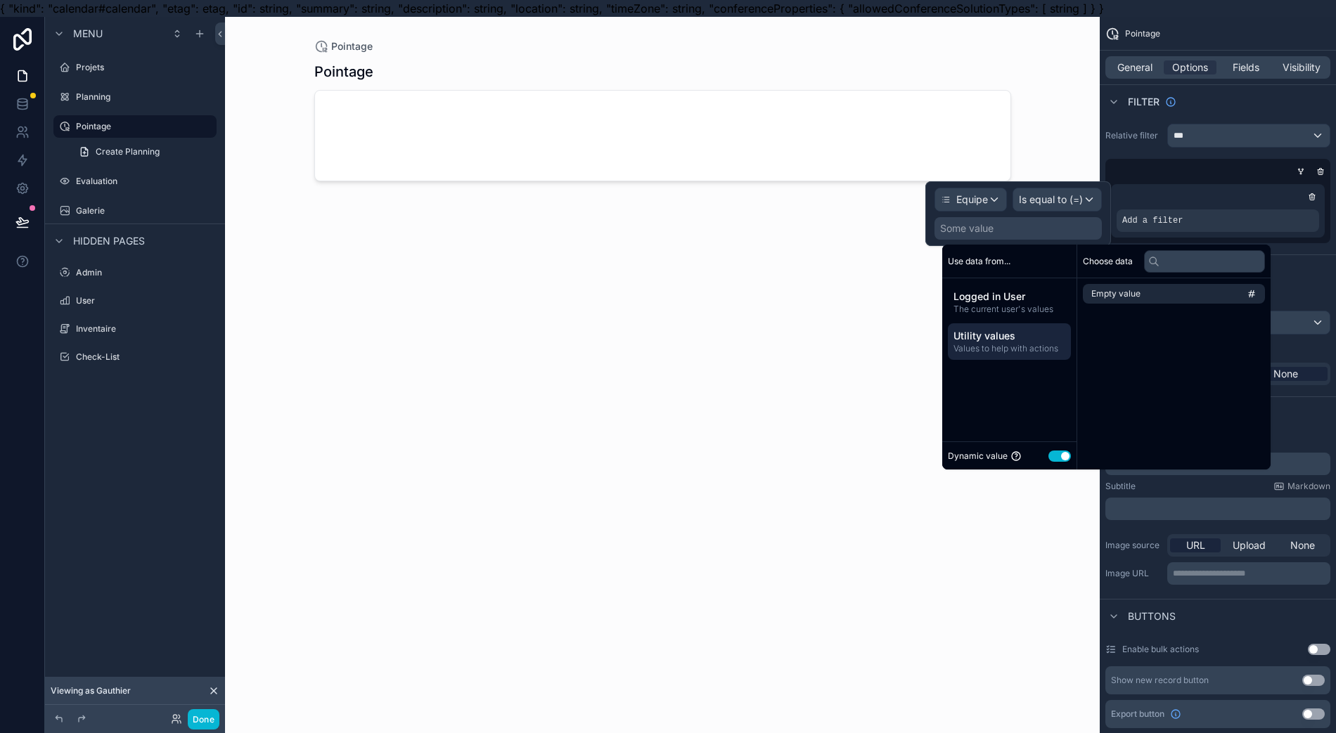
click at [1037, 306] on span "The current user's values" at bounding box center [1009, 309] width 112 height 11
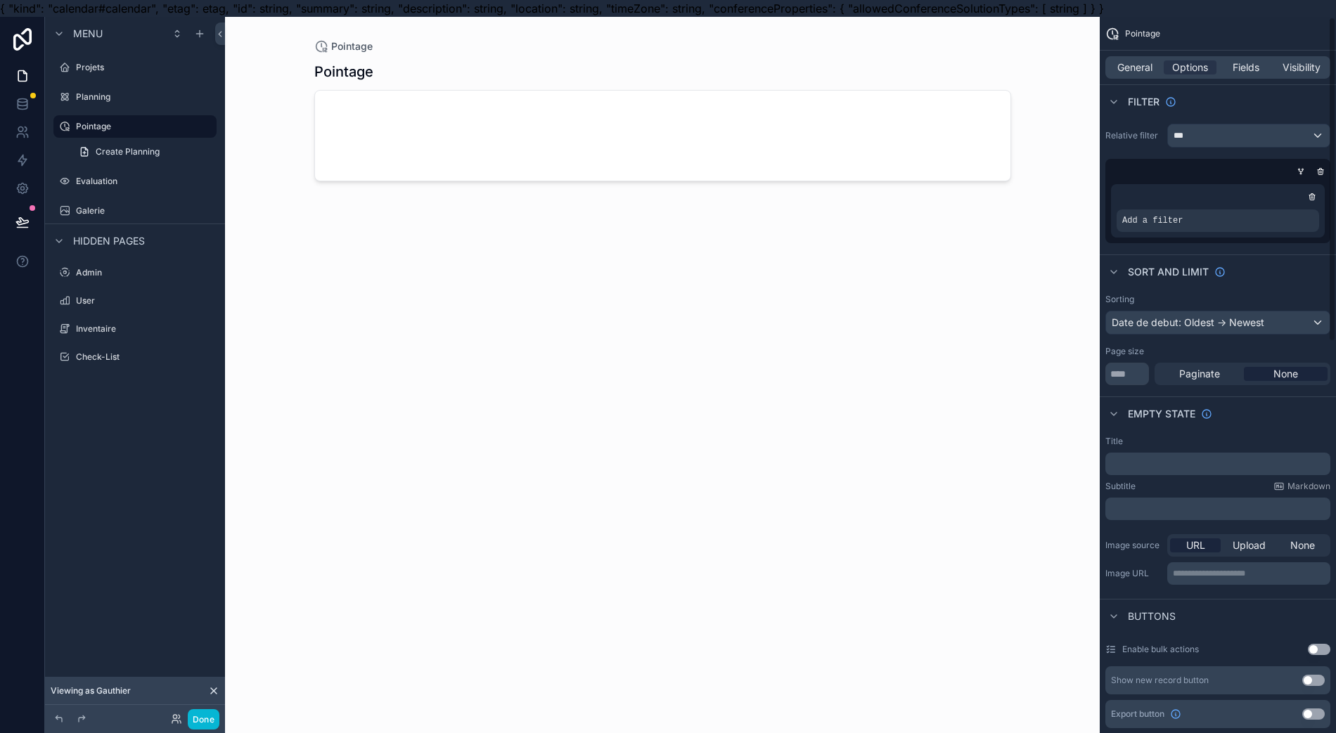
click at [1150, 170] on div "scrollable content" at bounding box center [1214, 171] width 225 height 14
drag, startPoint x: 1314, startPoint y: 177, endPoint x: 1303, endPoint y: 179, distance: 11.3
click at [1307, 176] on div "scrollable content" at bounding box center [1300, 171] width 14 height 14
click at [1305, 207] on div "Add a filter" at bounding box center [1218, 210] width 214 height 53
click at [0, 0] on div "scrollable content" at bounding box center [0, 0] width 0 height 0
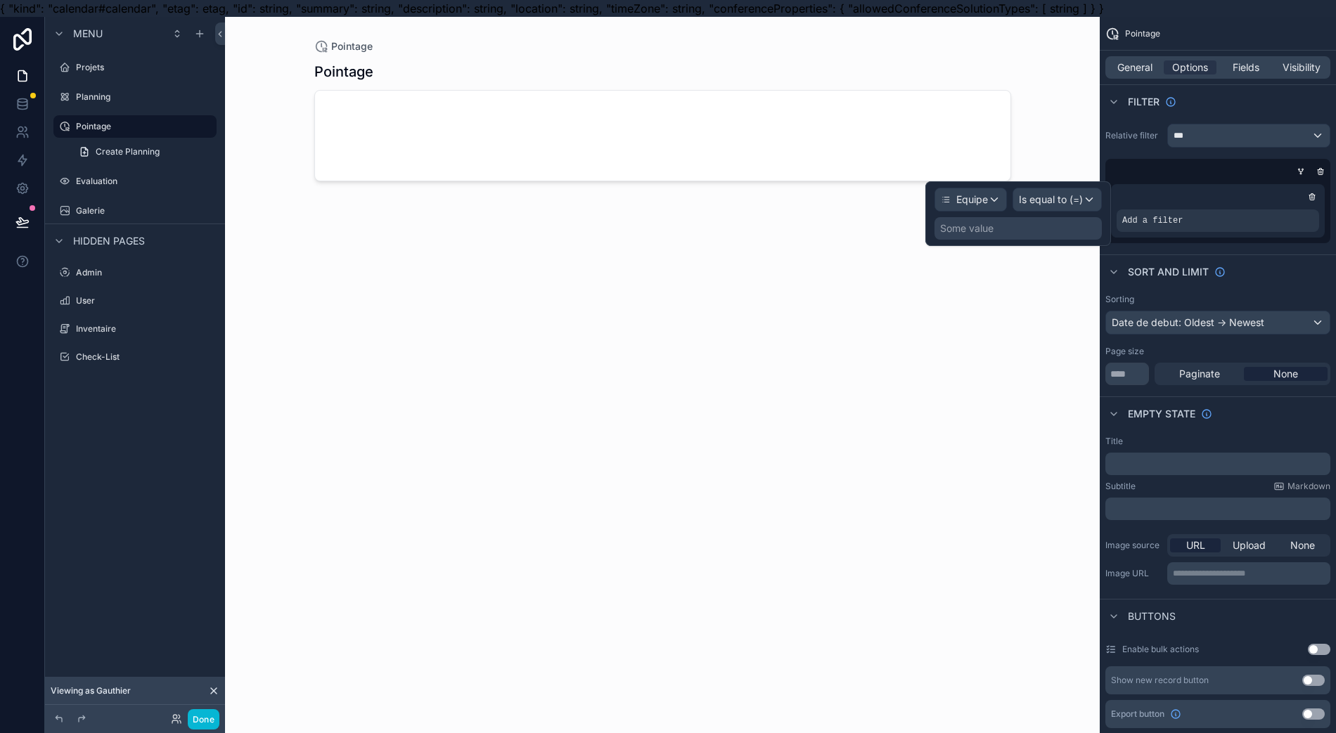
click at [1060, 235] on div "Some value" at bounding box center [1017, 228] width 167 height 22
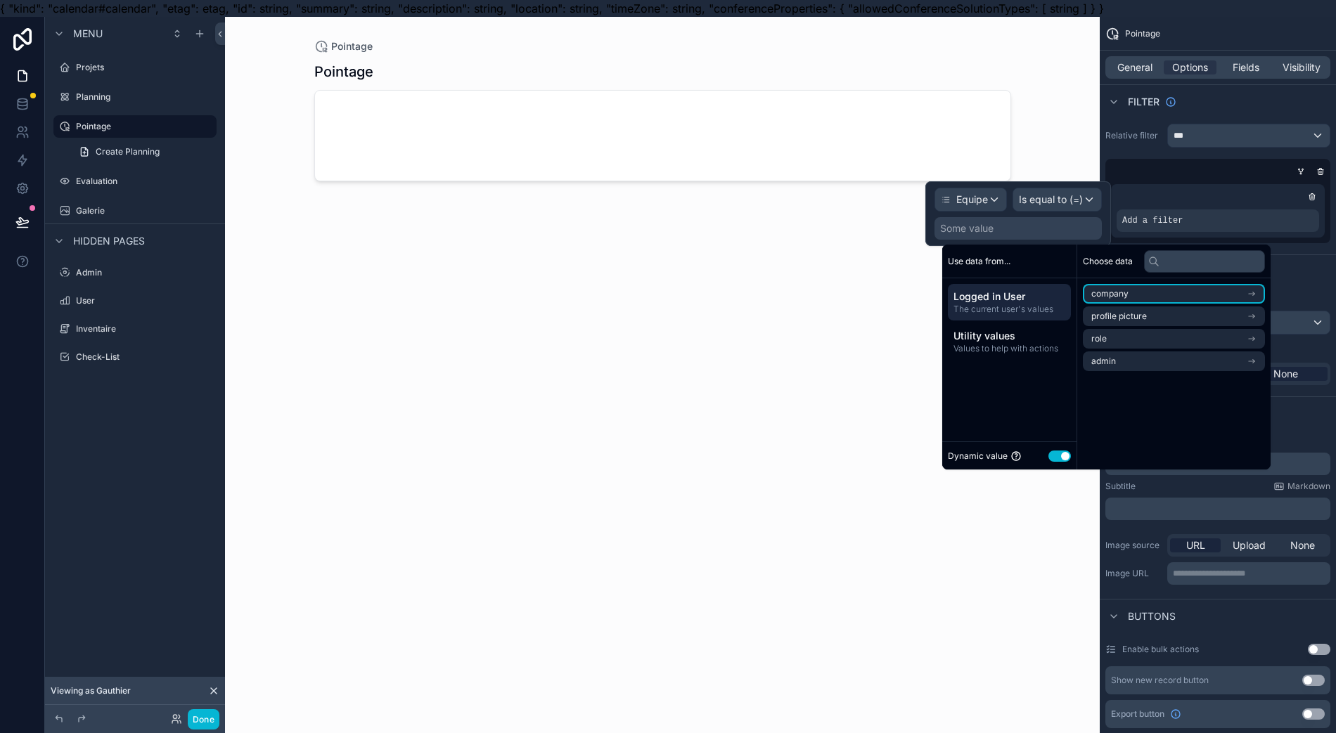
click at [1104, 298] on span "company" at bounding box center [1109, 293] width 37 height 11
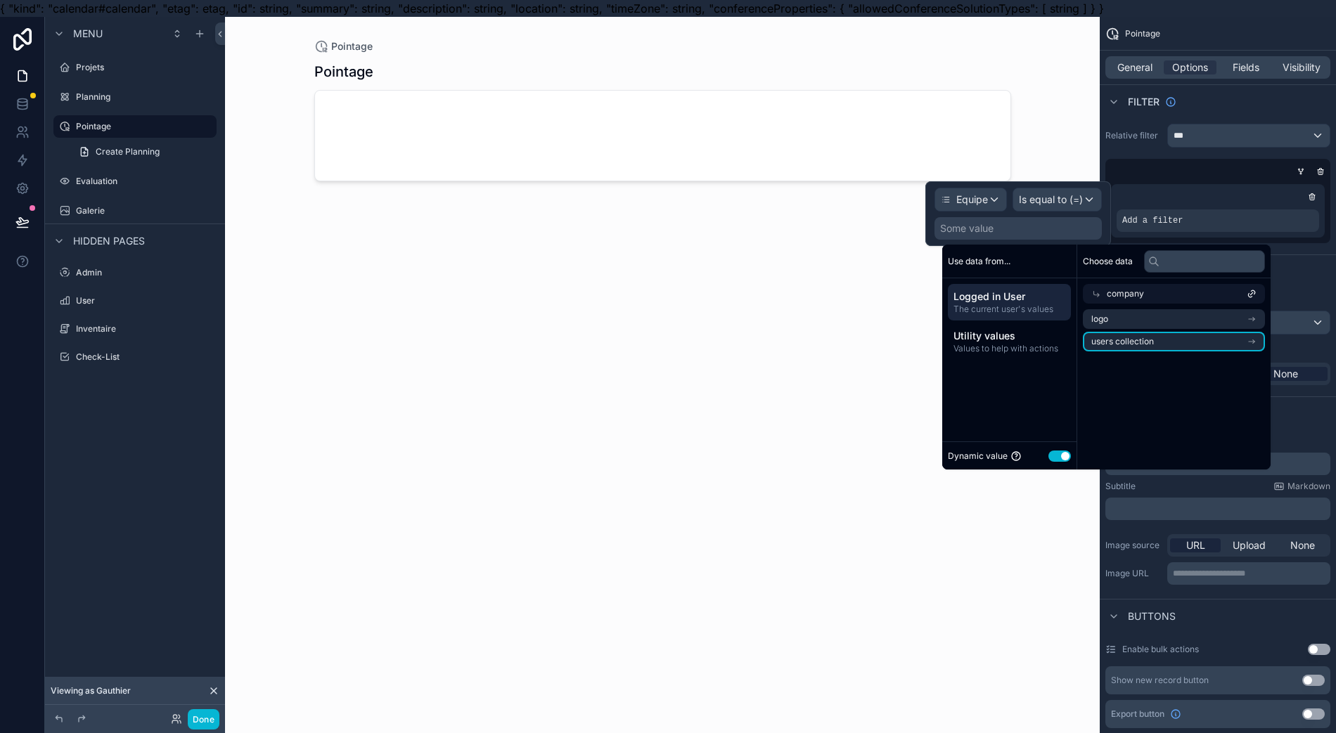
click at [1105, 344] on span "users collection" at bounding box center [1122, 341] width 63 height 11
click at [1108, 313] on span "users collection" at bounding box center [1137, 316] width 63 height 11
drag, startPoint x: 1105, startPoint y: 326, endPoint x: 1105, endPoint y: 338, distance: 11.9
click at [1105, 338] on ul "logo users collection" at bounding box center [1173, 330] width 182 height 42
click at [1122, 345] on span "users collection" at bounding box center [1122, 341] width 63 height 11
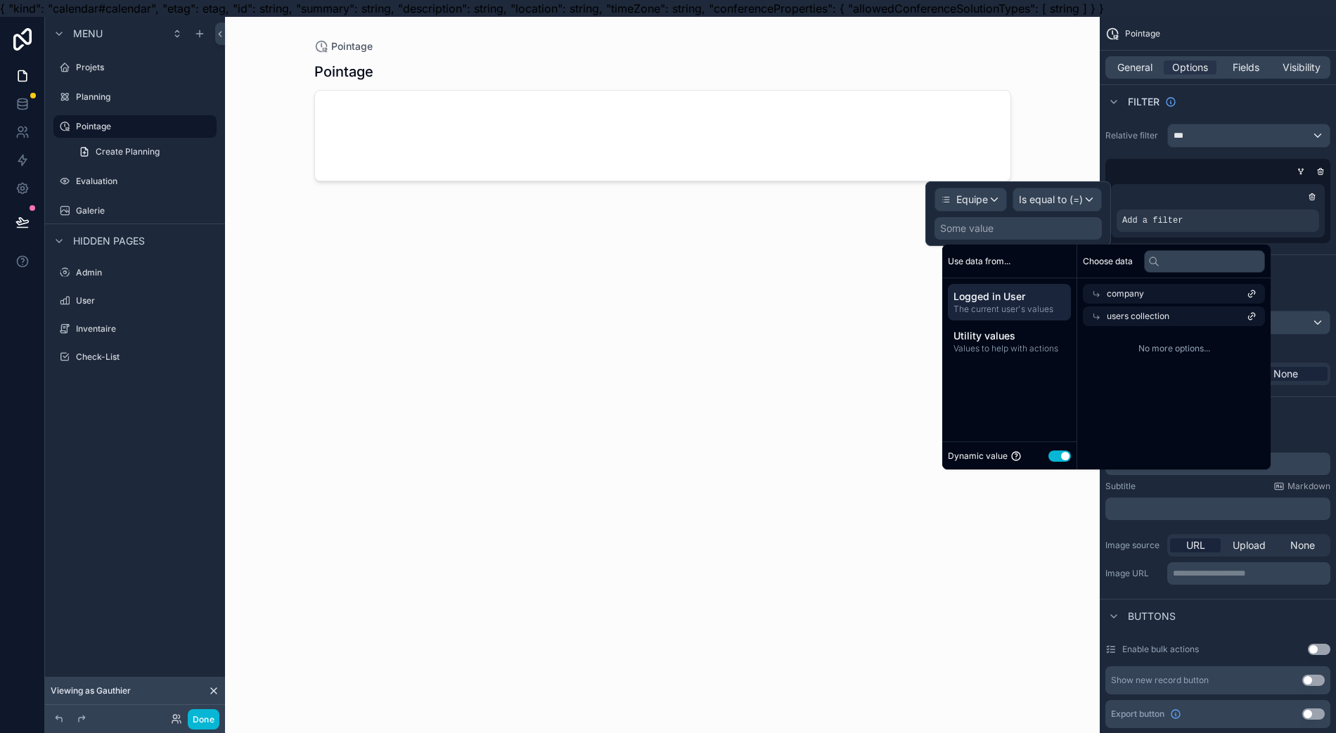
click at [1129, 318] on span "users collection" at bounding box center [1137, 316] width 63 height 11
click at [1126, 314] on li "logo" at bounding box center [1173, 319] width 182 height 20
click at [1126, 299] on div "company" at bounding box center [1173, 294] width 182 height 20
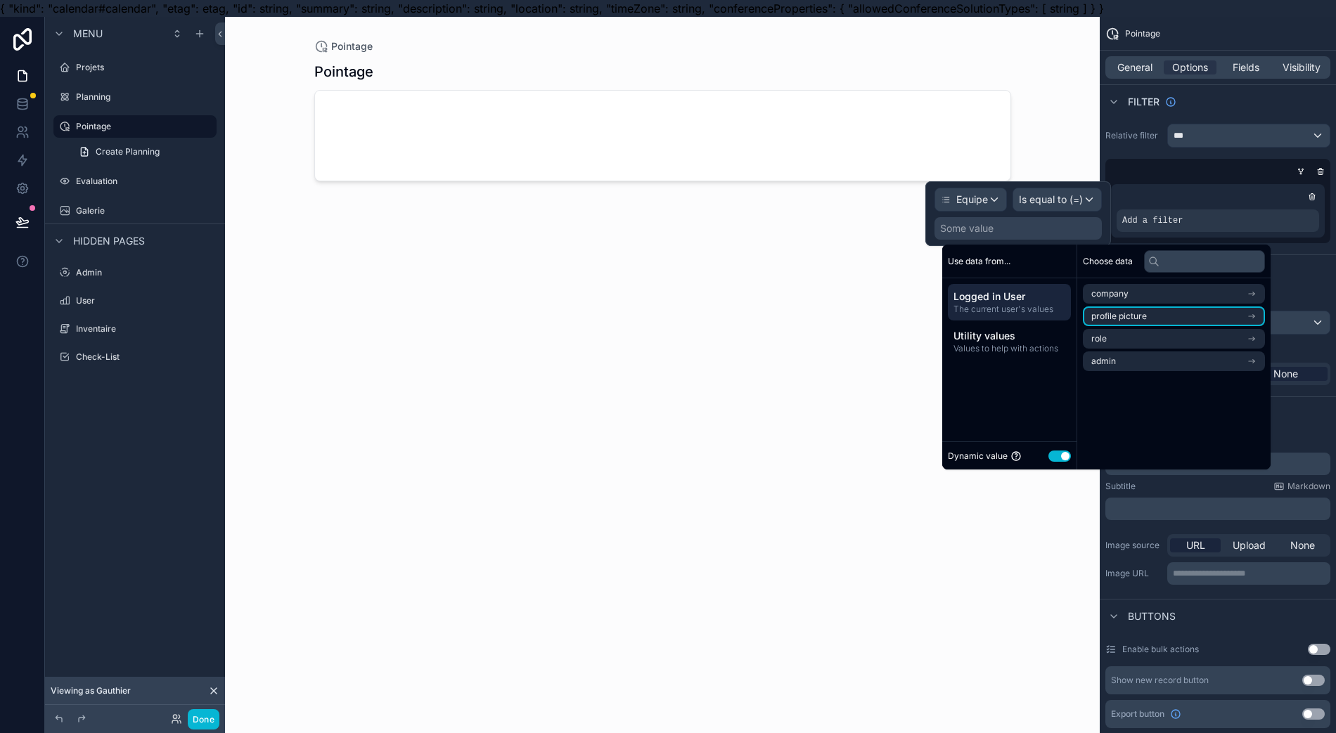
click at [1127, 312] on span "profile picture" at bounding box center [1119, 316] width 56 height 11
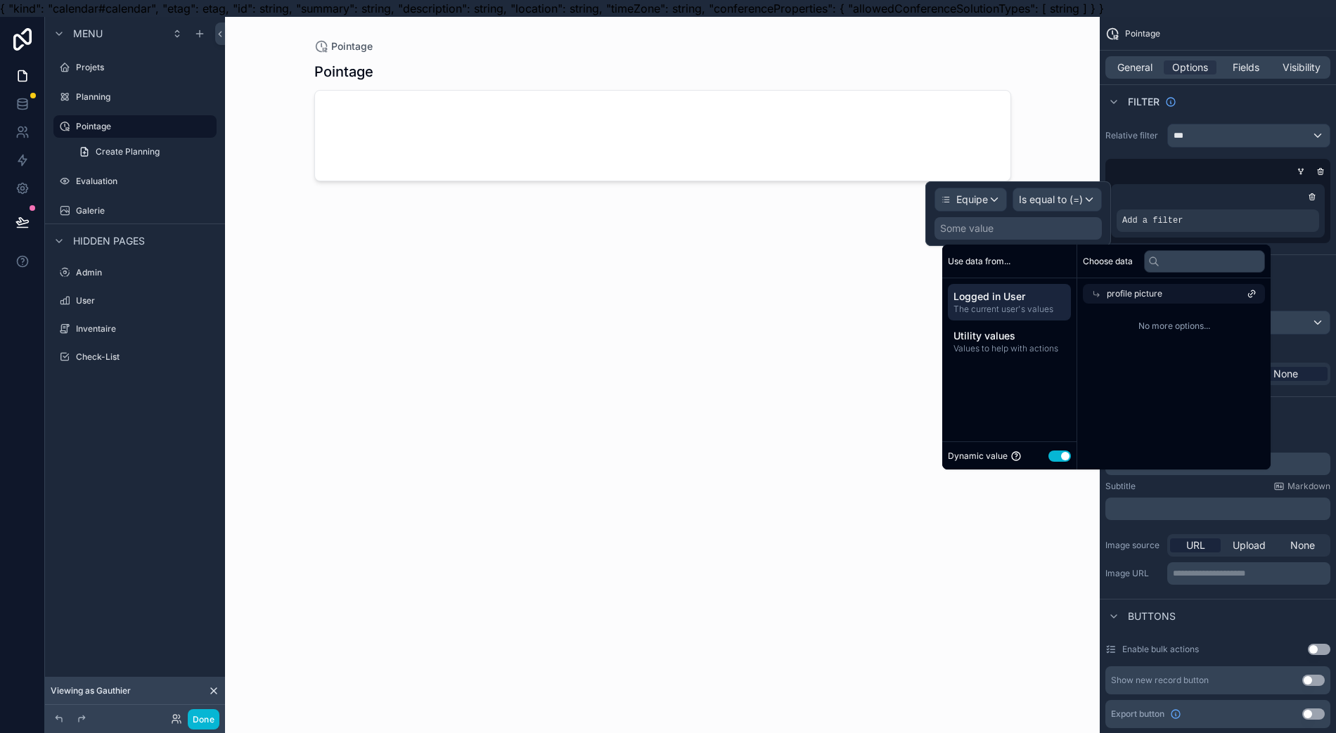
click at [1132, 288] on span "profile picture" at bounding box center [1134, 293] width 56 height 11
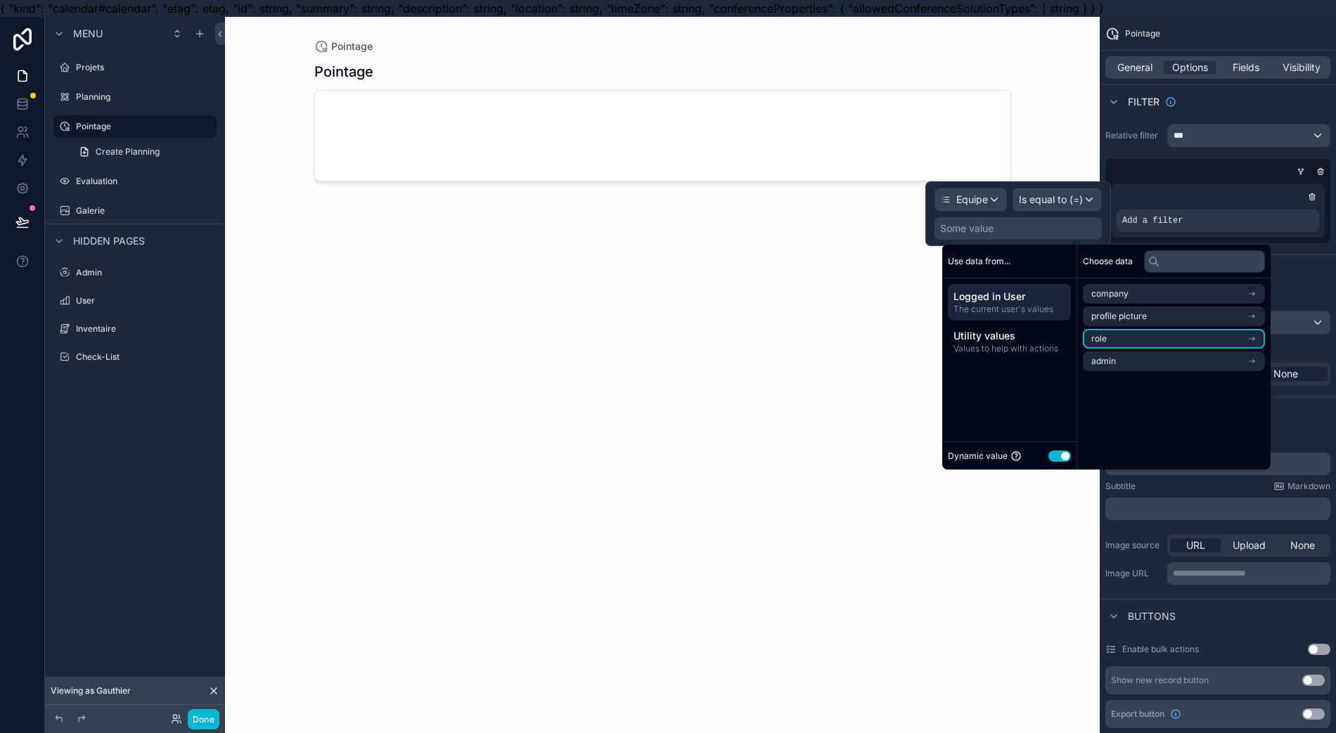
click at [1108, 337] on li "role" at bounding box center [1173, 339] width 182 height 20
click at [1109, 321] on span "users collection" at bounding box center [1122, 318] width 63 height 11
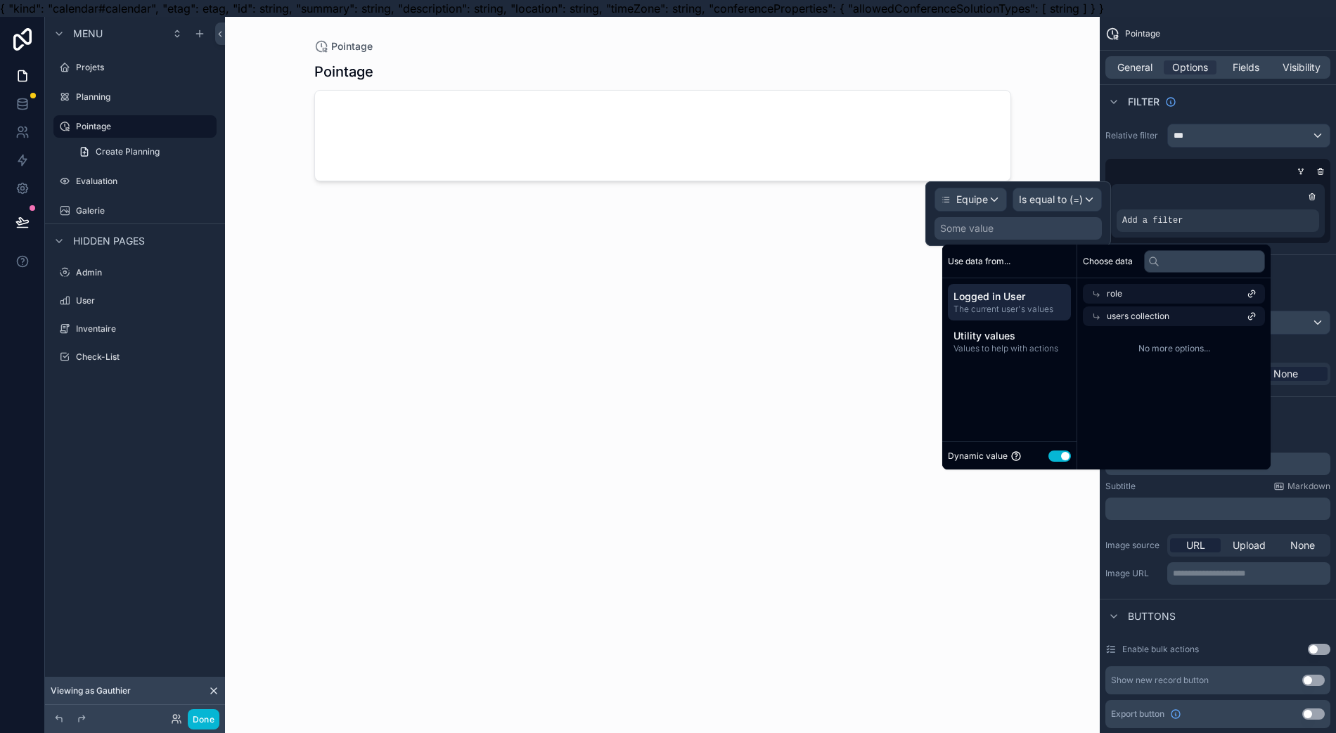
click at [1114, 322] on div "users collection" at bounding box center [1173, 316] width 182 height 20
click at [1109, 298] on div "role" at bounding box center [1173, 294] width 182 height 20
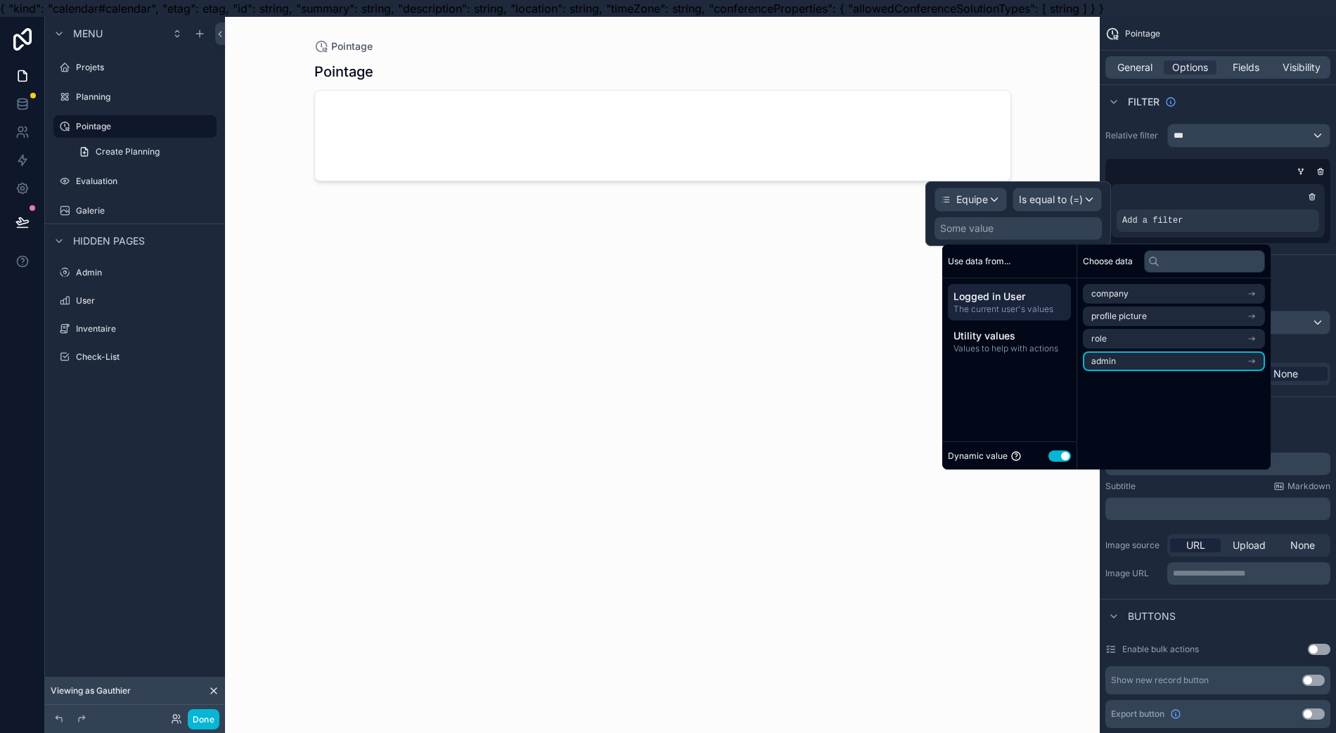
click at [1110, 361] on span "admin" at bounding box center [1103, 361] width 25 height 11
click at [1116, 336] on span "user (from admin)" at bounding box center [1126, 341] width 71 height 11
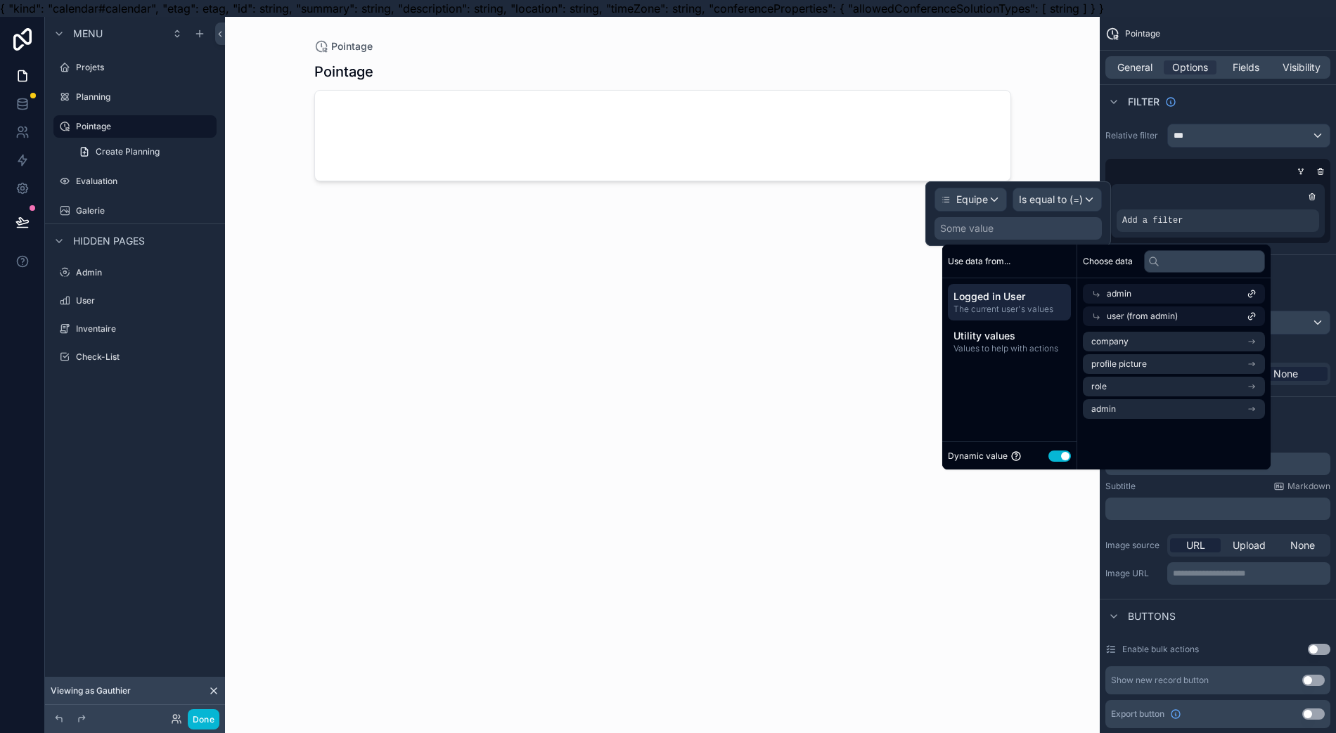
click at [1108, 317] on span "user (from admin)" at bounding box center [1141, 316] width 71 height 11
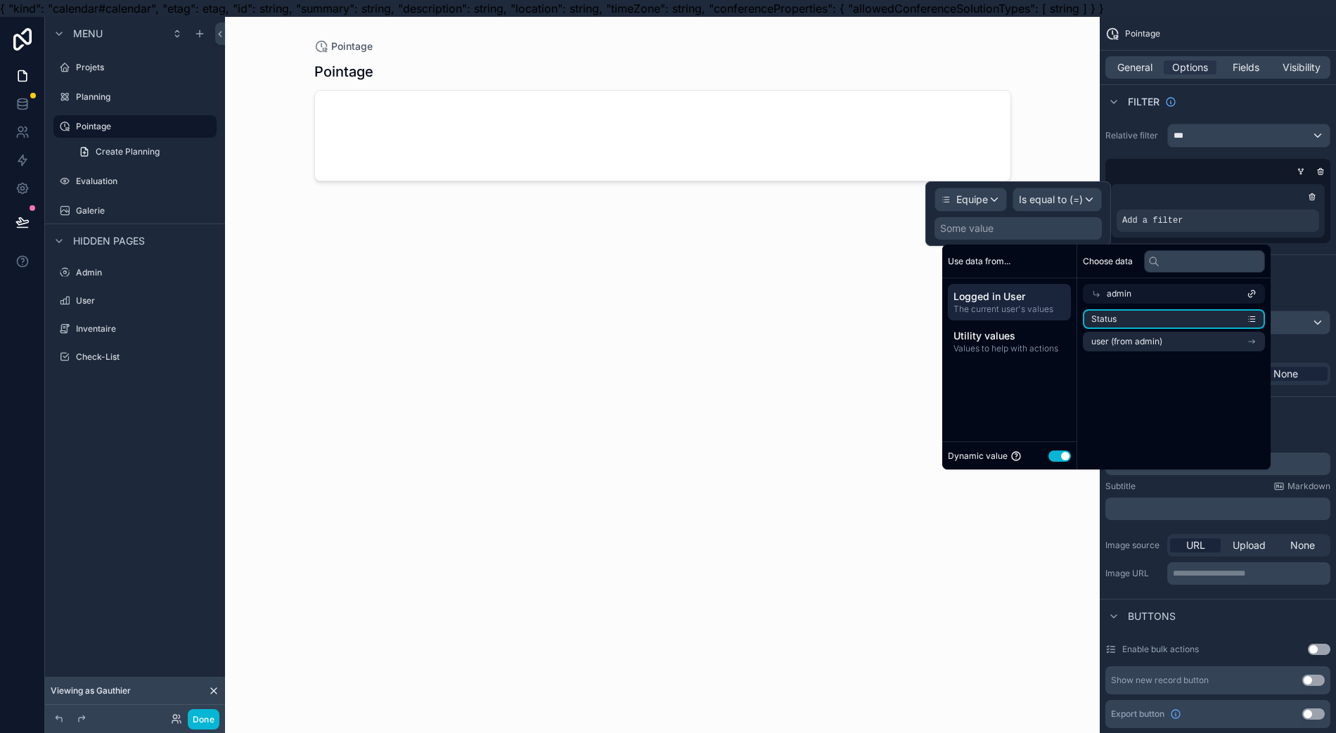
click at [1111, 321] on span "Status" at bounding box center [1103, 318] width 25 height 11
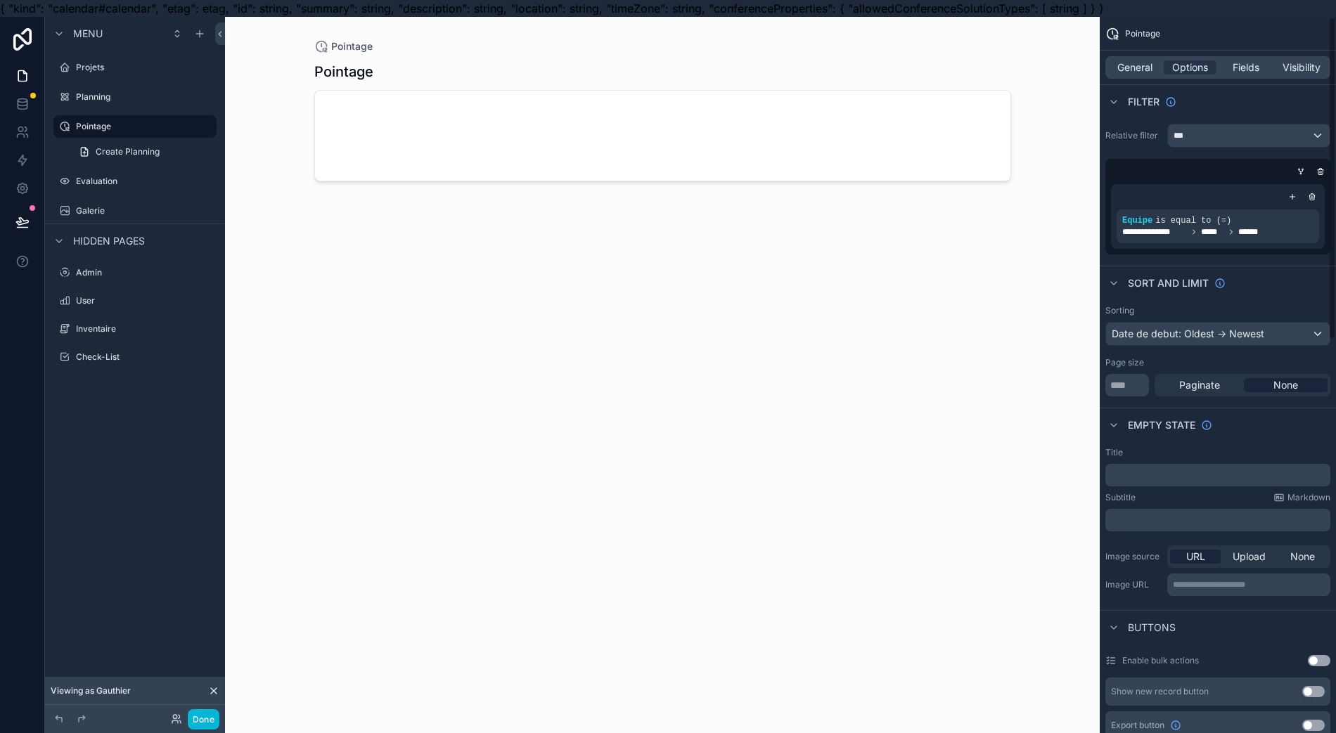
click at [0, 0] on div "scrollable content" at bounding box center [0, 0] width 0 height 0
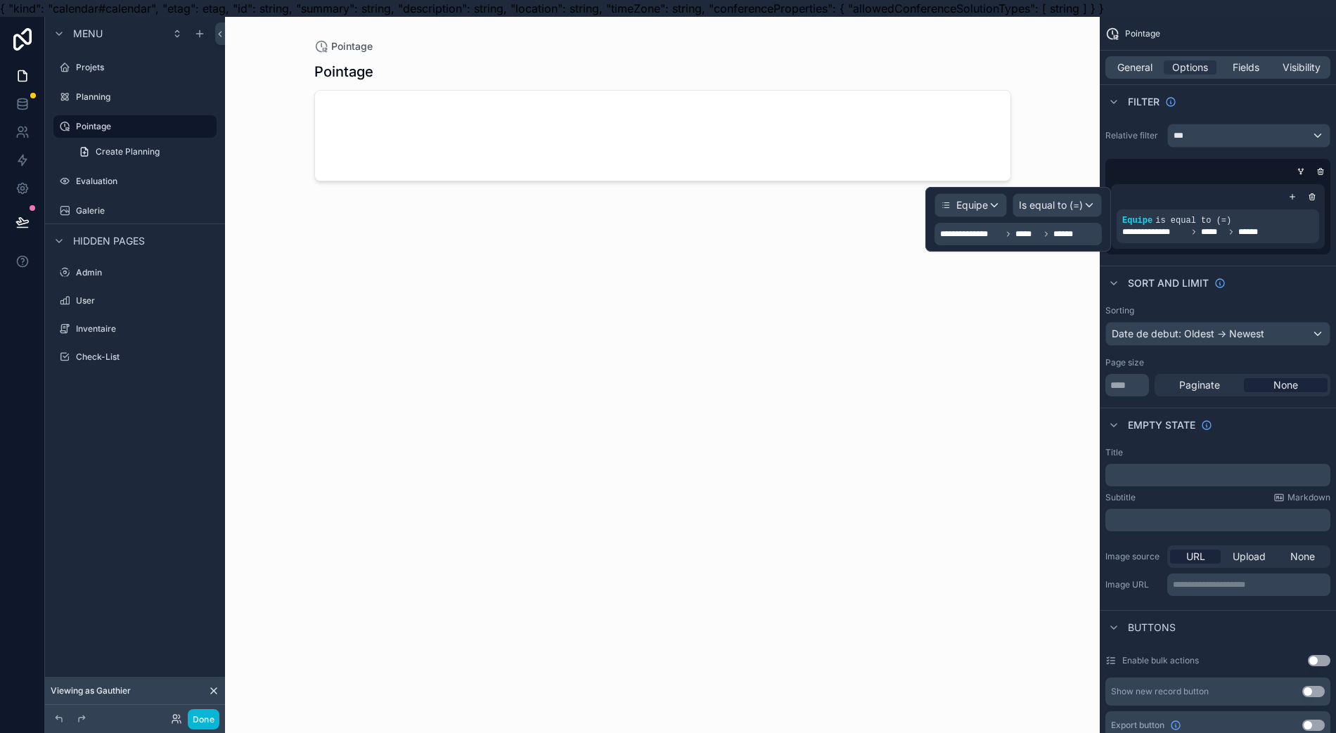
drag, startPoint x: 1313, startPoint y: 218, endPoint x: 1295, endPoint y: 223, distance: 18.9
click at [0, 0] on div "scrollable content" at bounding box center [0, 0] width 0 height 0
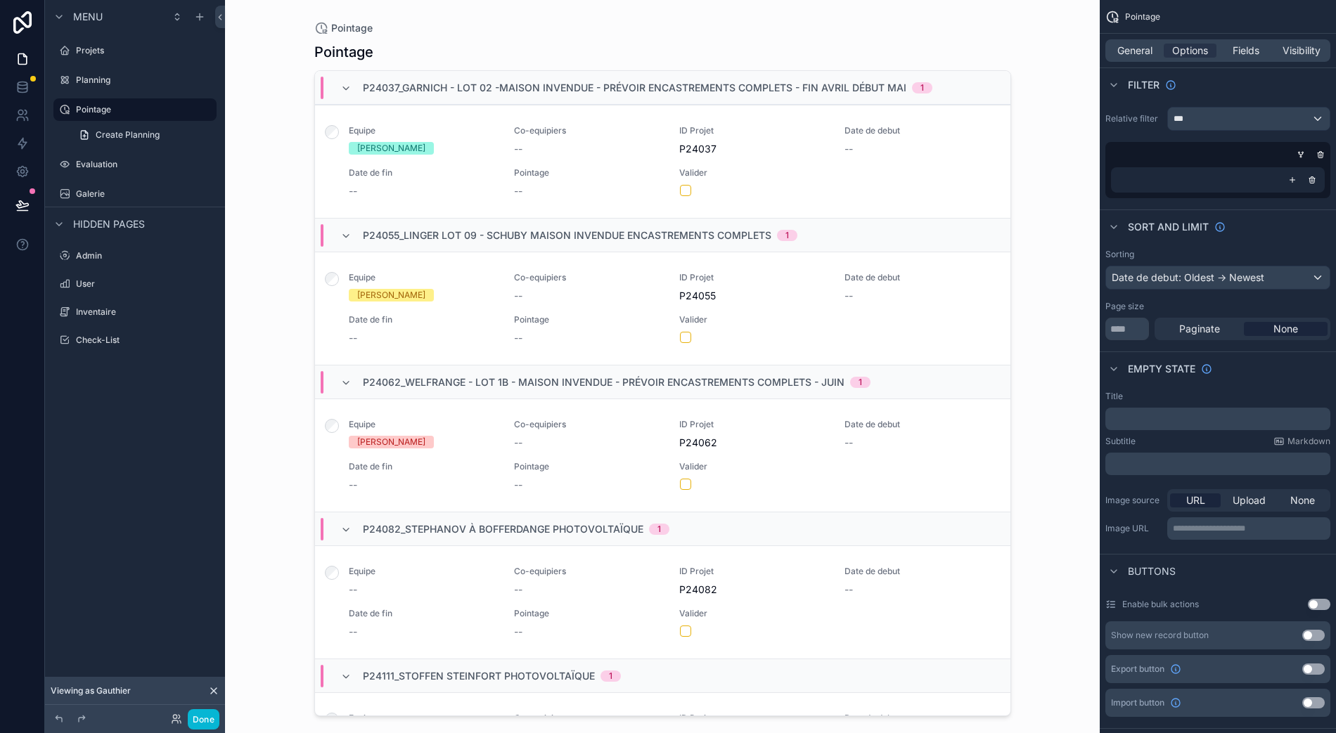
scroll to position [31, 0]
click at [1296, 176] on icon "scrollable content" at bounding box center [1292, 180] width 8 height 8
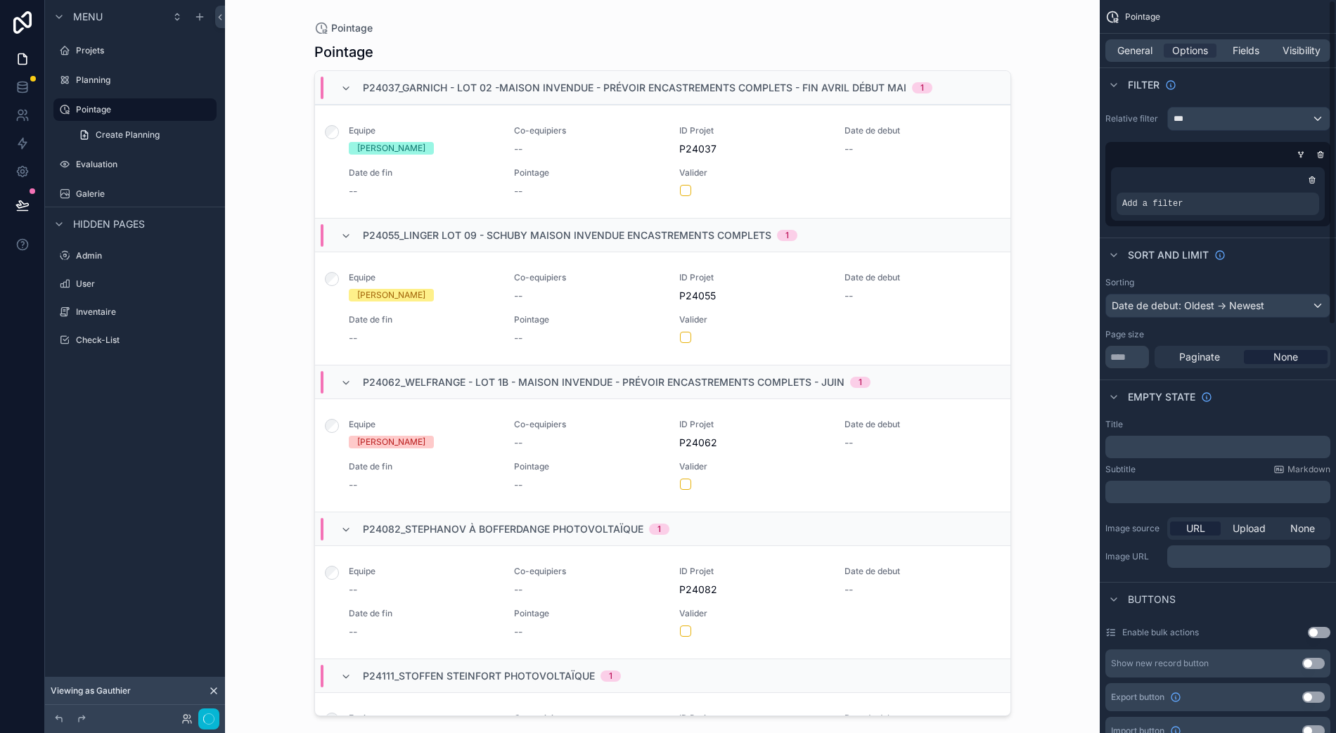
scroll to position [0, 0]
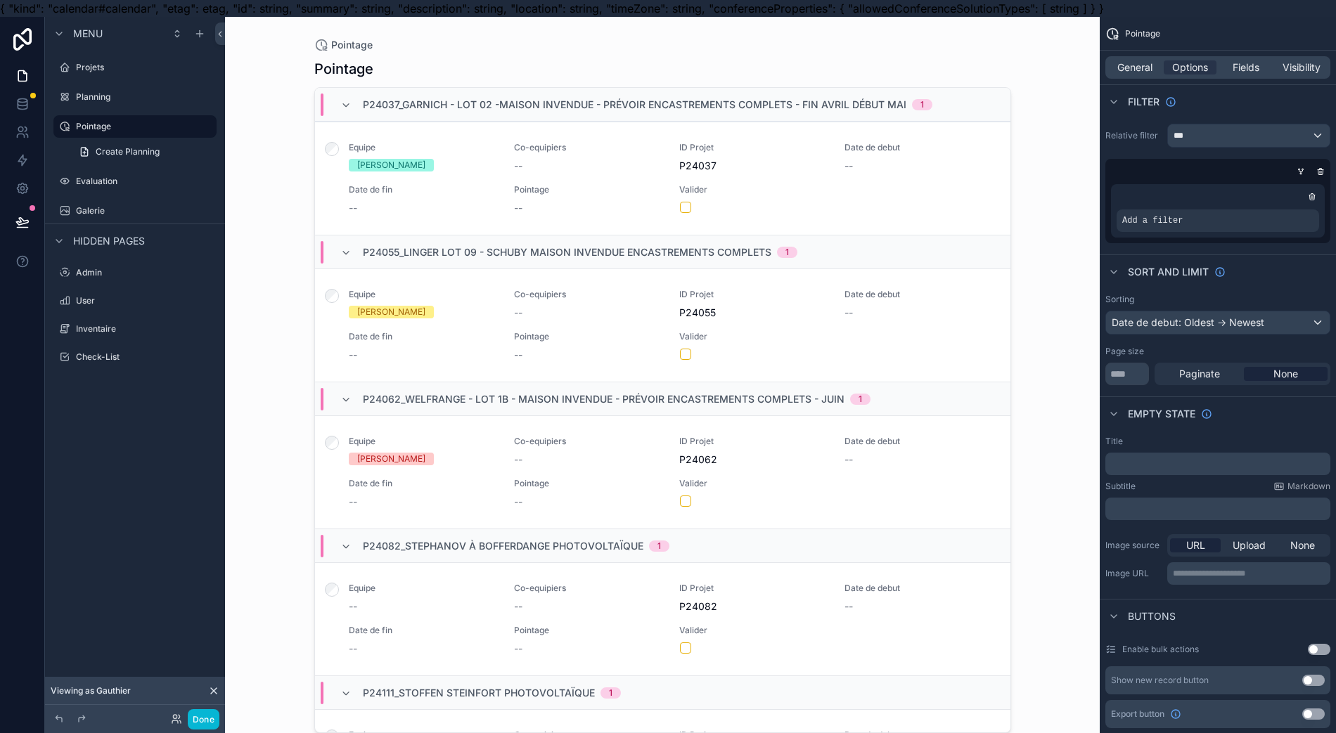
click at [1302, 169] on div "scrollable content" at bounding box center [1214, 171] width 225 height 14
click at [1305, 172] on icon "scrollable content" at bounding box center [1300, 171] width 8 height 8
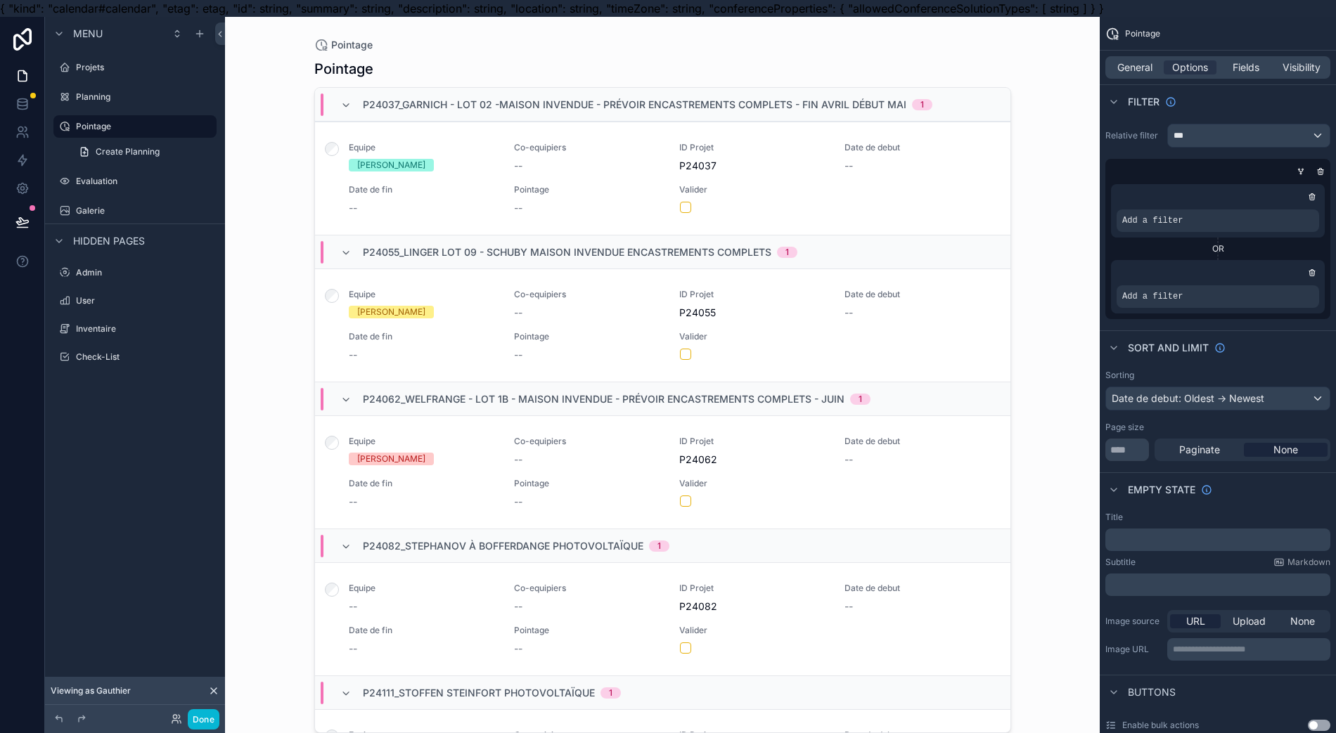
click at [0, 0] on div "scrollable content" at bounding box center [0, 0] width 0 height 0
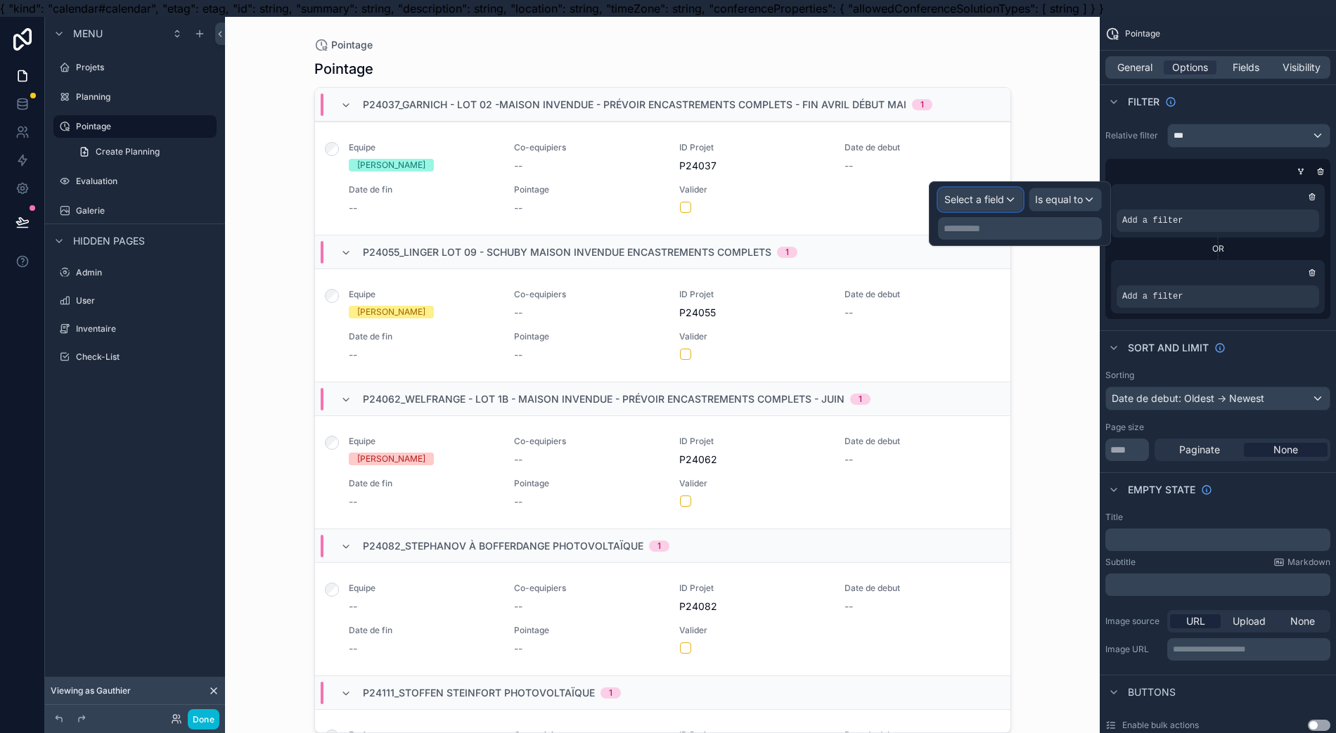
click at [1021, 205] on div "Select a field" at bounding box center [980, 199] width 84 height 22
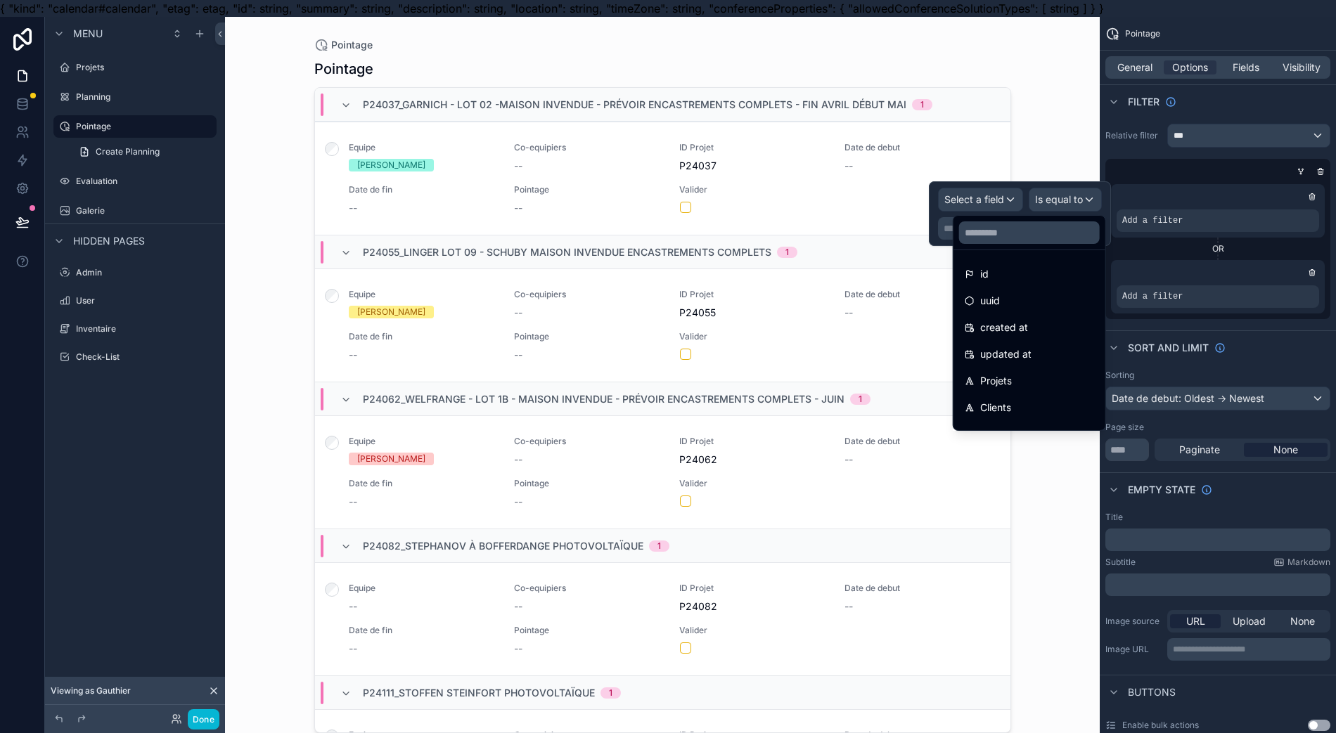
click at [1014, 371] on div "Projets" at bounding box center [1029, 380] width 146 height 25
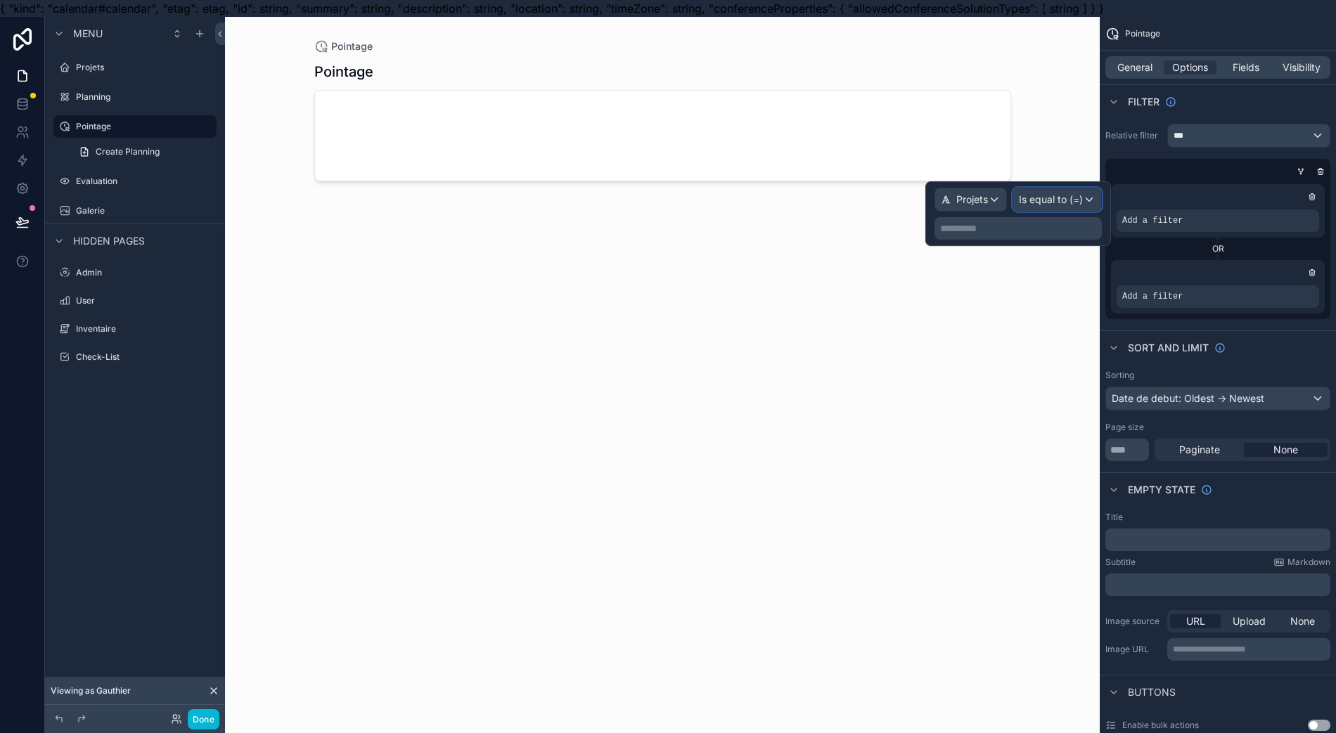
click at [1071, 202] on span "Is equal to (=)" at bounding box center [1051, 200] width 64 height 14
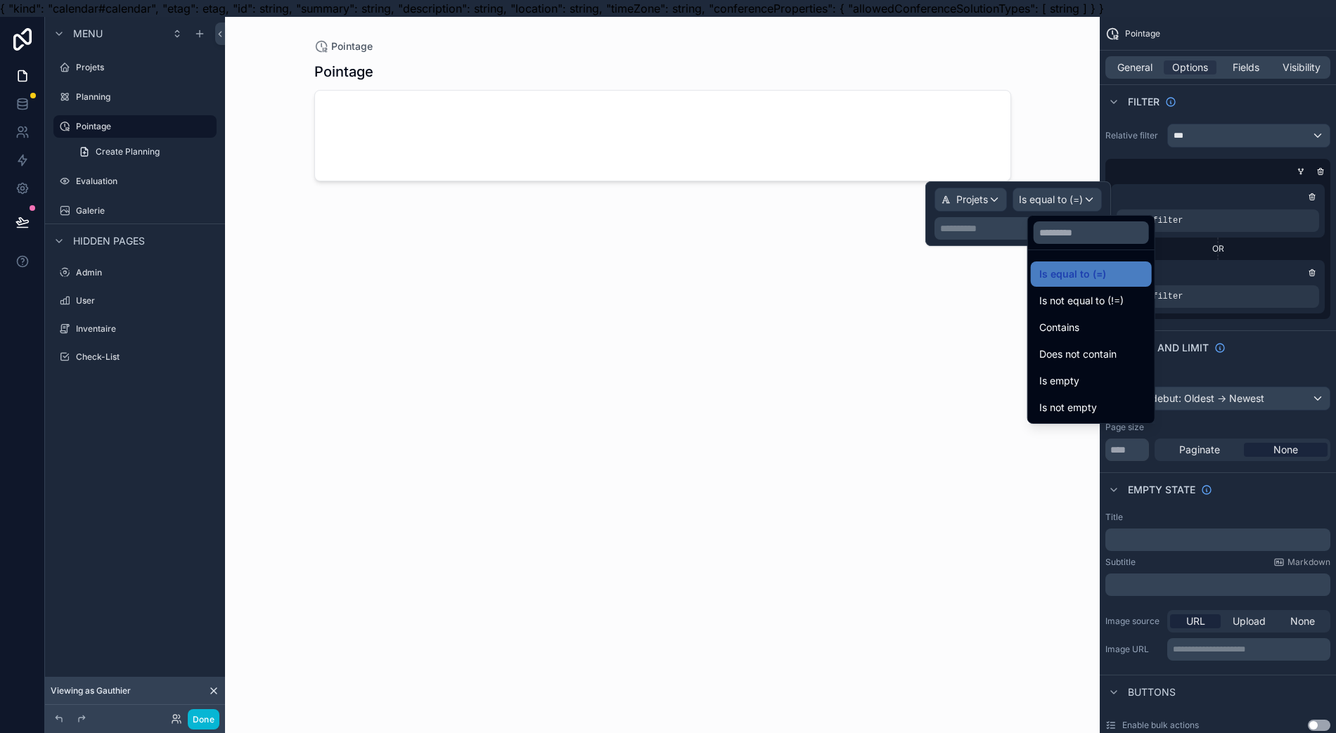
click at [1099, 367] on ul "Is equal to (=) Is not equal to (!=) Contains Does not contain Is empty Is not …" at bounding box center [1091, 336] width 127 height 173
click at [1007, 204] on div at bounding box center [1018, 213] width 186 height 65
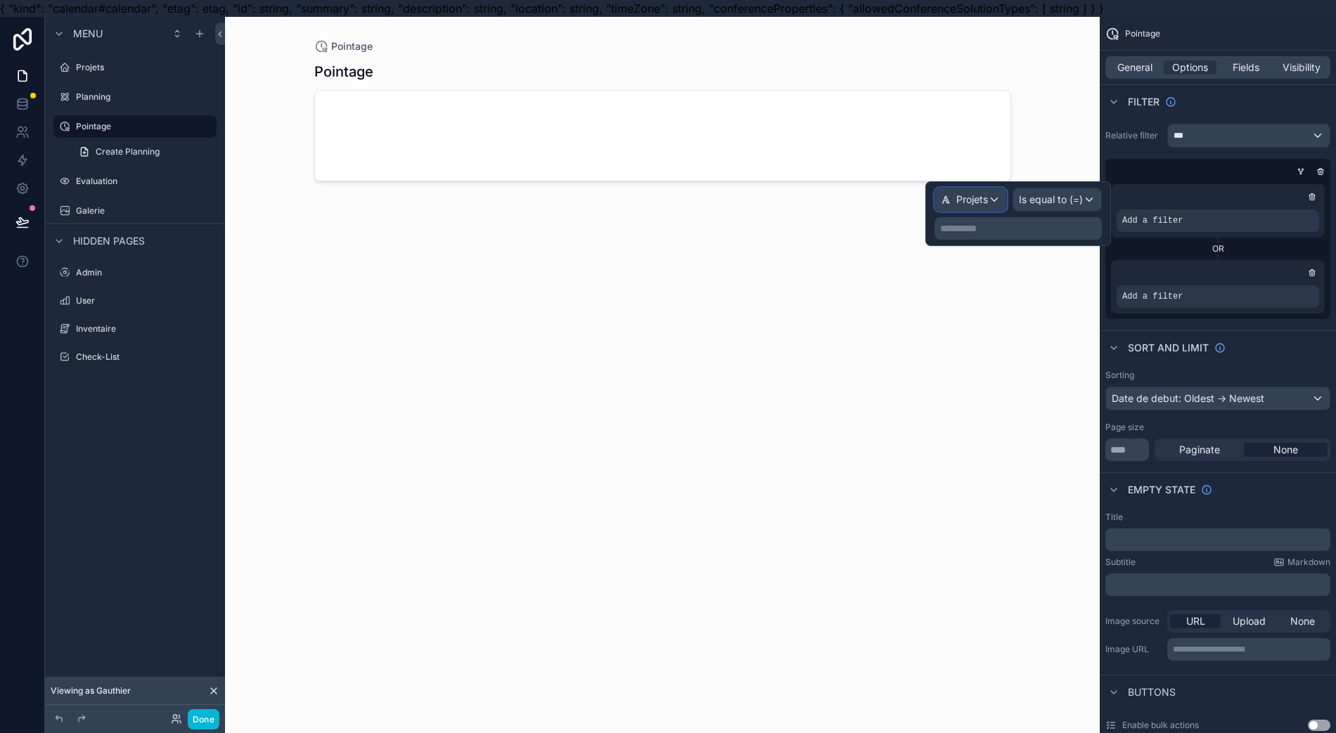
click at [1005, 204] on div "Projets" at bounding box center [970, 199] width 71 height 22
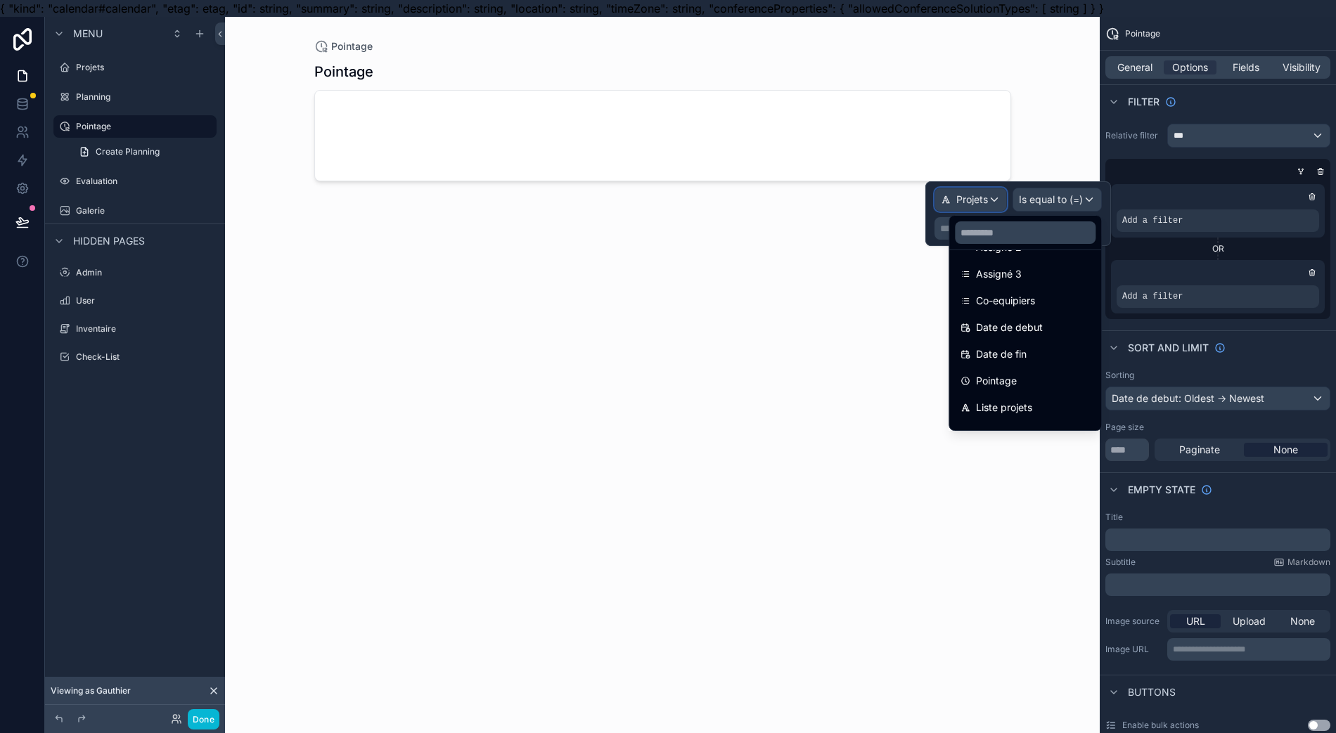
scroll to position [287, 0]
click at [1014, 306] on span "Date de debut" at bounding box center [1009, 307] width 67 height 17
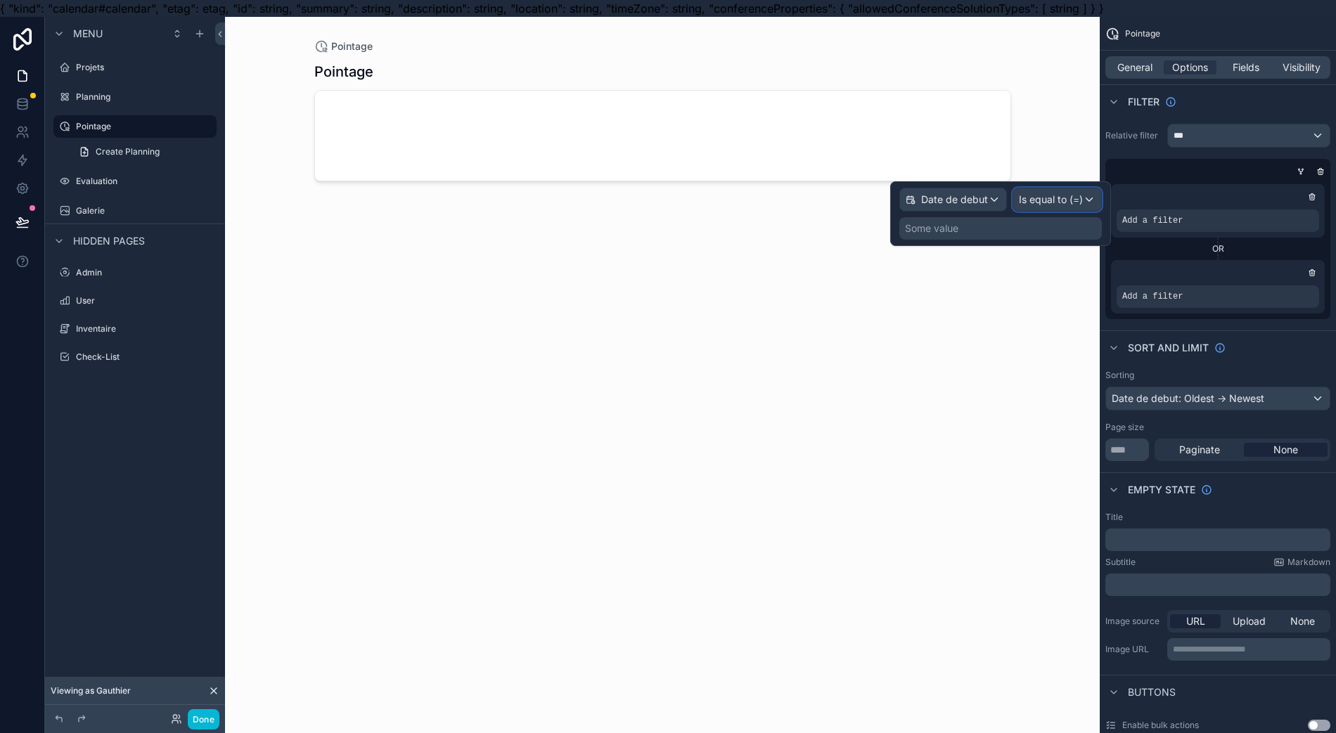
click at [1074, 205] on span "Is equal to (=)" at bounding box center [1051, 200] width 64 height 14
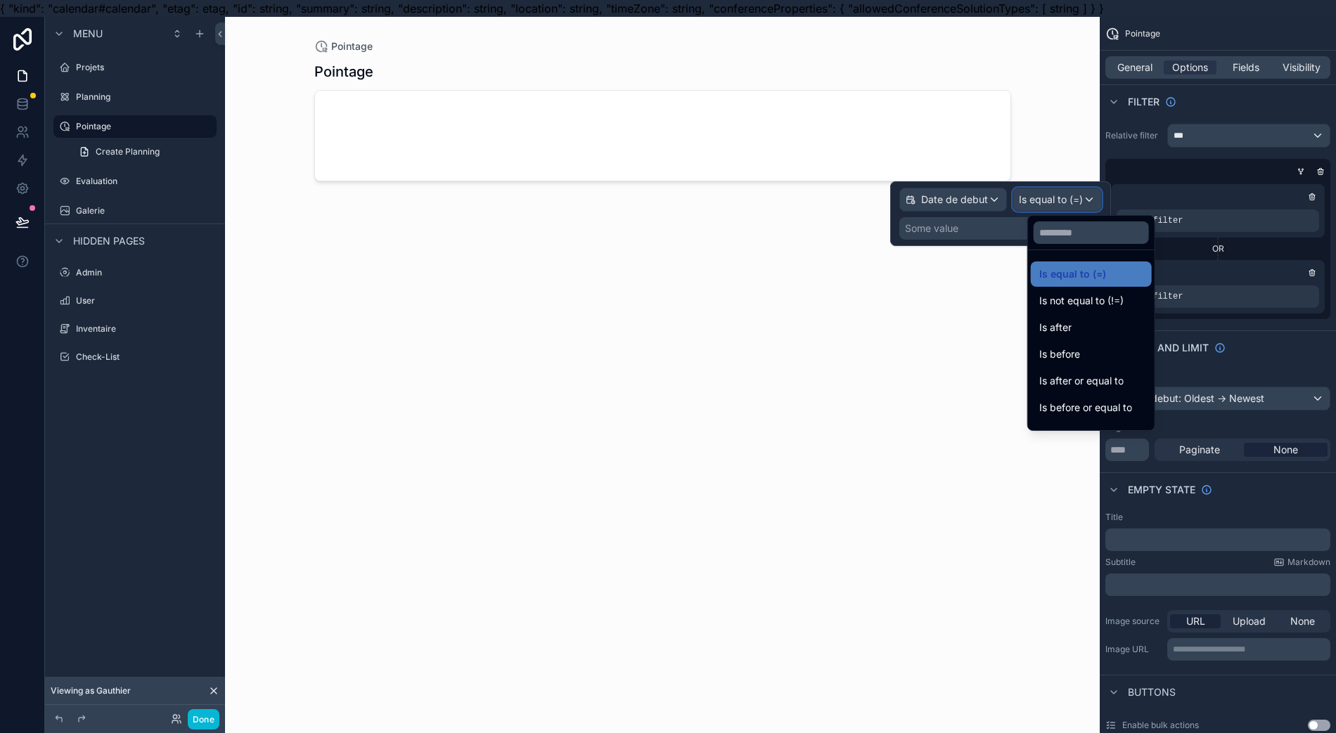
scroll to position [46, 0]
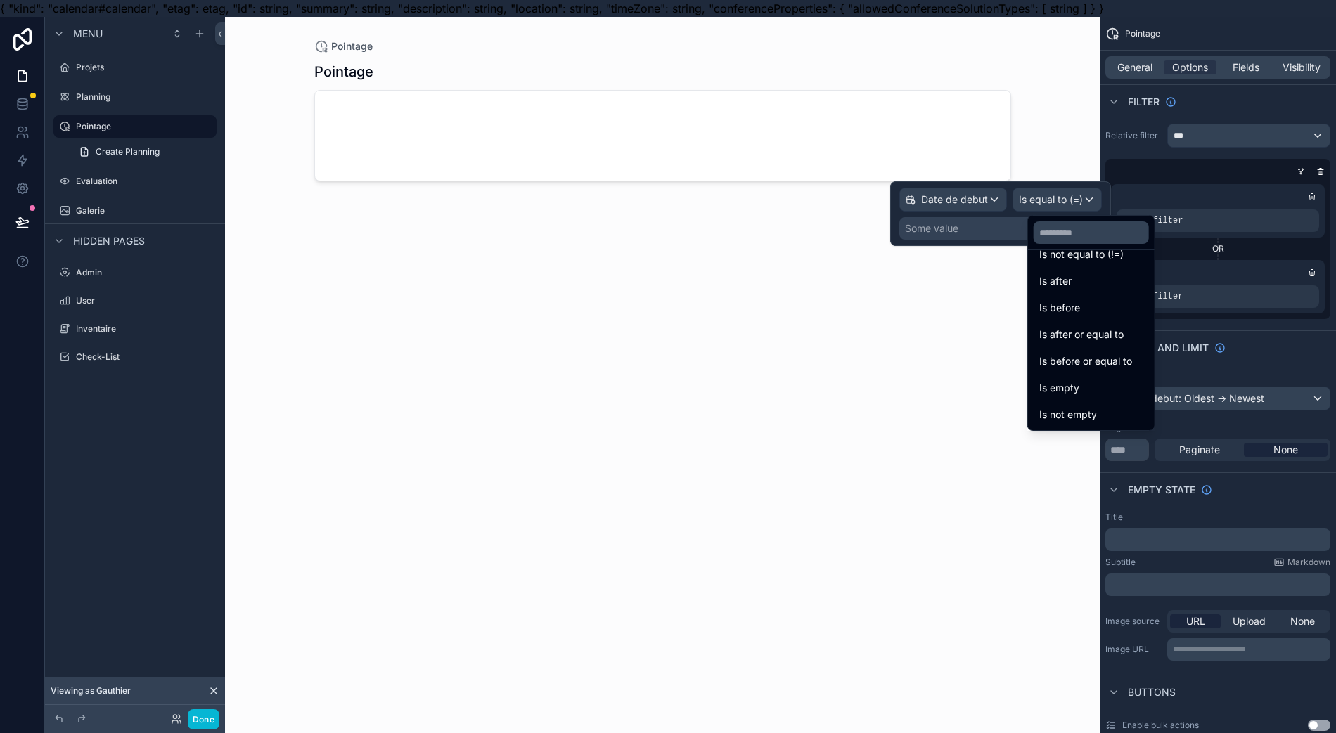
click at [1080, 425] on div "Is not empty" at bounding box center [1090, 414] width 121 height 25
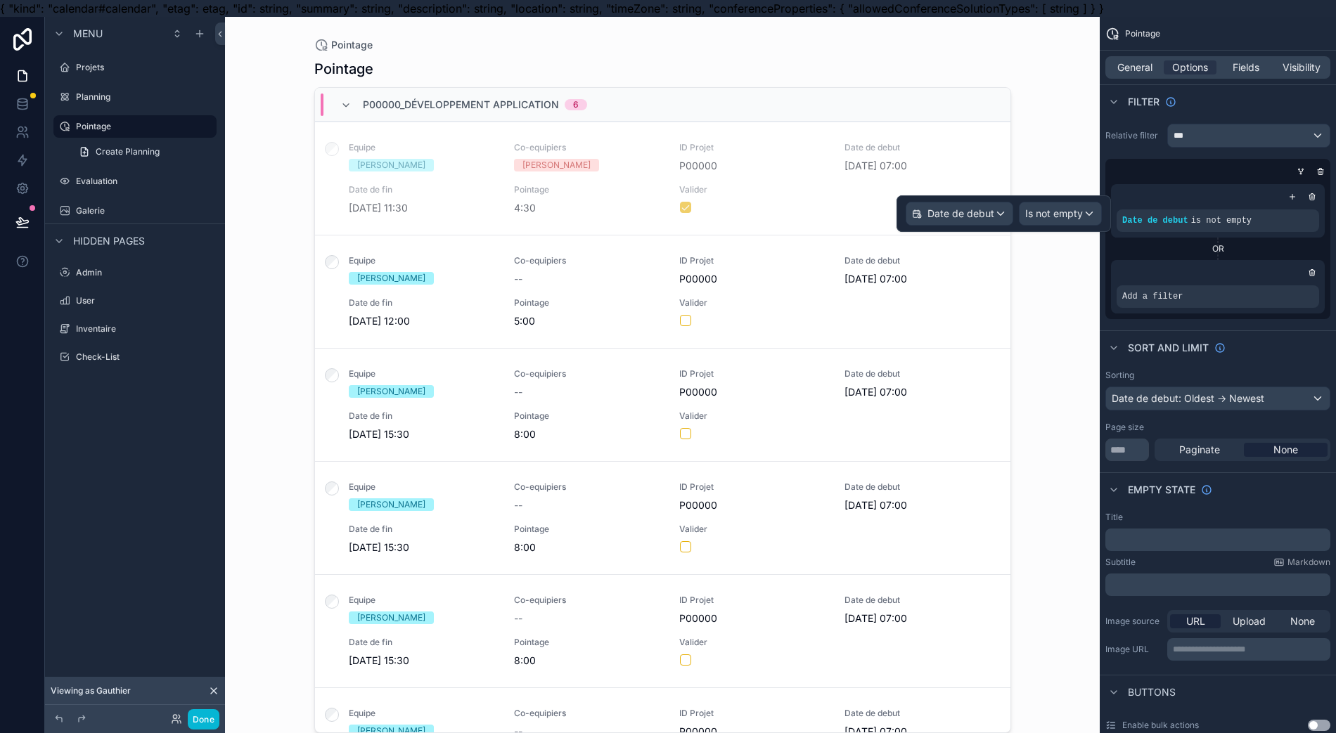
scroll to position [31, 0]
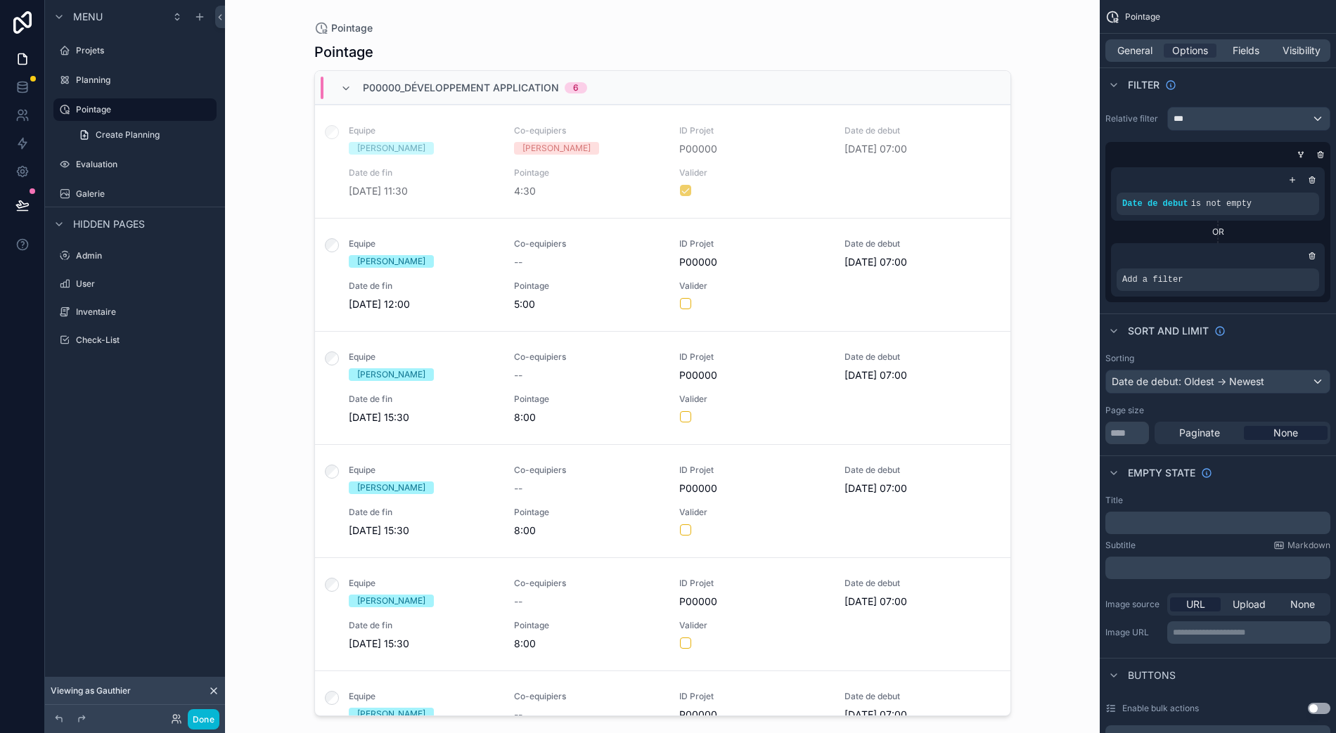
click at [1137, 226] on div "OR" at bounding box center [1218, 231] width 214 height 11
click at [1300, 177] on div "Date de debut is not empty" at bounding box center [1218, 193] width 214 height 53
click at [1299, 173] on div "scrollable content" at bounding box center [1292, 180] width 14 height 14
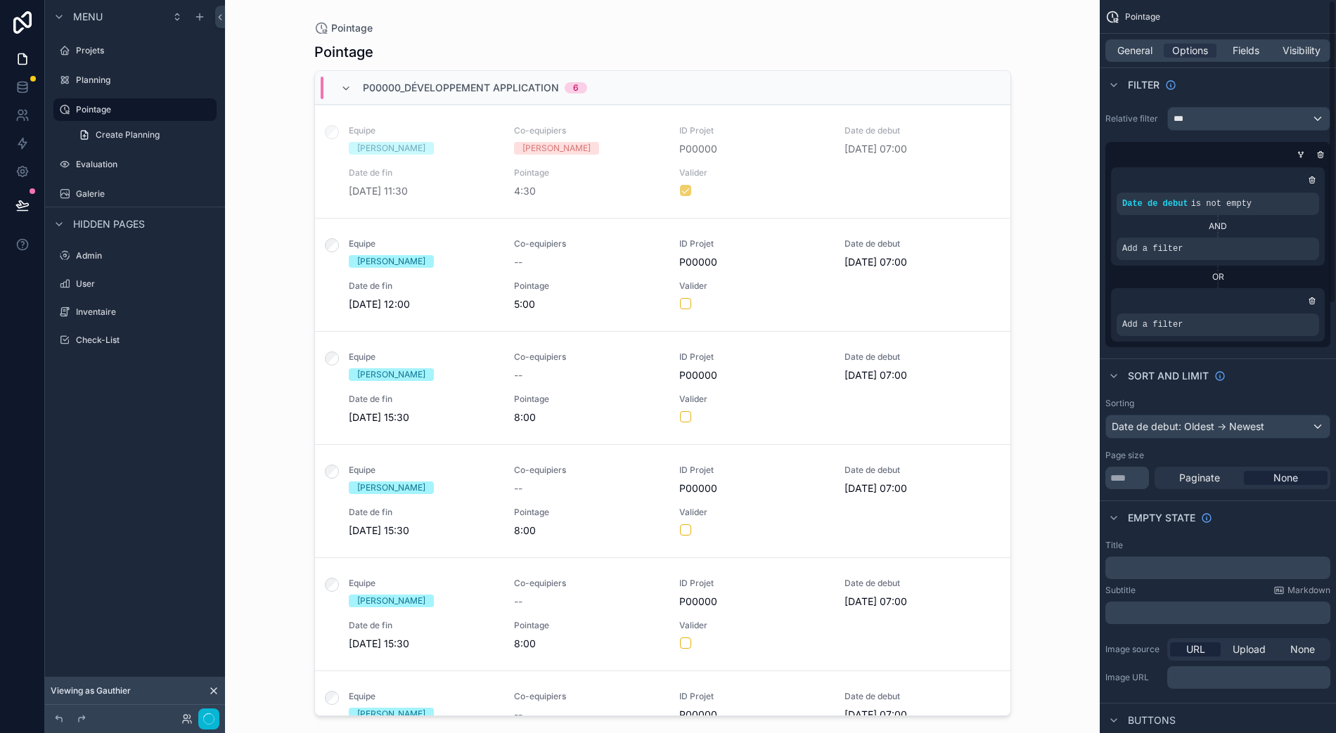
scroll to position [0, 0]
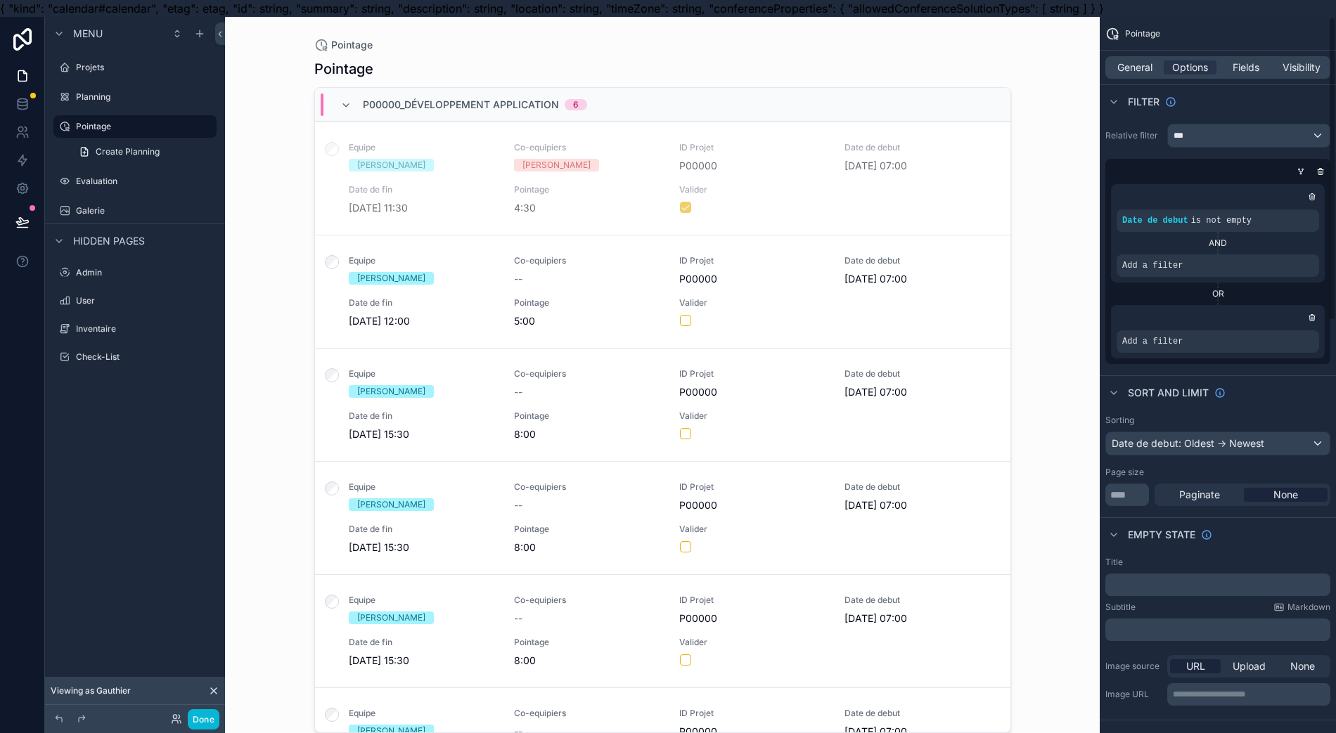
click at [1265, 234] on div "AND" at bounding box center [1217, 243] width 202 height 22
click at [0, 0] on div "scrollable content" at bounding box center [0, 0] width 0 height 0
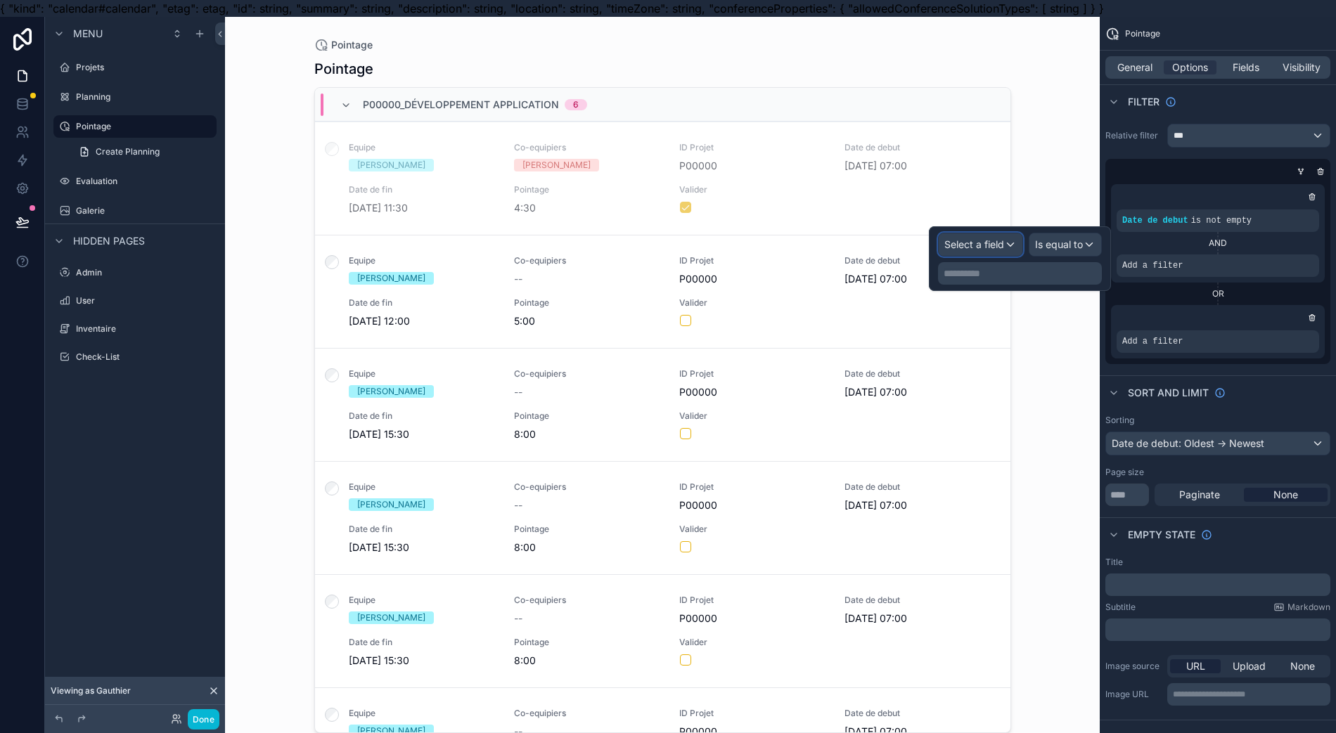
click at [1004, 238] on span "Select a field" at bounding box center [974, 244] width 60 height 12
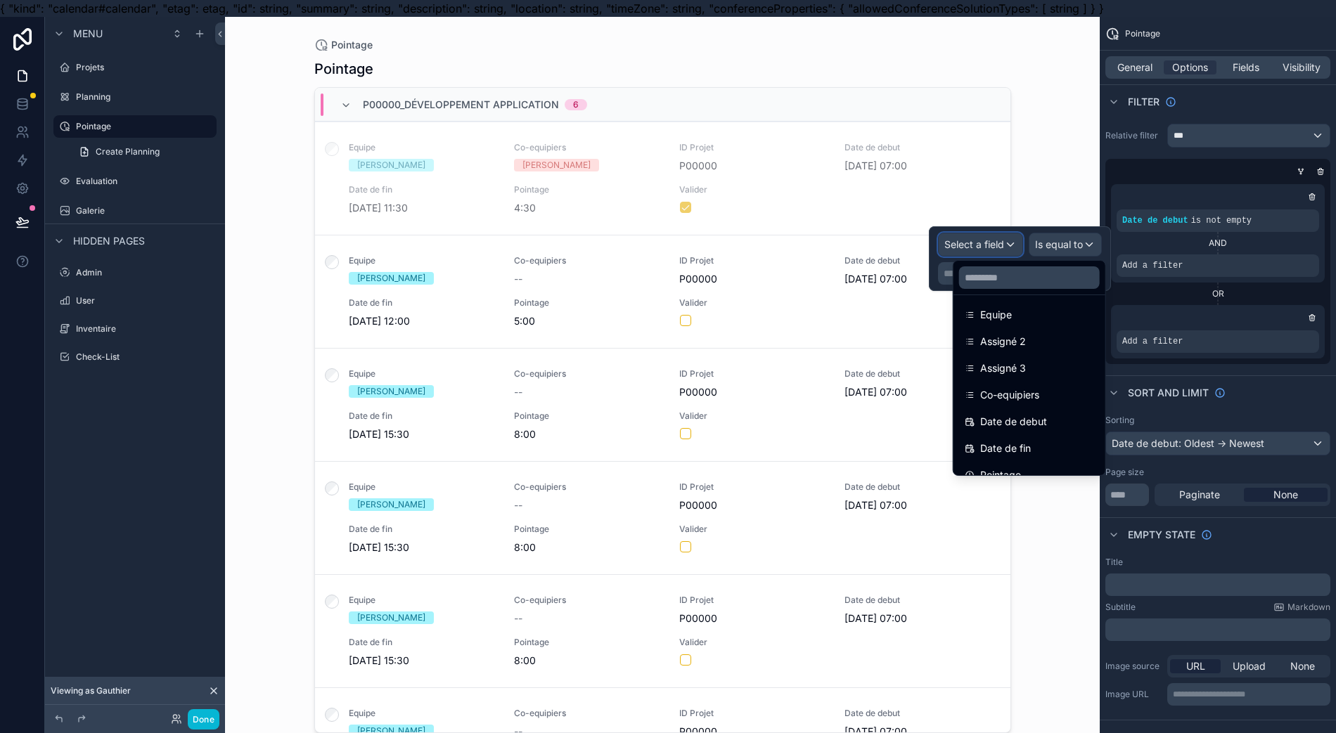
scroll to position [287, 0]
click at [1008, 401] on span "Pointage" at bounding box center [1000, 406] width 41 height 17
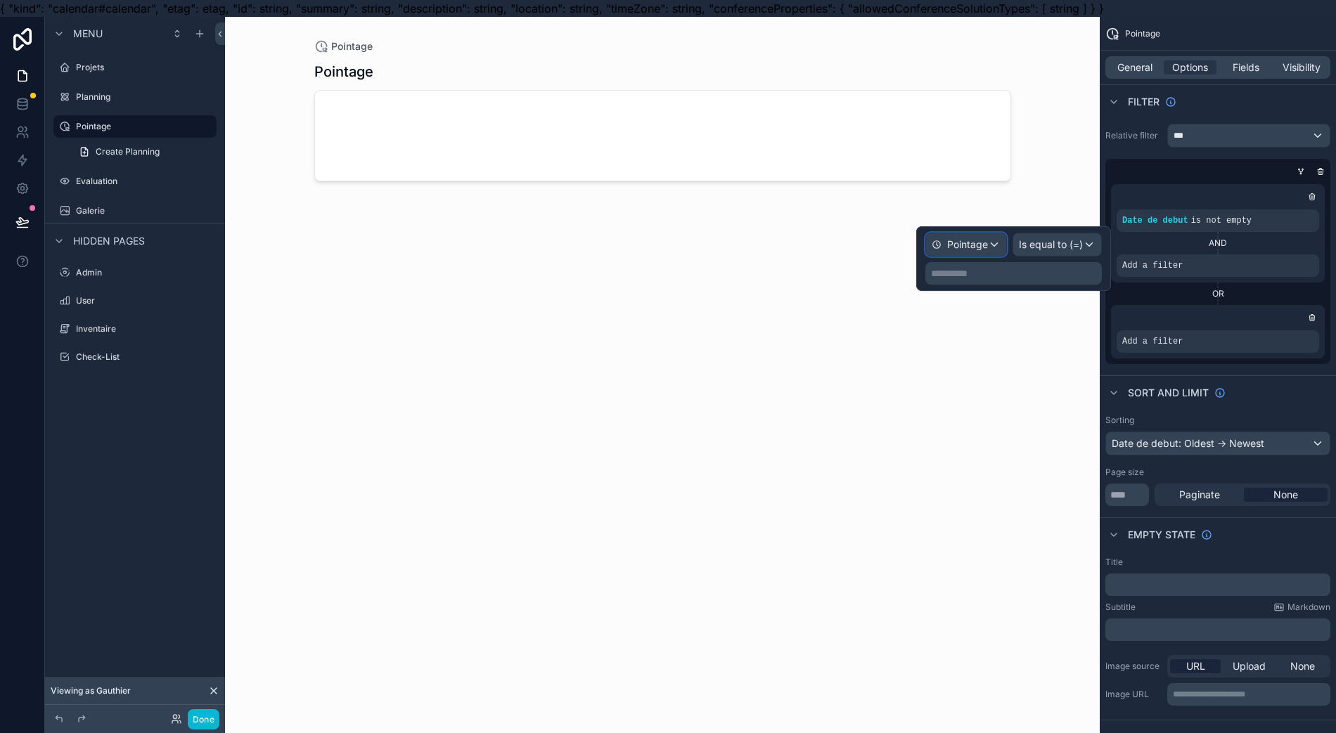
click at [990, 251] on div "Pointage" at bounding box center [966, 244] width 80 height 22
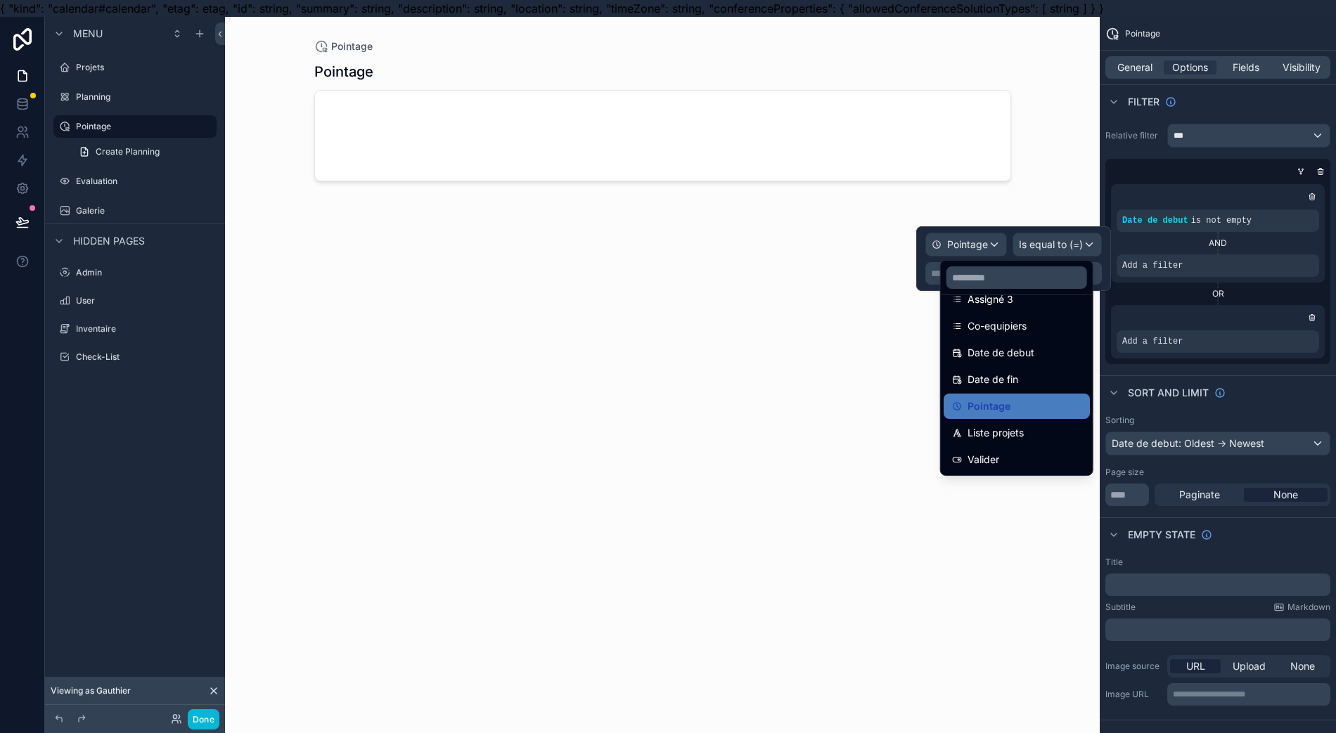
click at [1007, 448] on div "Valider" at bounding box center [1016, 459] width 146 height 25
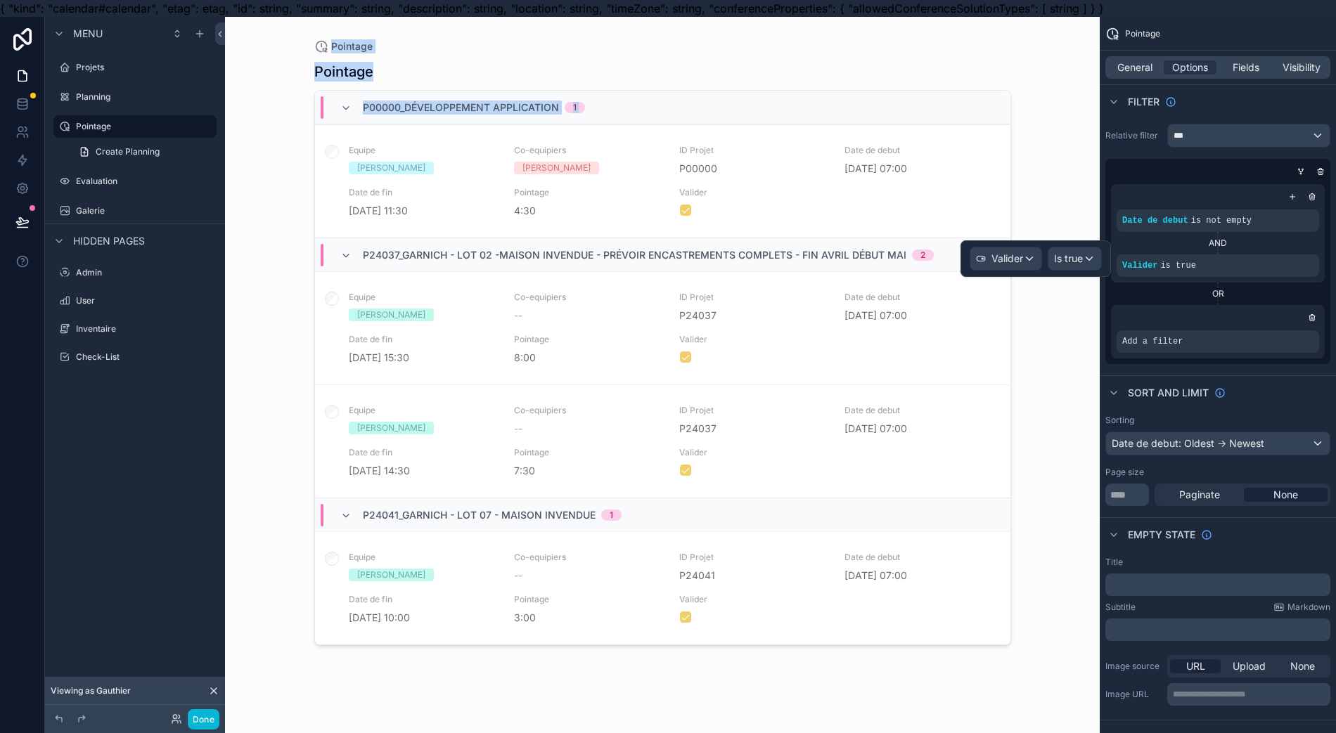
click at [1073, 235] on div "Valider Is true Menu Projets Planning Pointage Create Planning Evaluation Galer…" at bounding box center [668, 383] width 1336 height 733
drag, startPoint x: 1068, startPoint y: 244, endPoint x: 1074, endPoint y: 249, distance: 7.5
click at [1074, 249] on div "Valider Is true" at bounding box center [1035, 258] width 150 height 37
click at [1073, 244] on div "Valider Is true" at bounding box center [1035, 258] width 150 height 37
click at [1080, 247] on div "Is true" at bounding box center [1074, 258] width 53 height 22
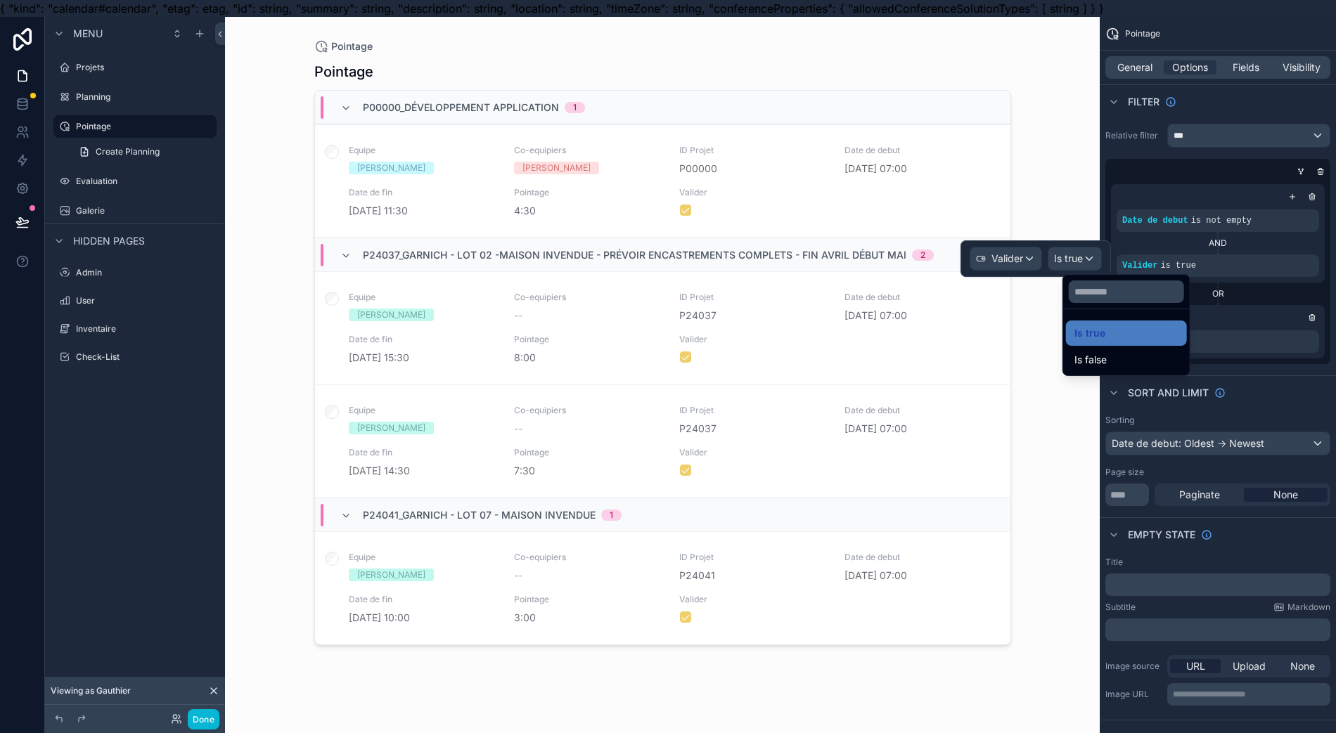
click at [1099, 350] on div "Is false" at bounding box center [1126, 359] width 121 height 25
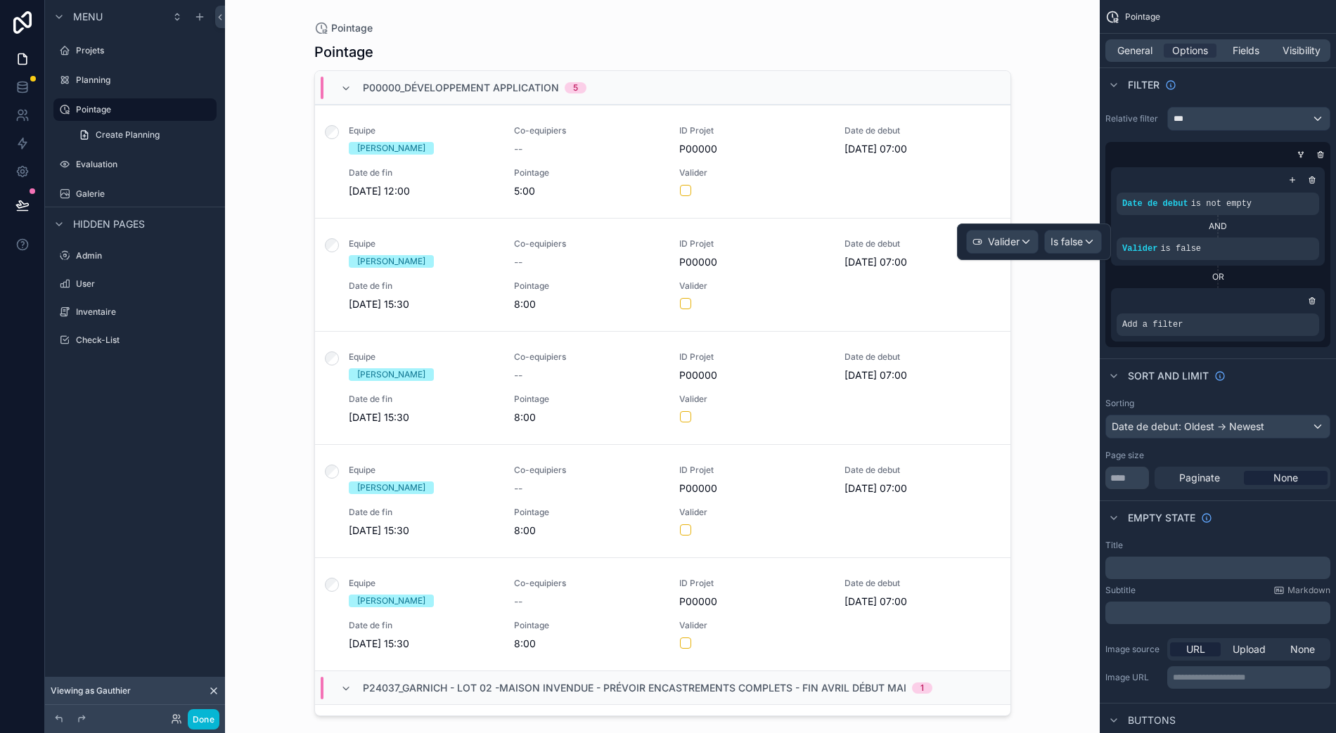
scroll to position [31, 0]
click at [1008, 105] on div "scrollable content" at bounding box center [662, 358] width 719 height 716
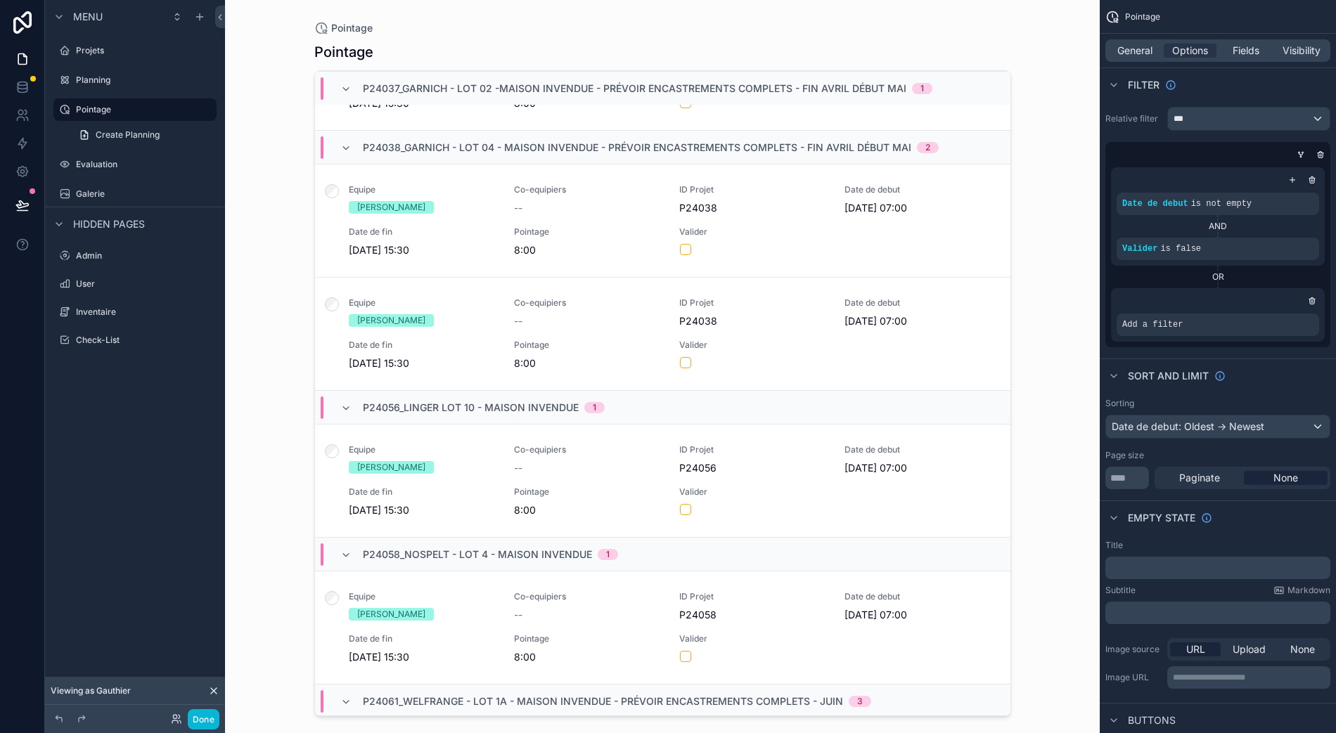
scroll to position [0, 0]
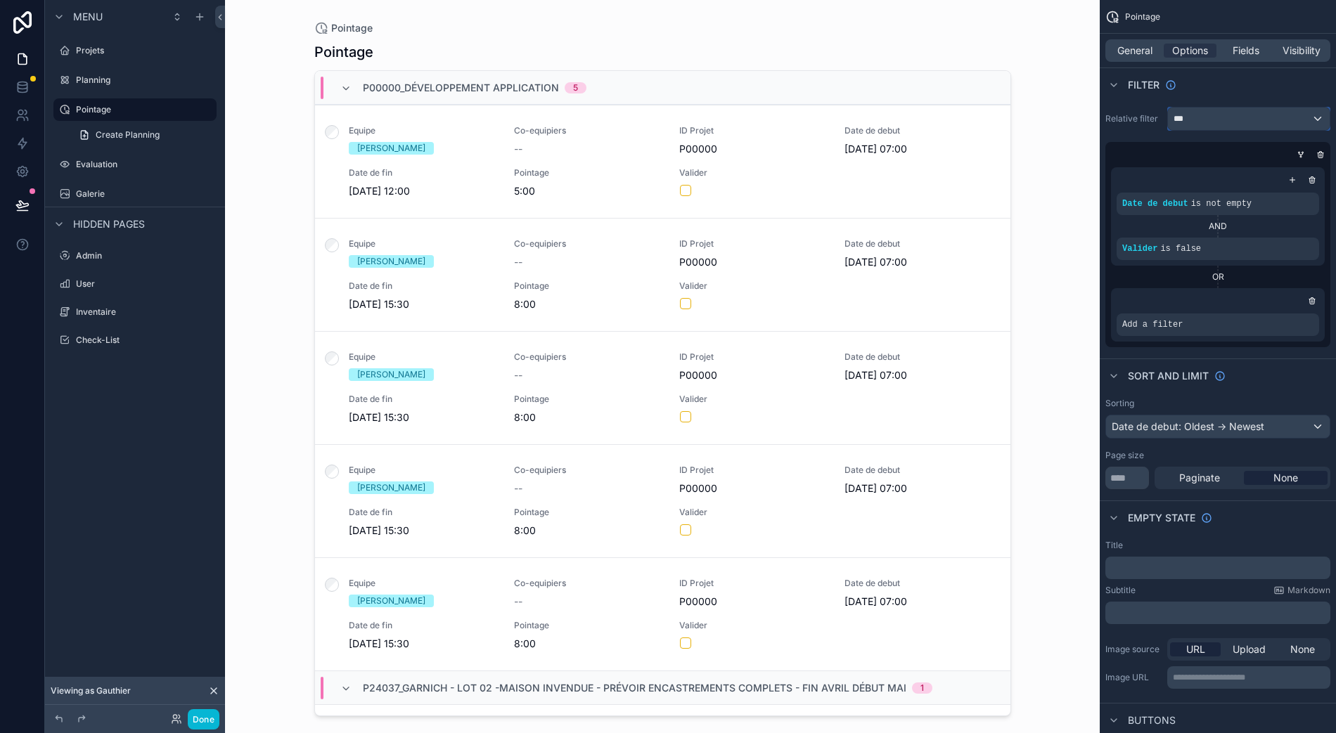
click at [1253, 109] on div "***" at bounding box center [1249, 119] width 162 height 22
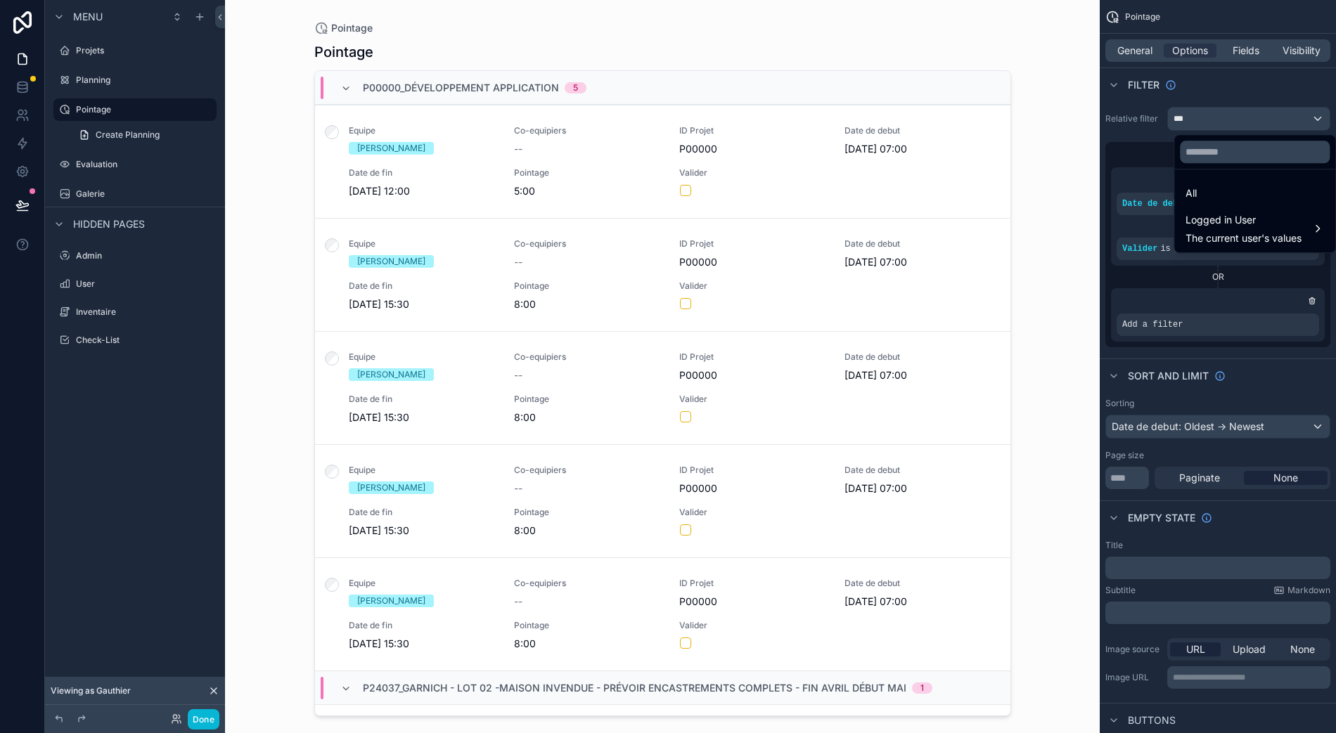
click at [1243, 215] on div "Logged in User The current user's values" at bounding box center [1243, 229] width 116 height 34
click at [1312, 344] on div "scrollable content" at bounding box center [668, 366] width 1336 height 733
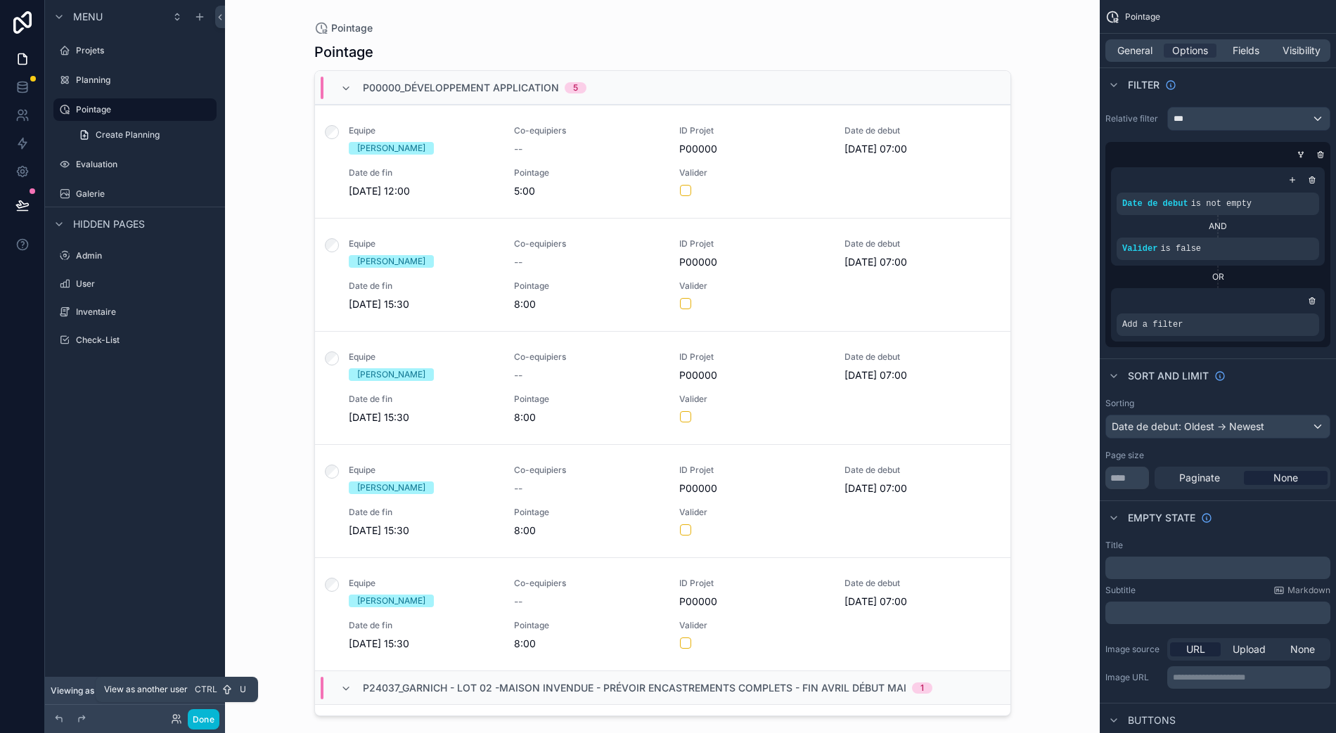
click at [173, 713] on icon at bounding box center [176, 718] width 11 height 11
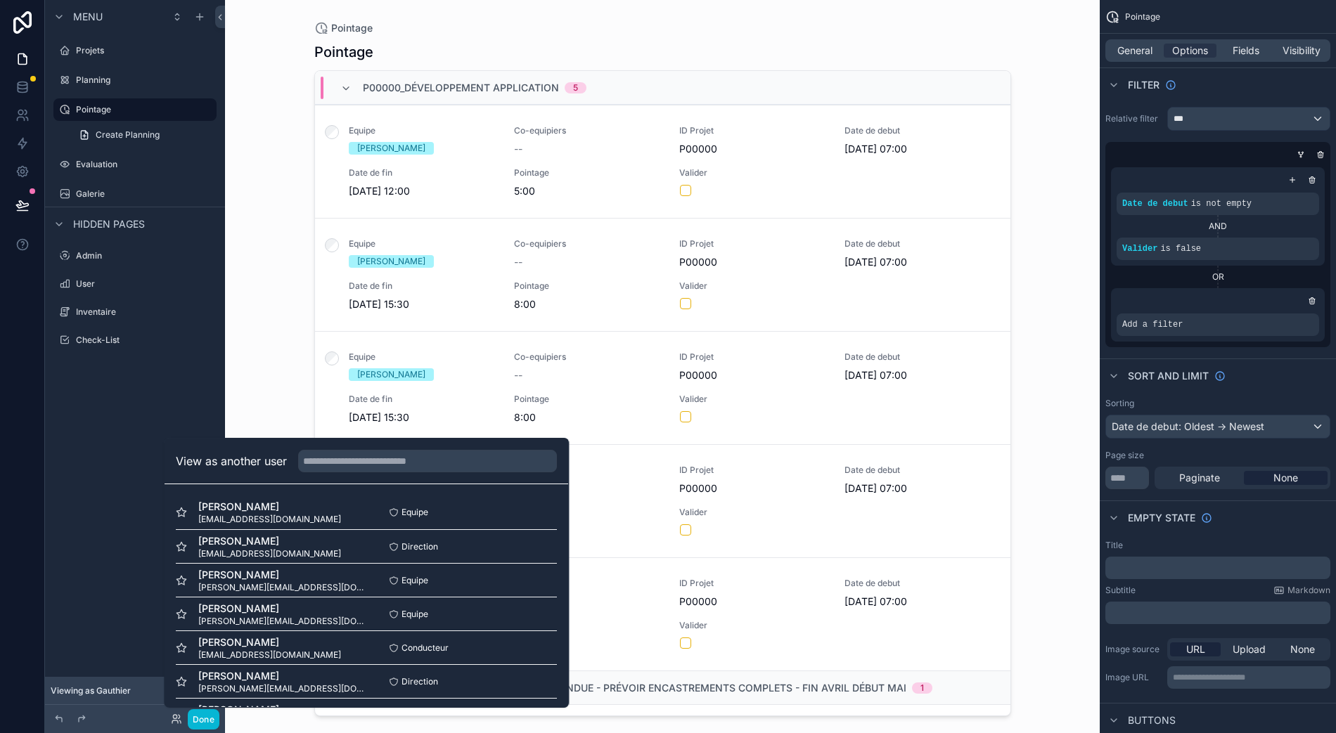
click at [0, 0] on button "Select" at bounding box center [0, 0] width 0 height 0
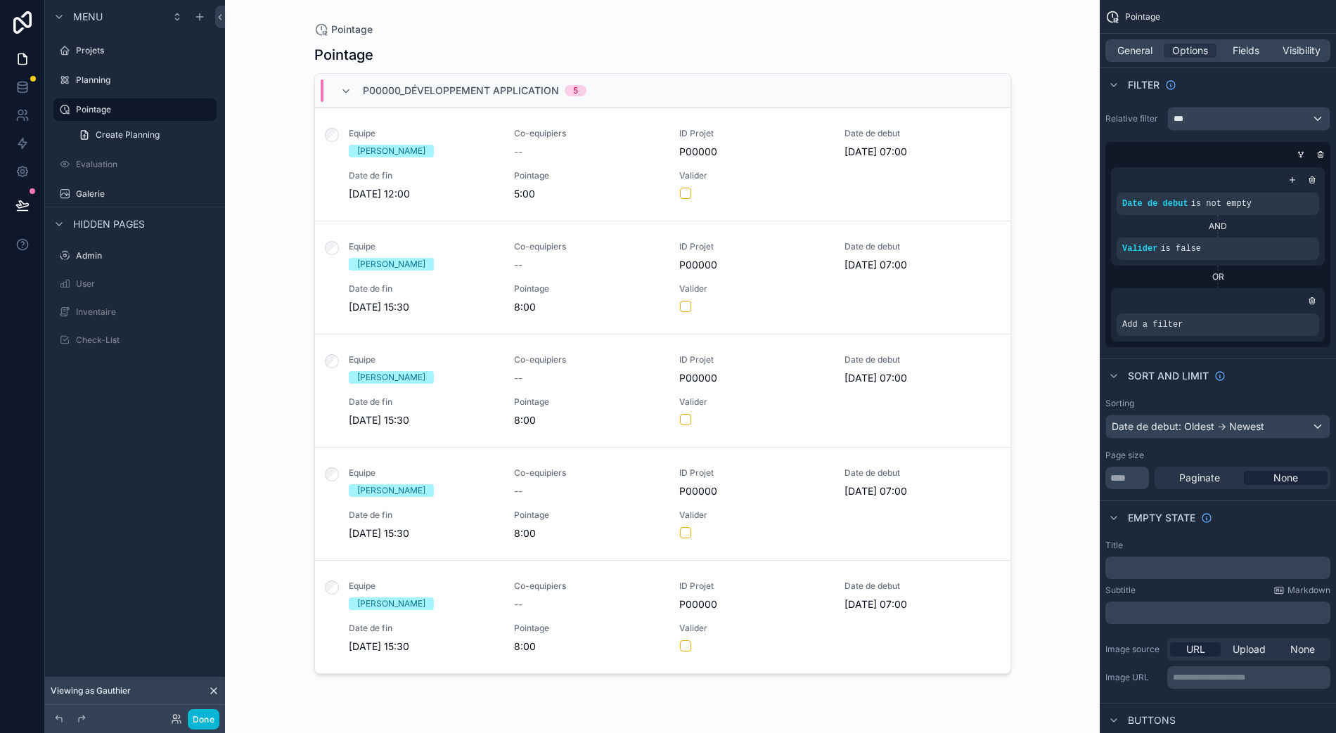
scroll to position [31, 0]
click at [22, 198] on icon at bounding box center [22, 205] width 14 height 14
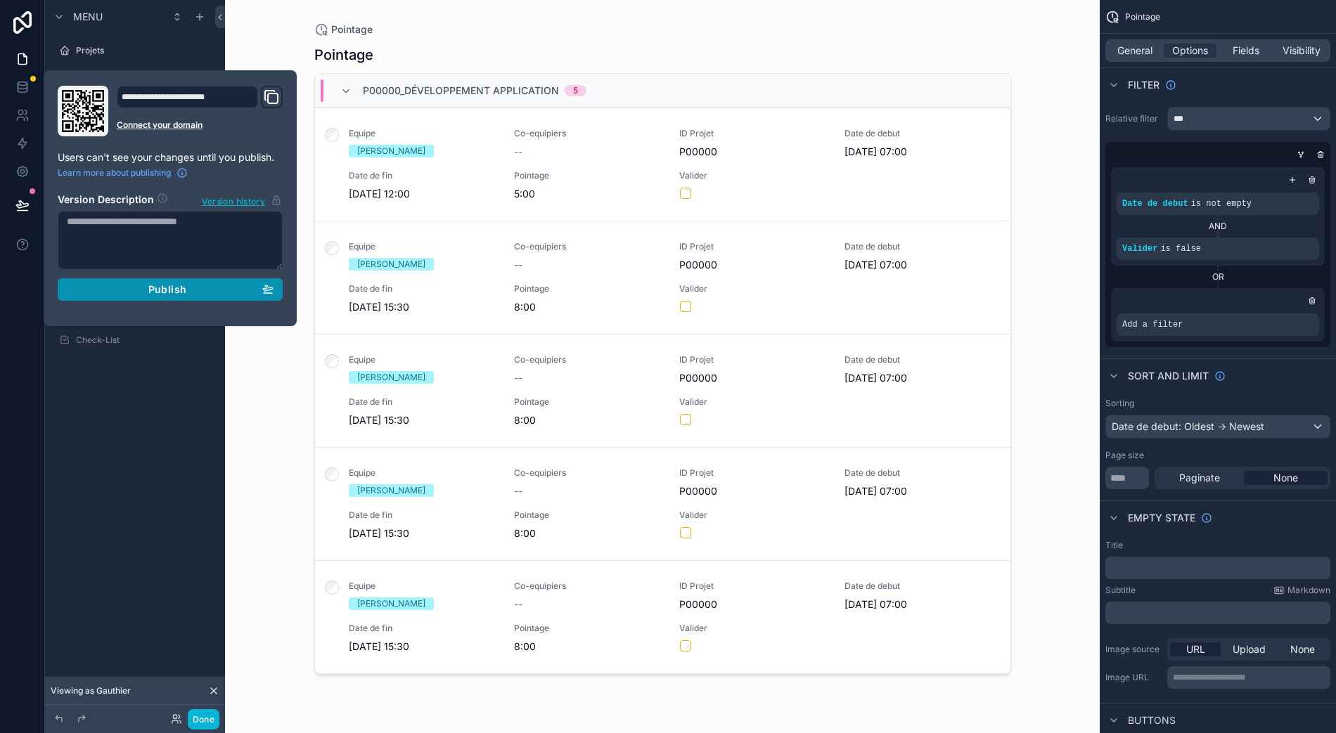
click at [154, 280] on button "Publish" at bounding box center [170, 289] width 225 height 22
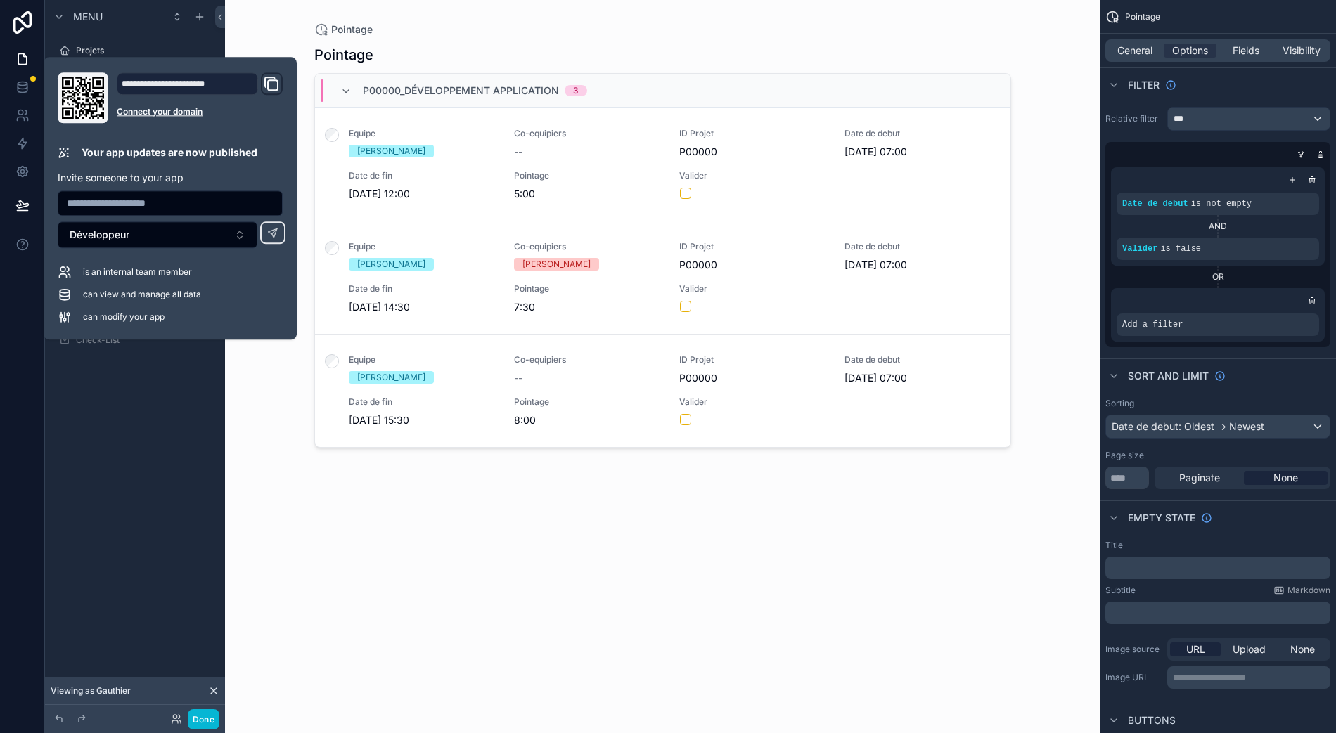
click at [448, 508] on div "Pointage P00000_Développement application 3 Equipe Gauthier Arnould Co-equipier…" at bounding box center [662, 377] width 697 height 680
